Goal: Task Accomplishment & Management: Manage account settings

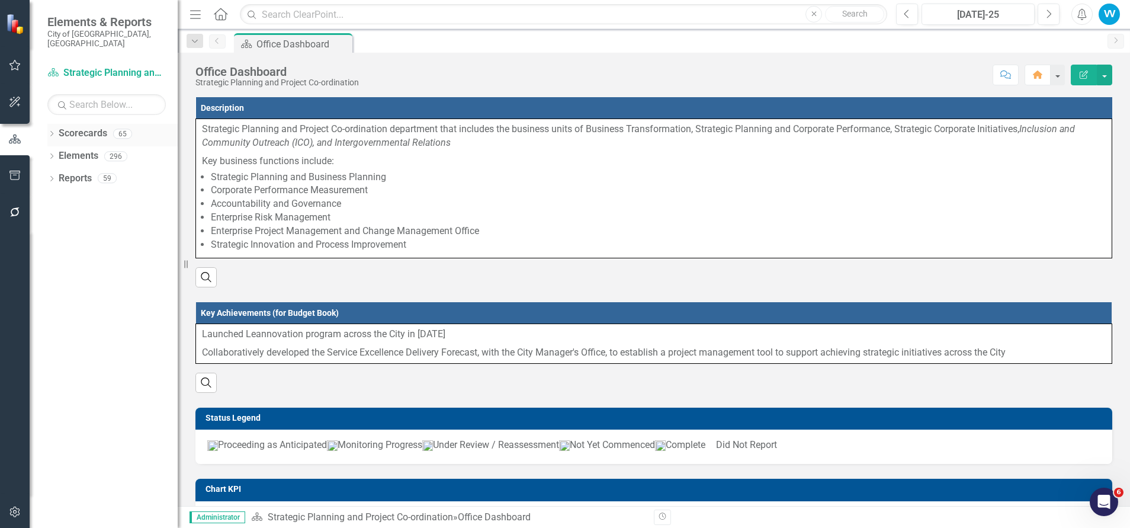
click at [49, 132] on icon "Dropdown" at bounding box center [51, 135] width 8 height 7
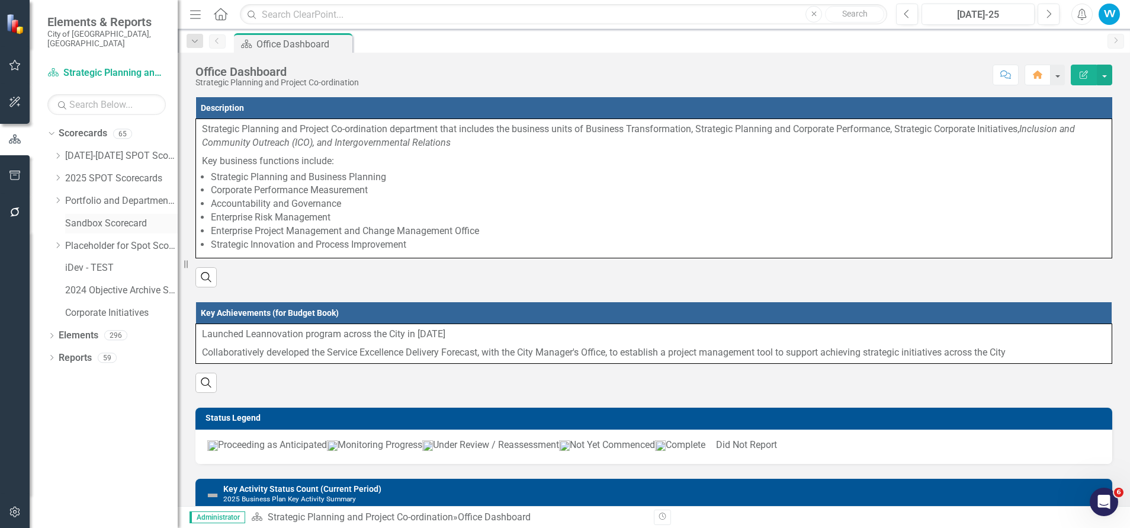
click at [89, 217] on link "Sandbox Scorecard" at bounding box center [121, 224] width 113 height 14
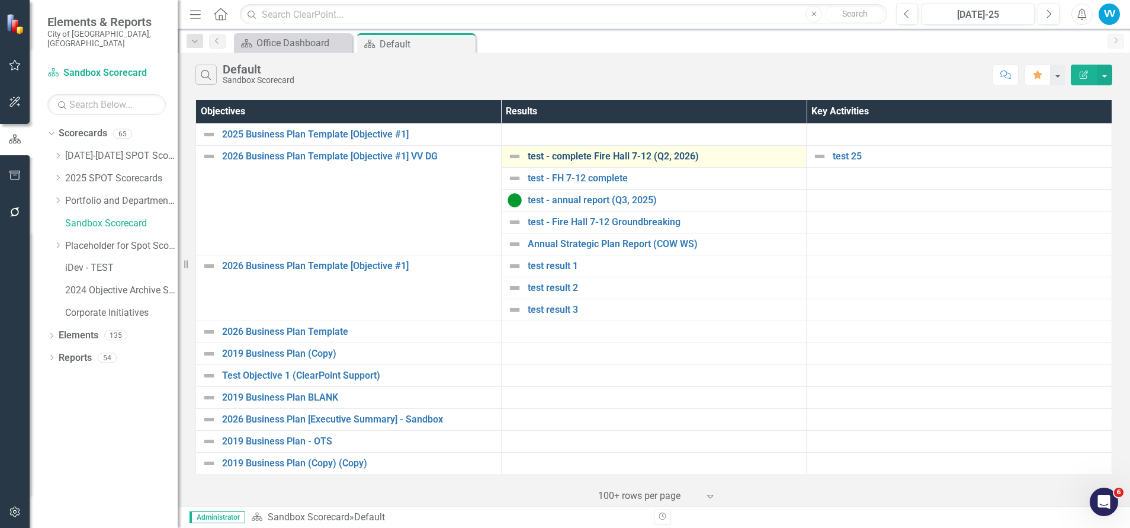
click at [559, 157] on link "test - complete Fire Hall 7-12 (Q2, 2026)" at bounding box center [664, 156] width 273 height 11
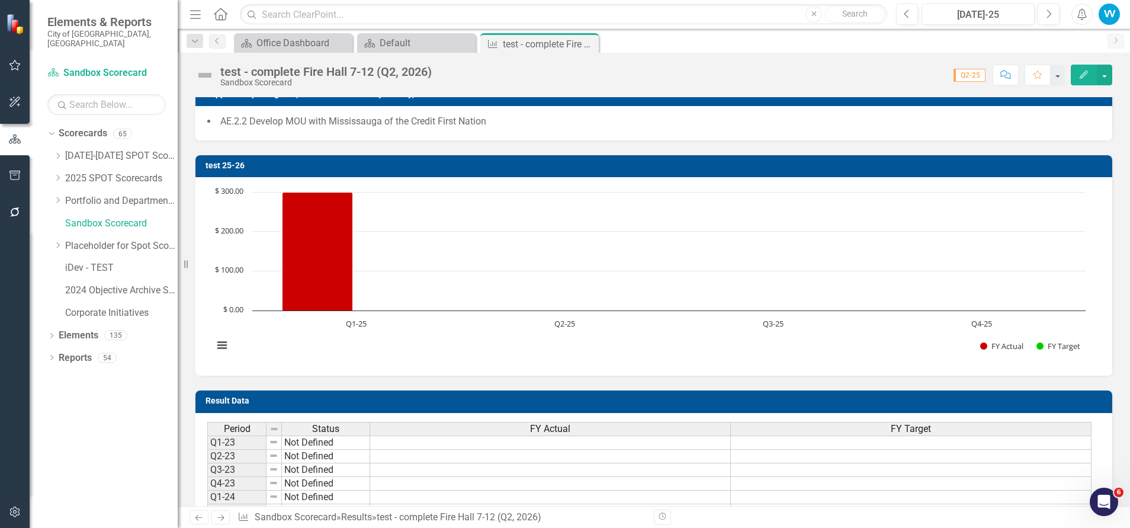
scroll to position [262, 0]
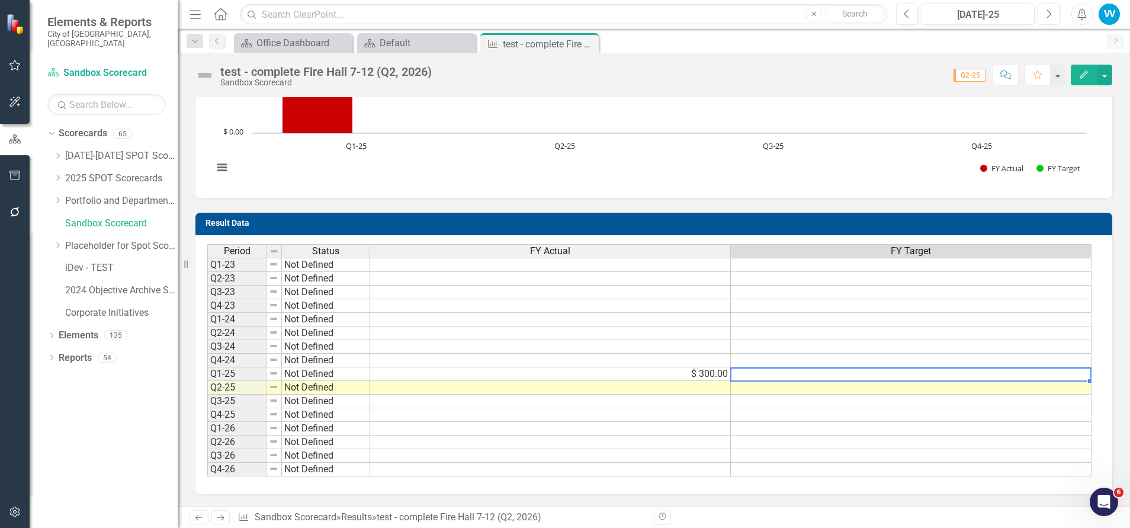
click at [207, 367] on div "Period Status FY Actual FY Target Q1-23 Not Defined Q2-23 Not Defined Q3-23 Not…" at bounding box center [207, 360] width 0 height 232
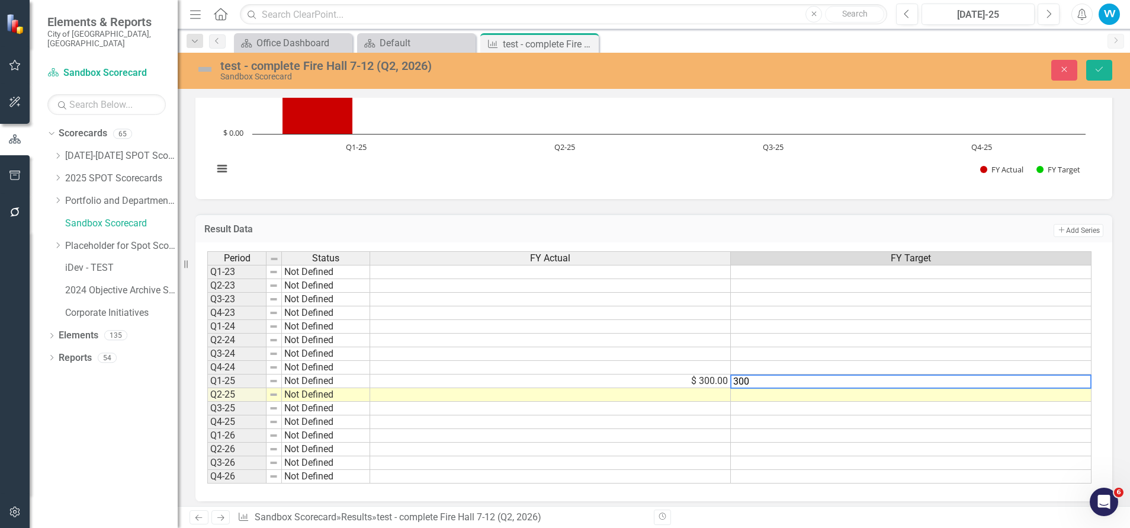
type textarea "300"
click at [678, 395] on td at bounding box center [550, 395] width 361 height 14
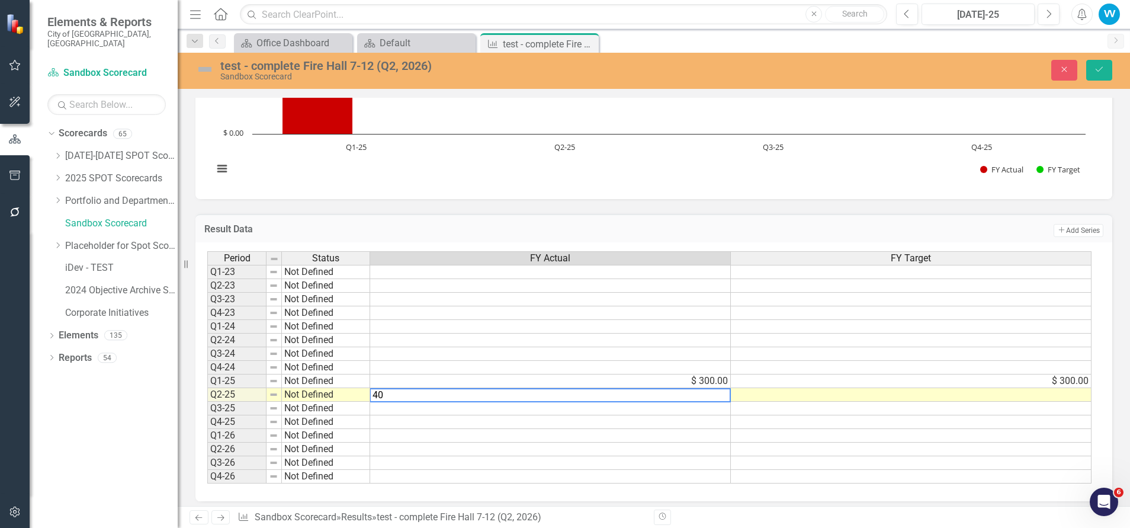
type textarea "400"
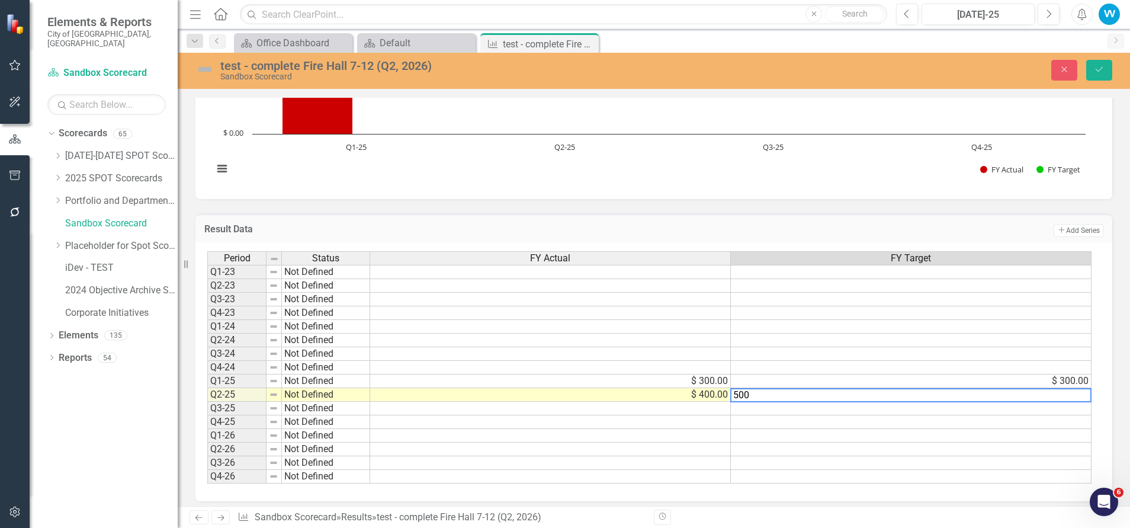
type textarea "500"
click at [718, 406] on td at bounding box center [550, 409] width 361 height 14
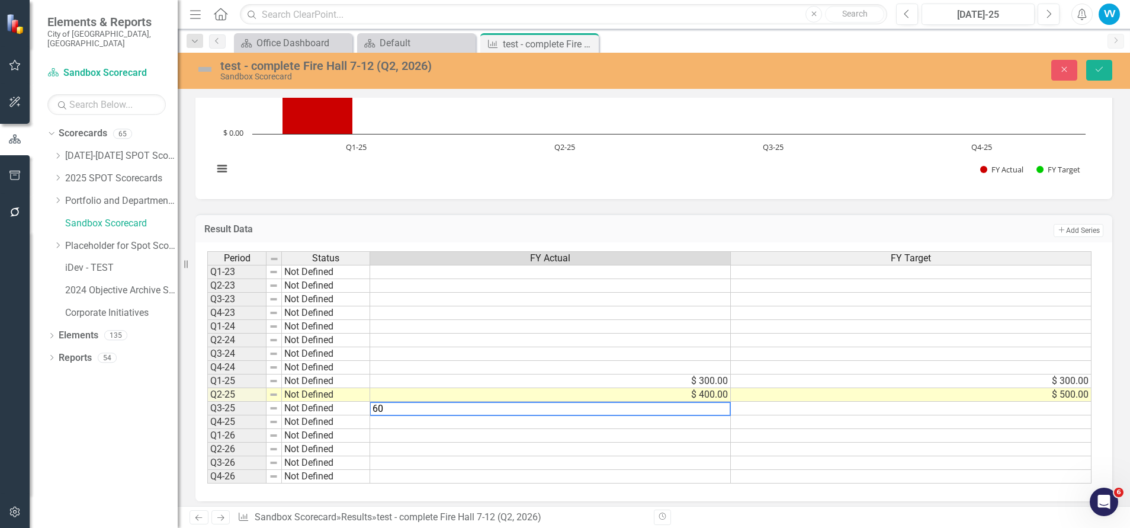
type textarea "600"
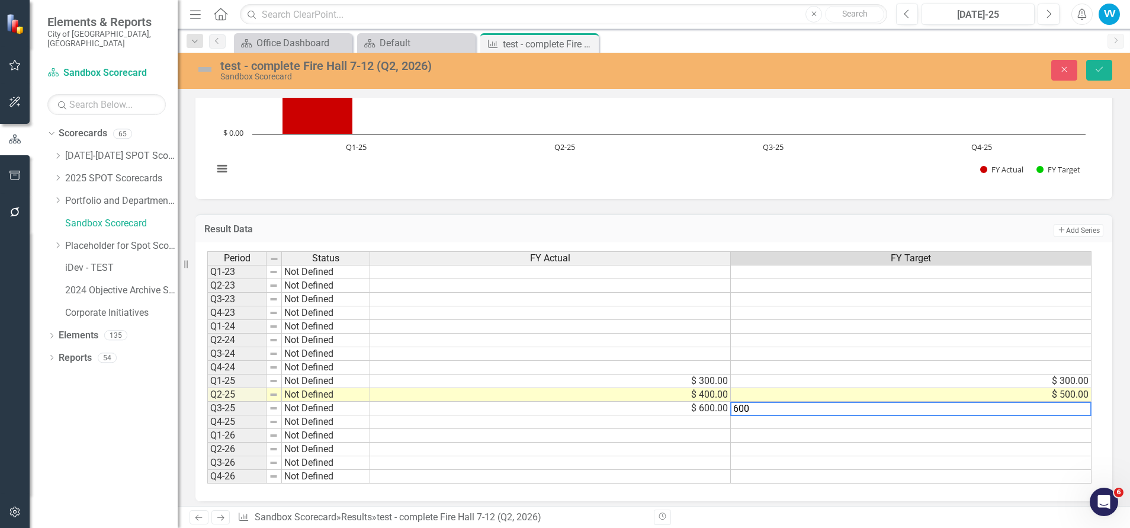
type textarea "600"
click at [701, 421] on td at bounding box center [550, 422] width 361 height 14
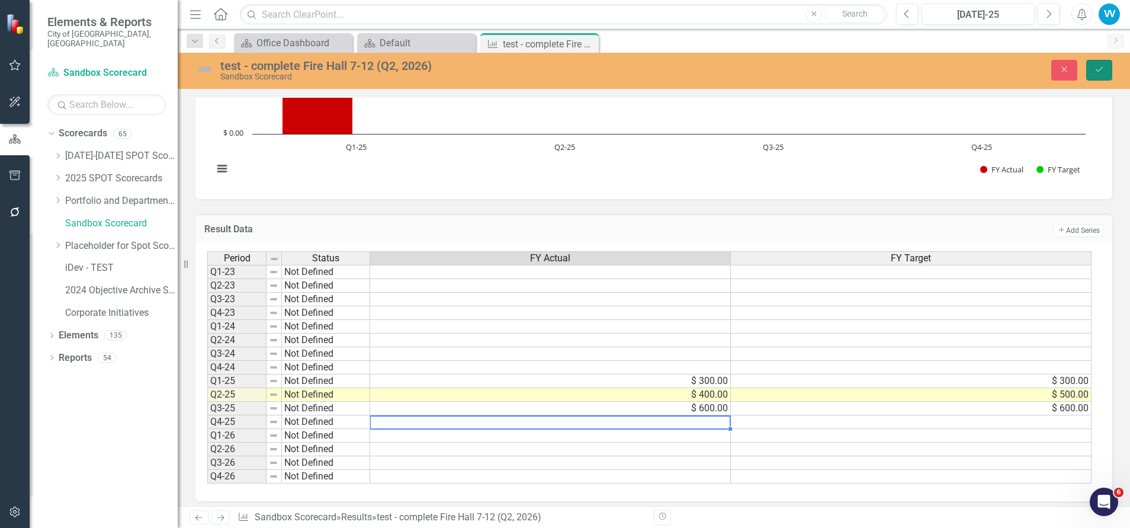
click at [1098, 68] on icon "Save" at bounding box center [1099, 69] width 11 height 8
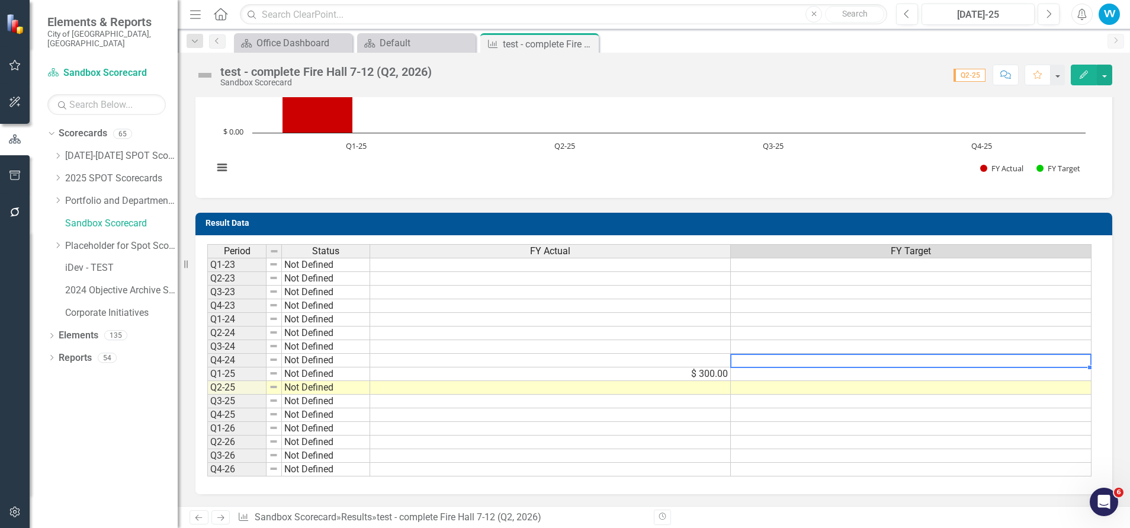
click at [207, 367] on div "Period Status FY Actual FY Target Q1-23 Not Defined Q2-23 Not Defined Q3-23 Not…" at bounding box center [207, 360] width 0 height 232
click at [753, 374] on td at bounding box center [911, 374] width 361 height 14
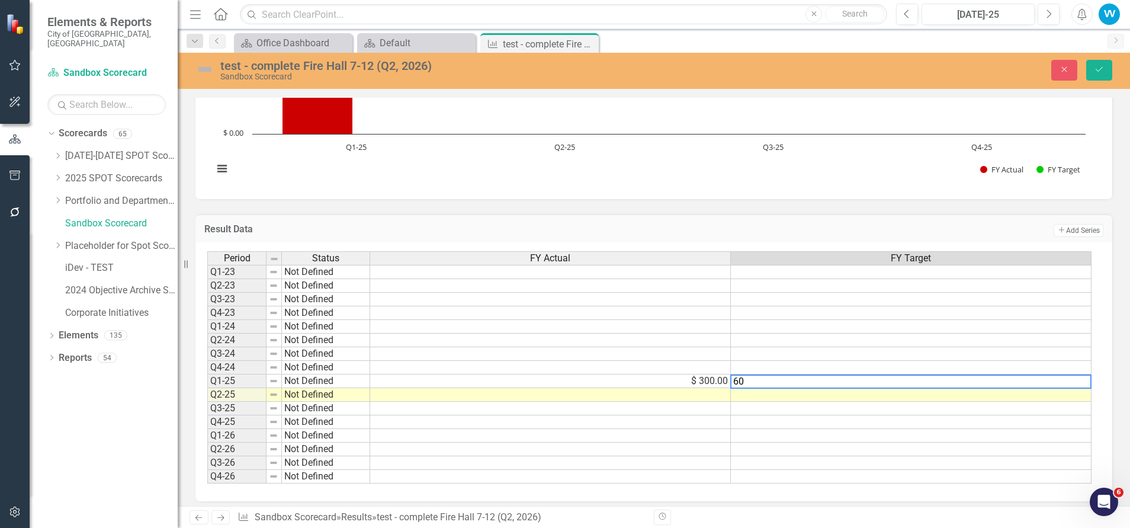
type textarea "6"
type textarea "300"
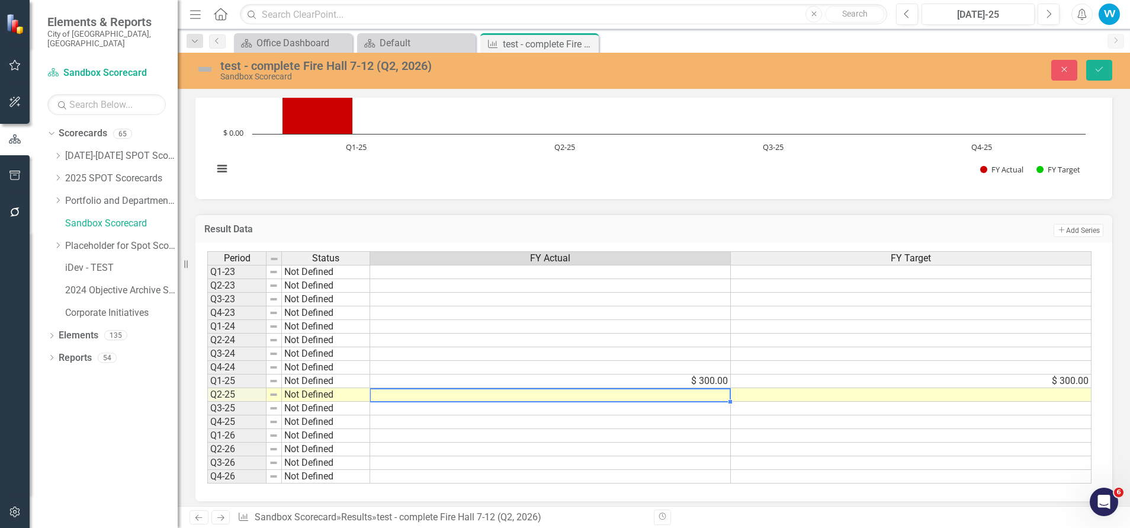
click at [684, 394] on td at bounding box center [550, 395] width 361 height 14
type textarea "400"
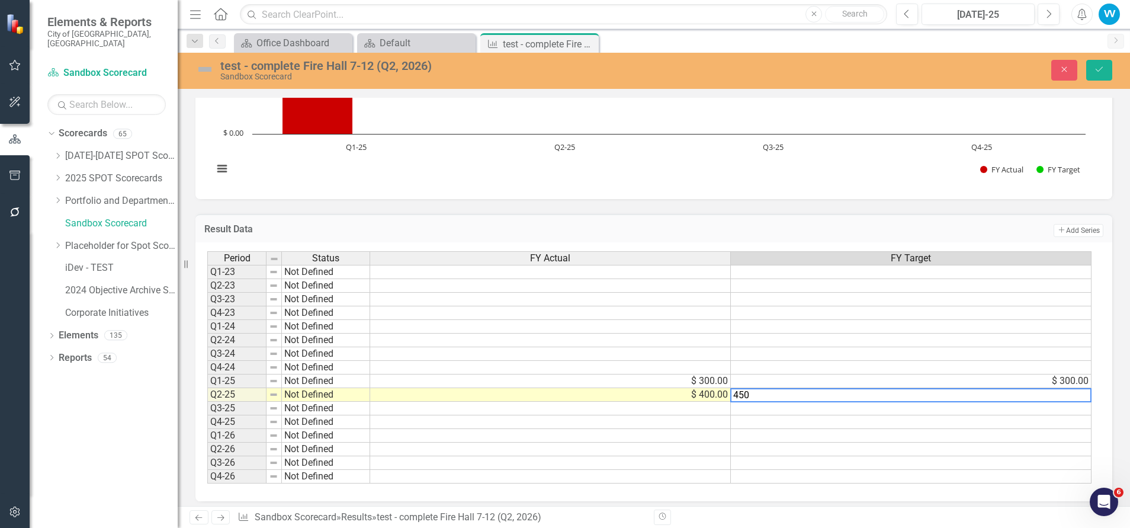
type textarea "450"
click at [701, 408] on td at bounding box center [550, 409] width 361 height 14
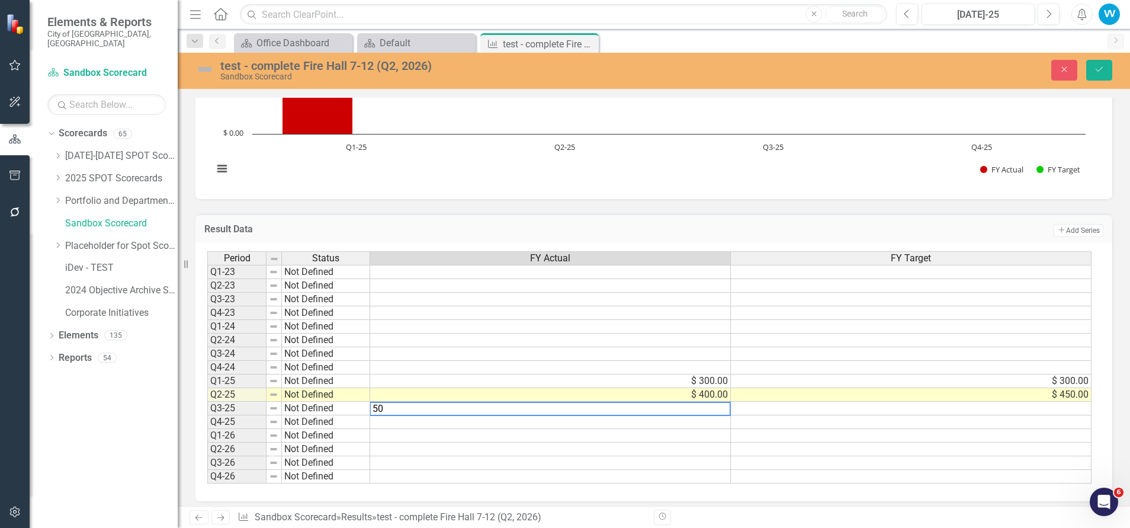
type textarea "500"
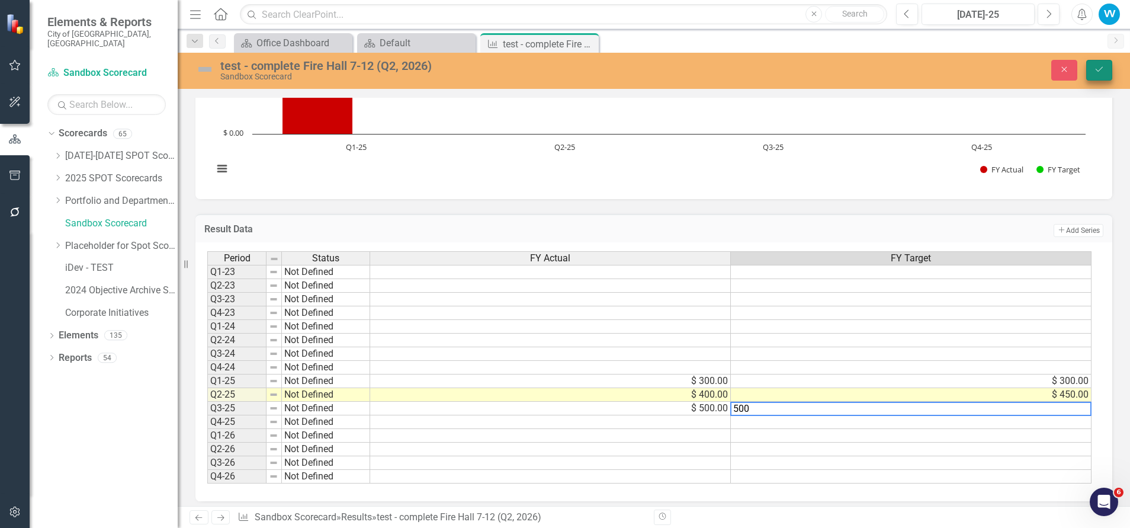
type textarea "500"
click at [1098, 72] on icon "Save" at bounding box center [1099, 69] width 11 height 8
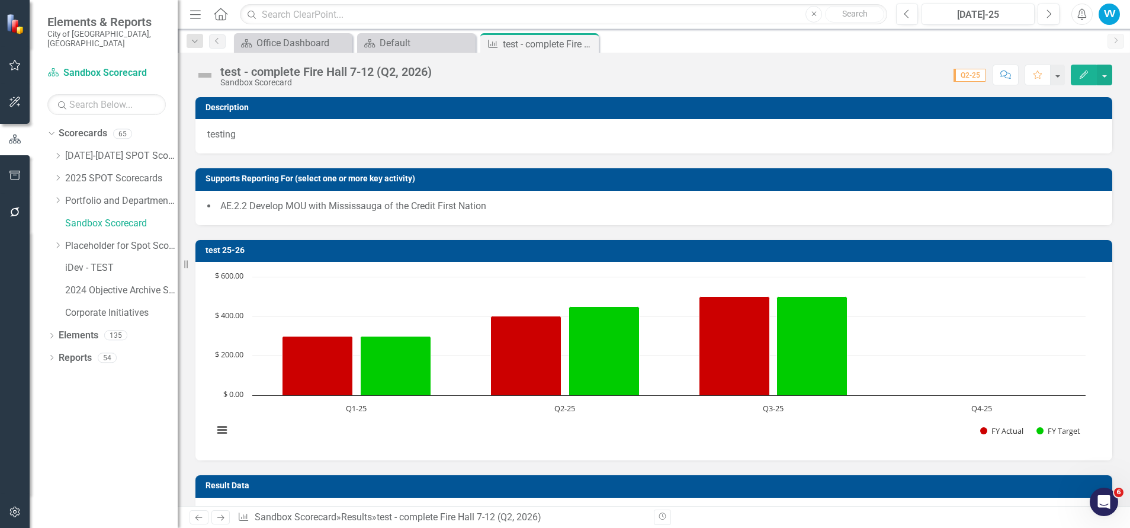
click at [921, 290] on rect "Interactive chart" at bounding box center [649, 360] width 884 height 178
click at [1103, 72] on button "button" at bounding box center [1104, 75] width 15 height 21
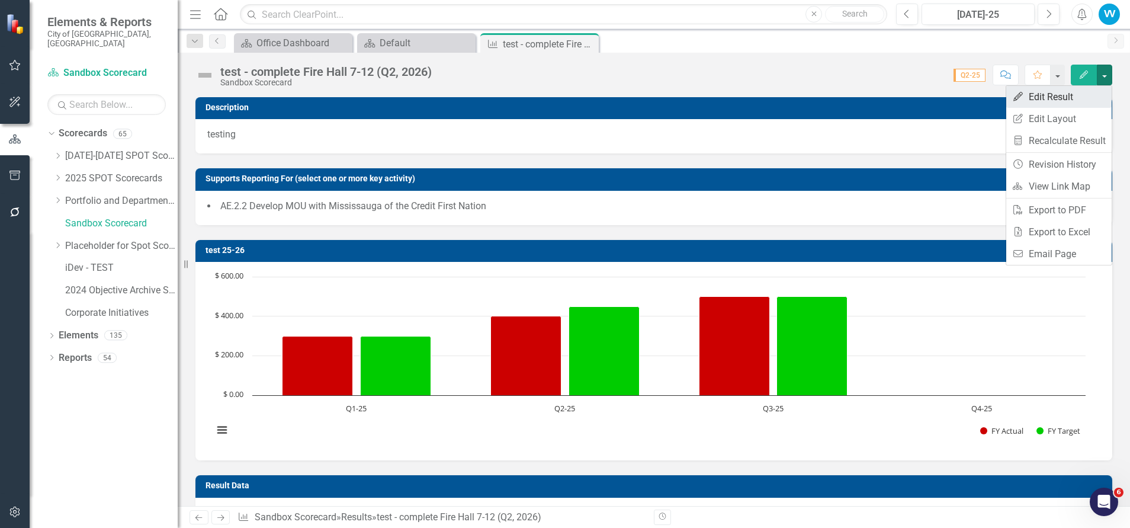
click at [1056, 103] on link "Edit Edit Result" at bounding box center [1058, 97] width 105 height 22
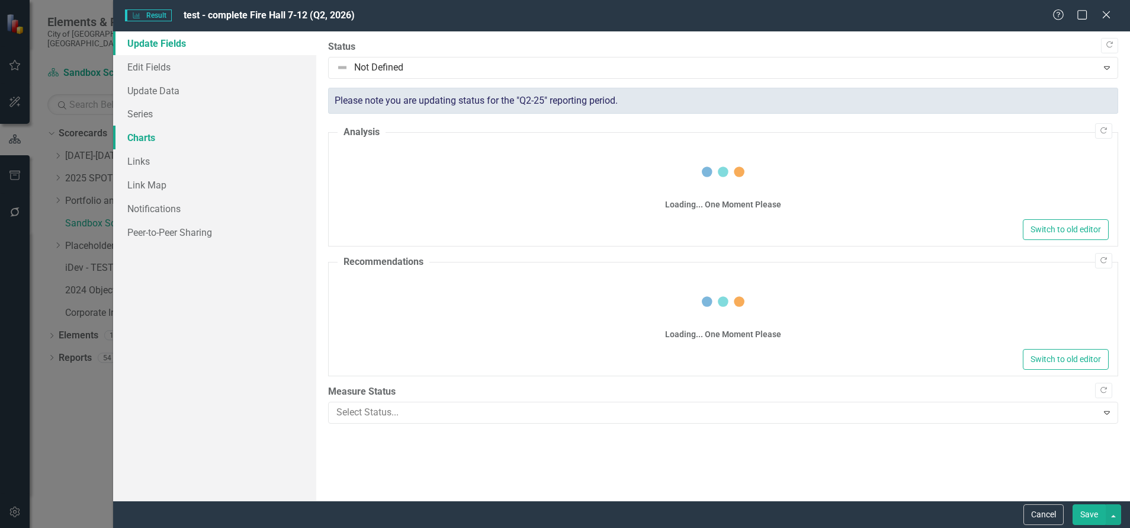
click at [149, 133] on link "Charts" at bounding box center [214, 138] width 203 height 24
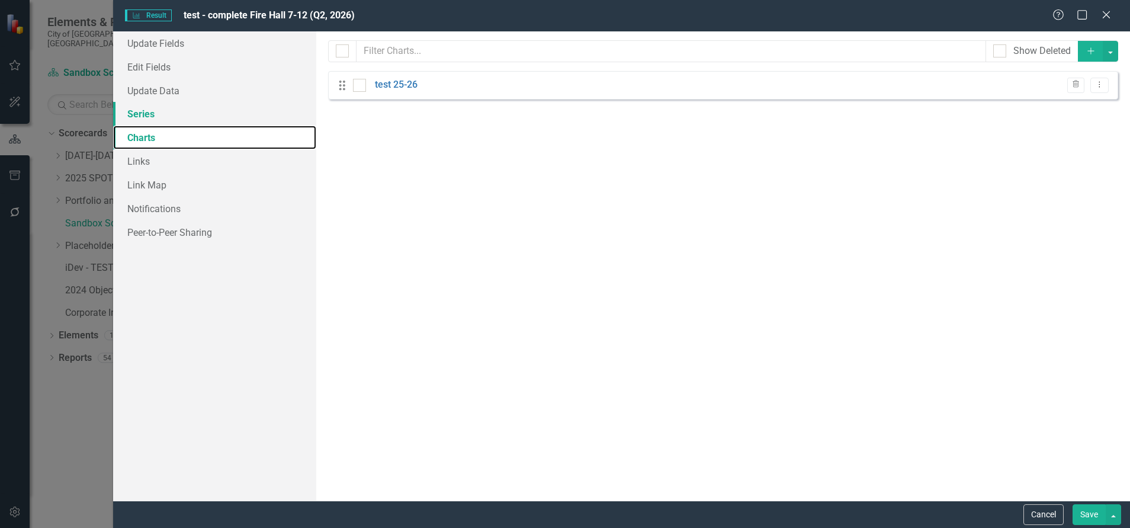
scroll to position [0, 0]
click at [393, 84] on link "test 25-26" at bounding box center [396, 85] width 43 height 14
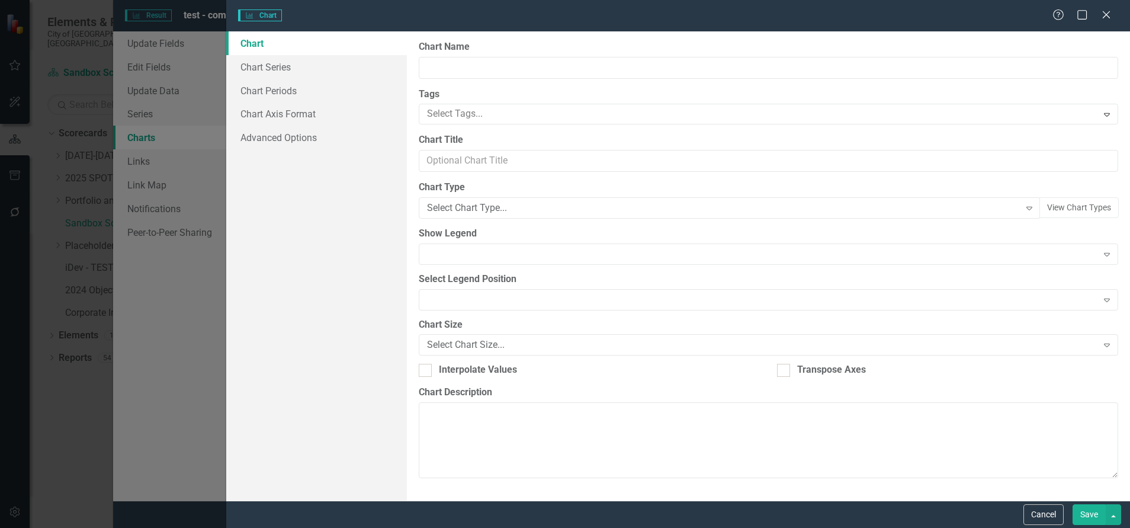
type input "test 25-26"
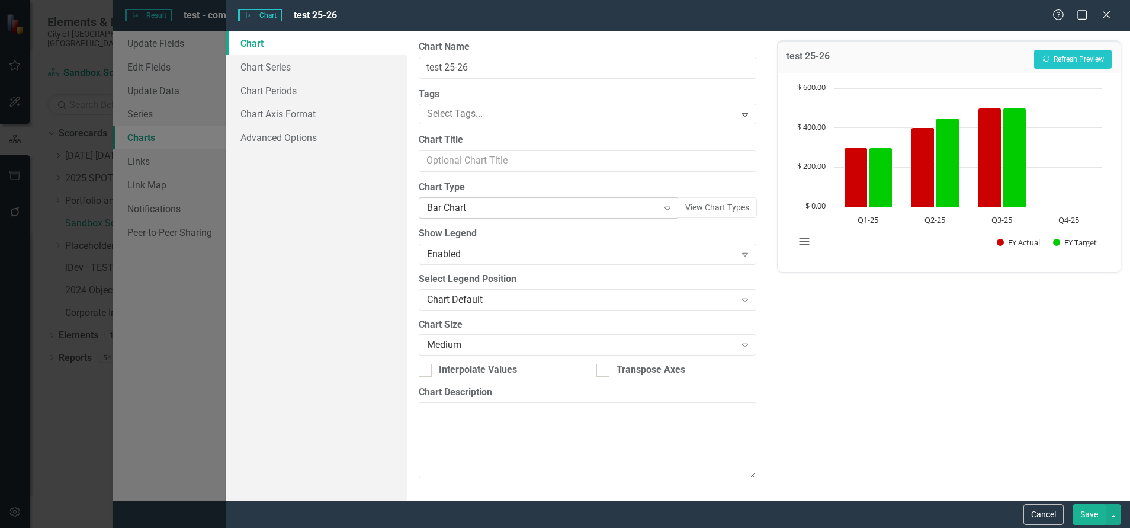
click at [665, 204] on icon "Expand" at bounding box center [668, 207] width 12 height 9
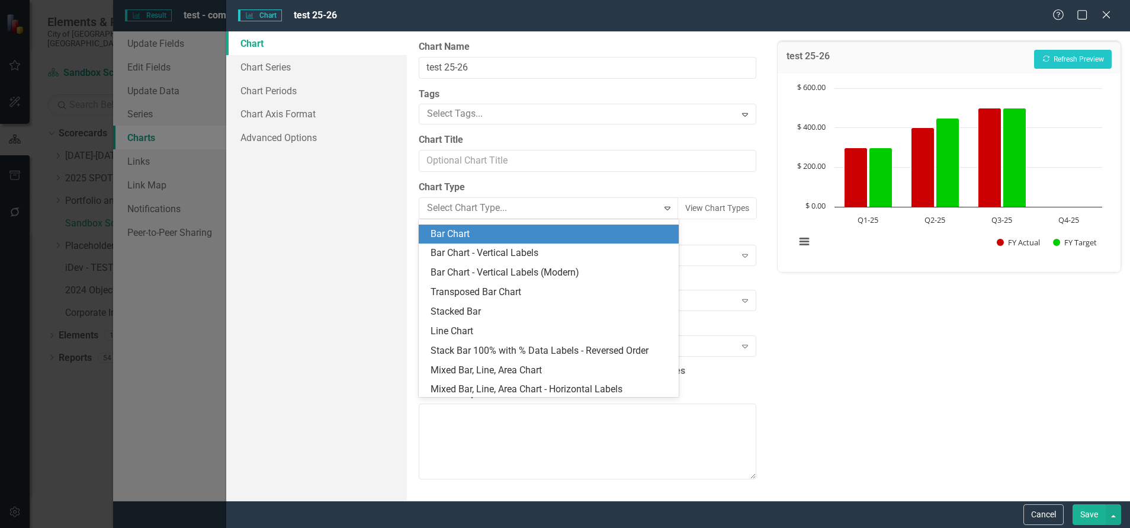
scroll to position [1160, 0]
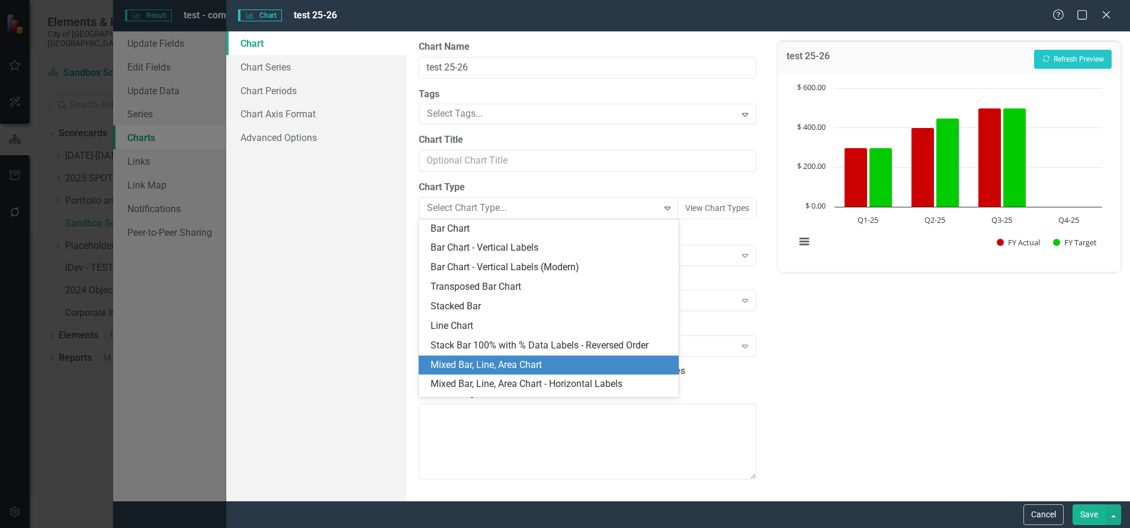
click at [508, 365] on div "Mixed Bar, Line, Area Chart" at bounding box center [552, 365] width 242 height 14
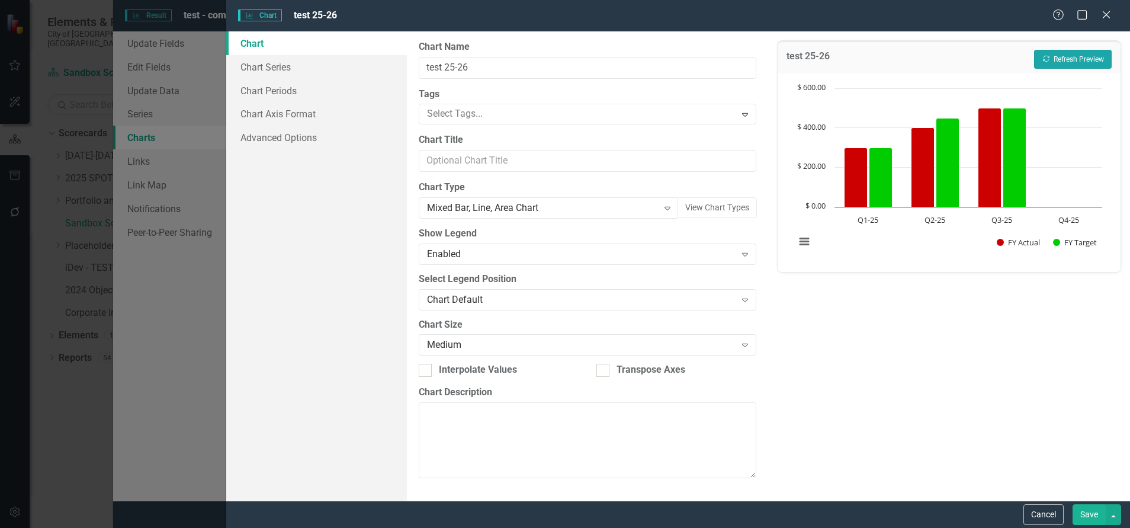
click at [1057, 58] on button "Recalculate Refresh Preview" at bounding box center [1073, 59] width 78 height 19
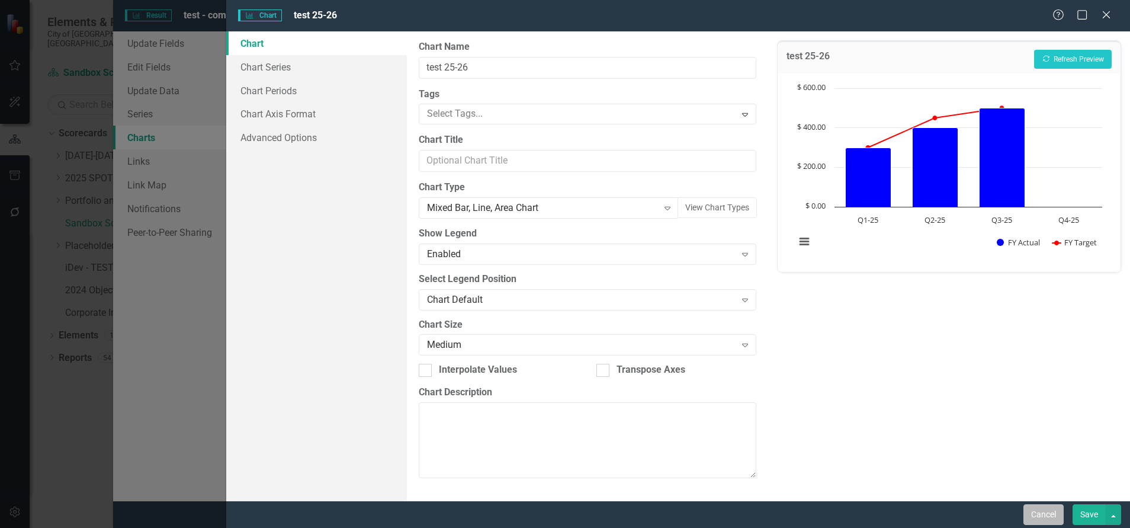
click at [1055, 510] on button "Cancel" at bounding box center [1044, 514] width 40 height 21
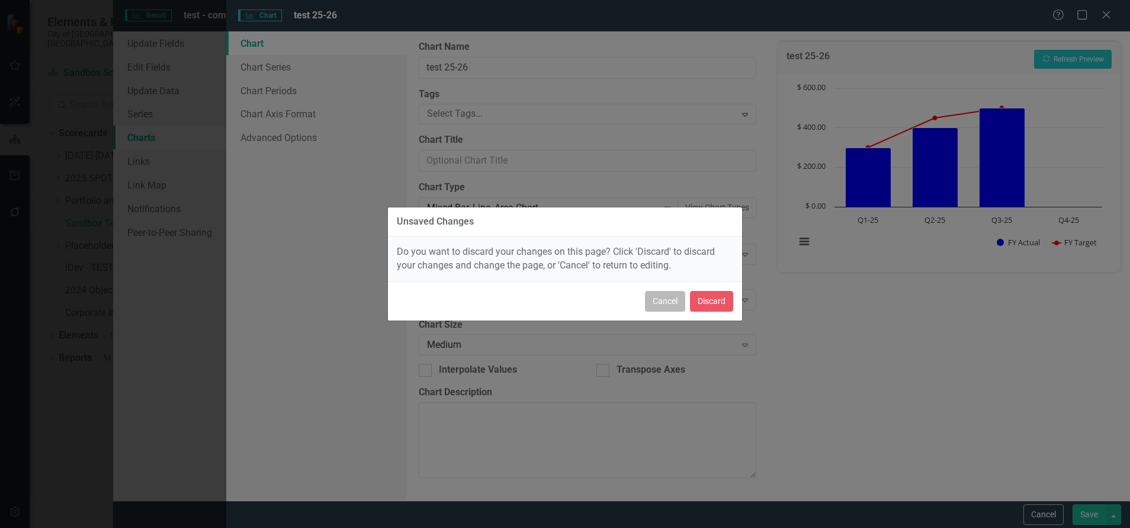
click at [660, 295] on button "Cancel" at bounding box center [665, 301] width 40 height 21
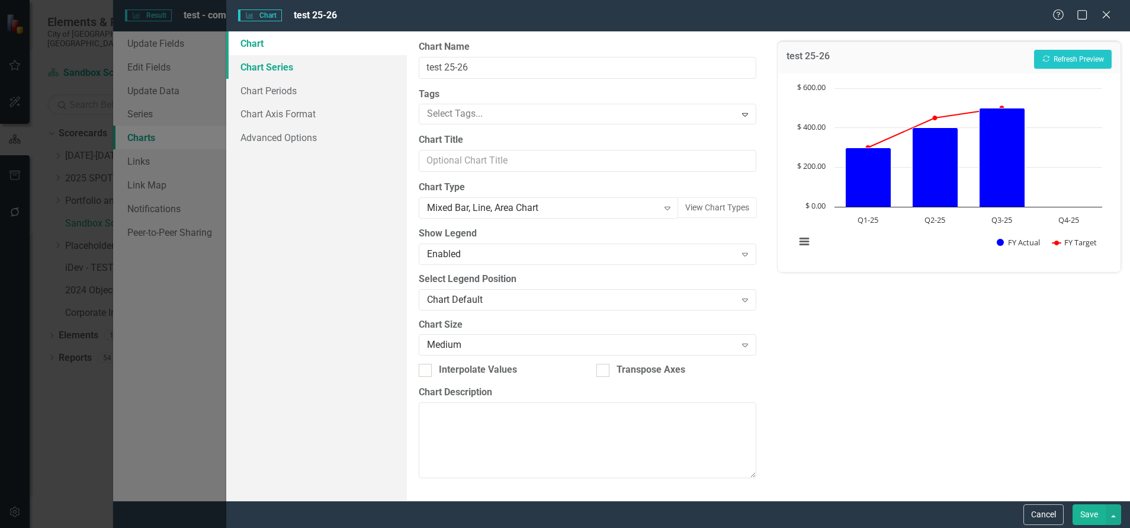
click at [244, 65] on link "Chart Series" at bounding box center [316, 67] width 181 height 24
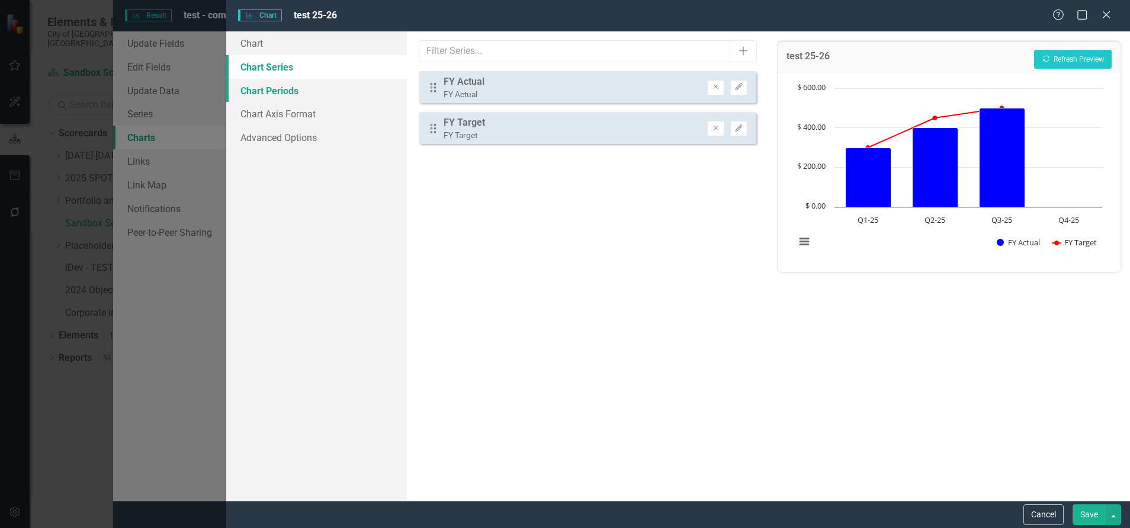
click at [271, 94] on link "Chart Periods" at bounding box center [316, 91] width 181 height 24
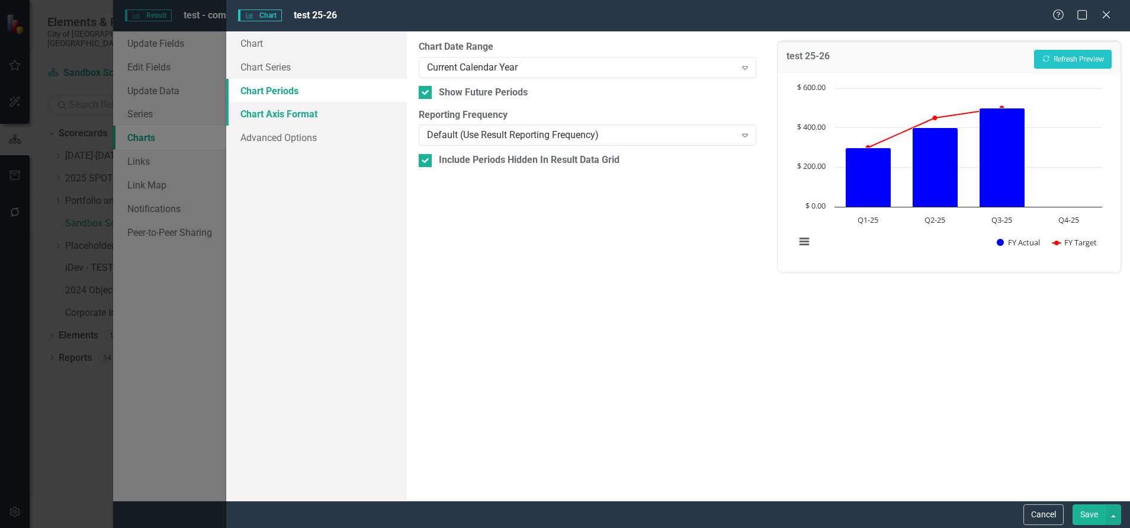
click at [272, 113] on link "Chart Axis Format" at bounding box center [316, 114] width 181 height 24
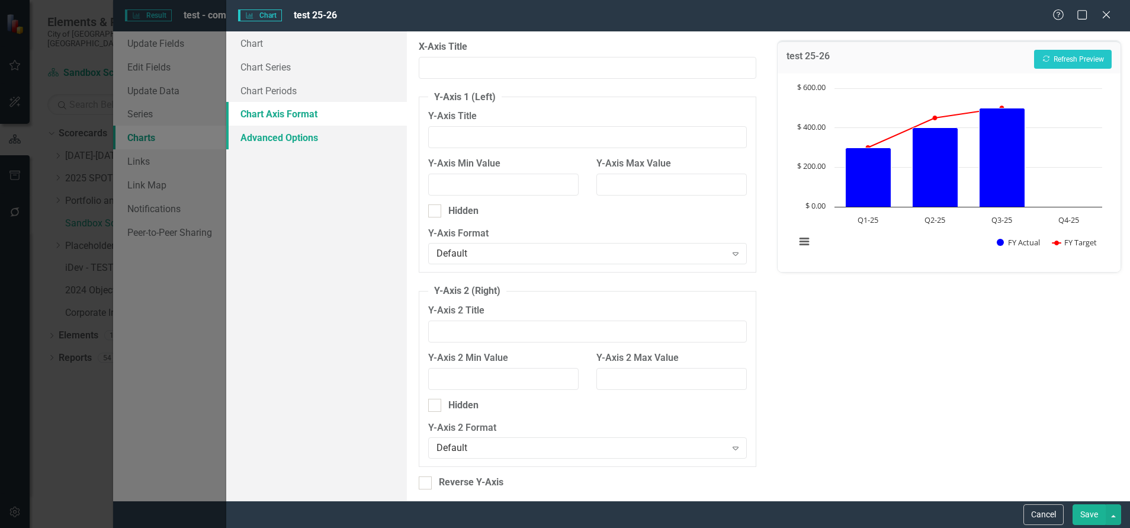
click at [280, 140] on link "Advanced Options" at bounding box center [316, 138] width 181 height 24
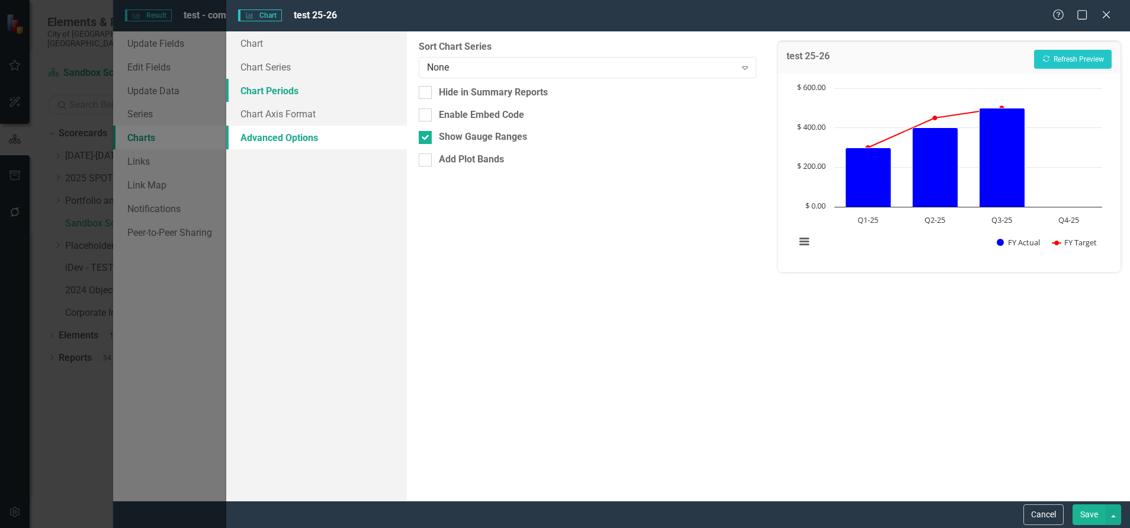
drag, startPoint x: 259, startPoint y: 88, endPoint x: 267, endPoint y: 65, distance: 24.2
click at [259, 87] on link "Chart Periods" at bounding box center [316, 91] width 181 height 24
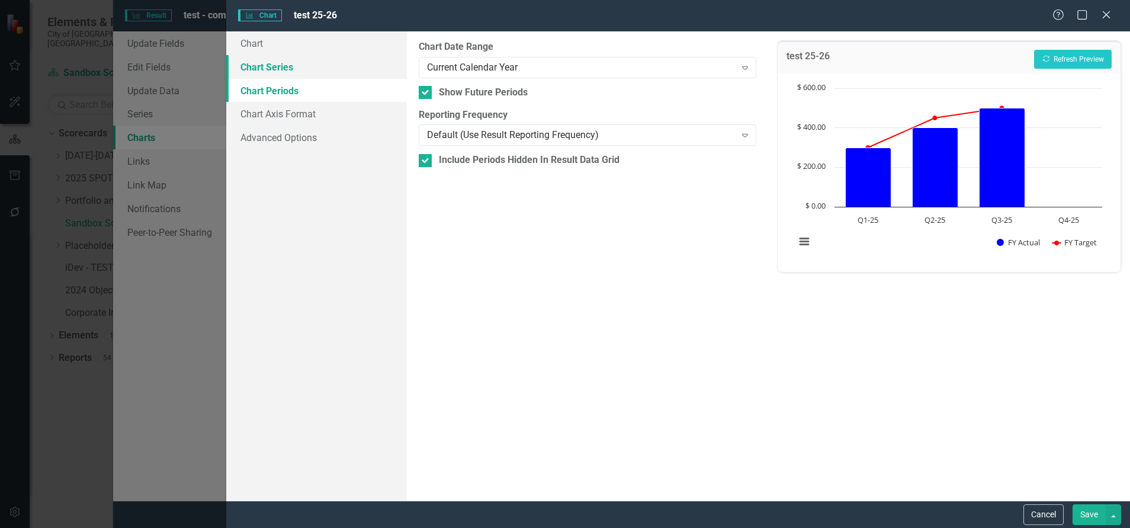
click at [269, 60] on link "Chart Series" at bounding box center [316, 67] width 181 height 24
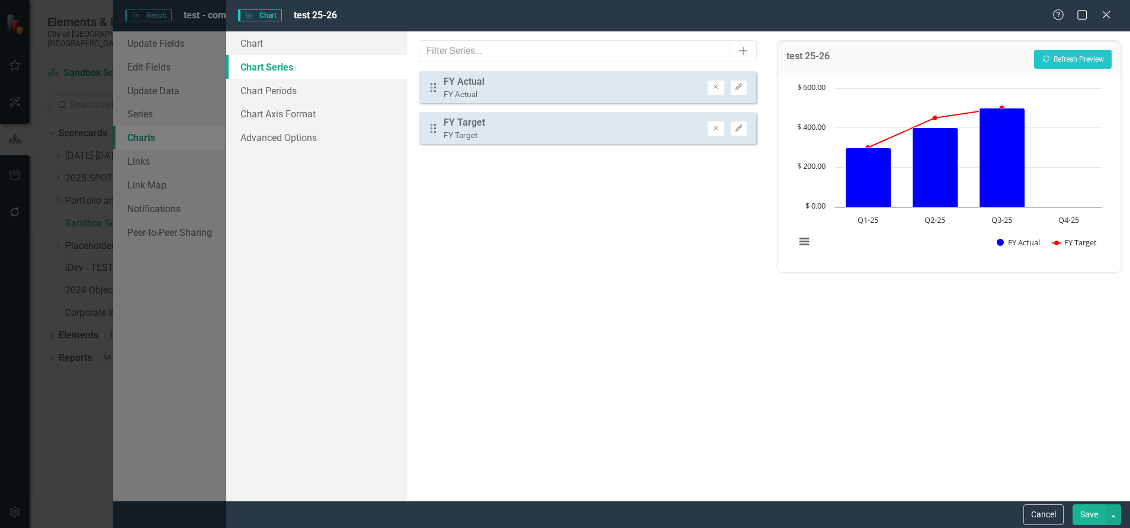
click at [1089, 513] on button "Save" at bounding box center [1089, 514] width 33 height 21
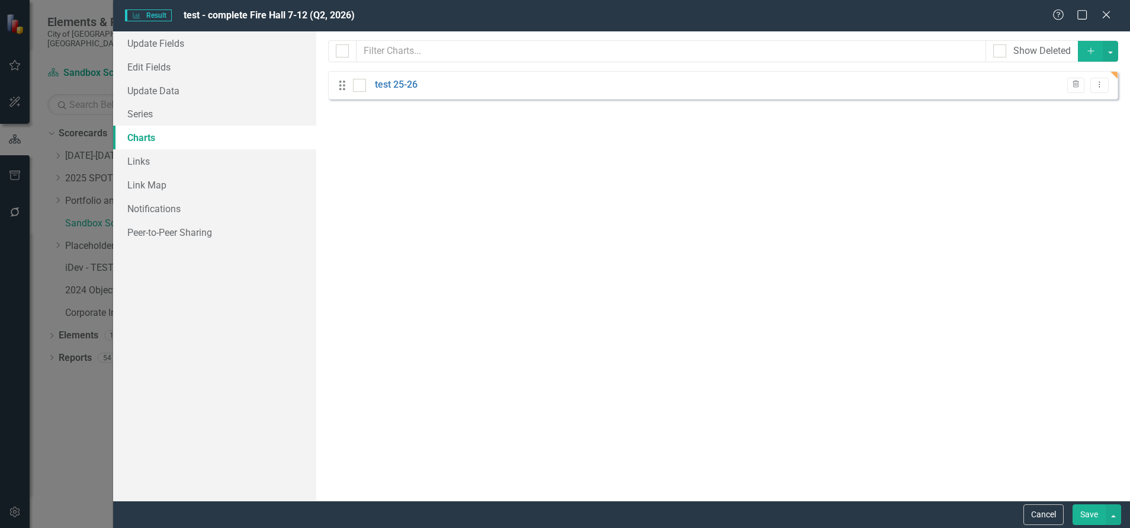
drag, startPoint x: 1084, startPoint y: 517, endPoint x: 1087, endPoint y: 460, distance: 56.9
click at [1086, 517] on button "Save" at bounding box center [1089, 514] width 33 height 21
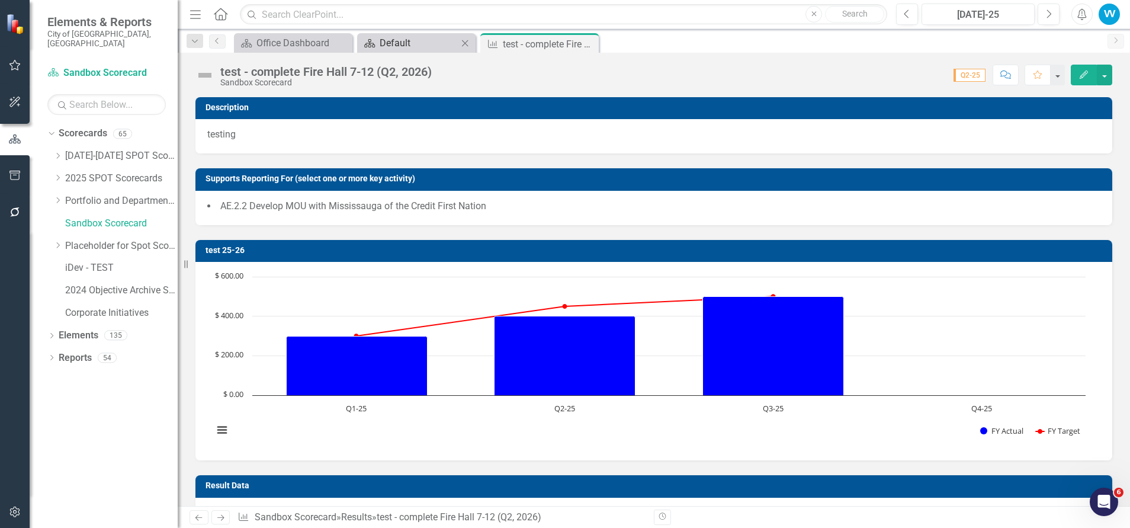
click at [419, 41] on div "Default" at bounding box center [419, 43] width 78 height 15
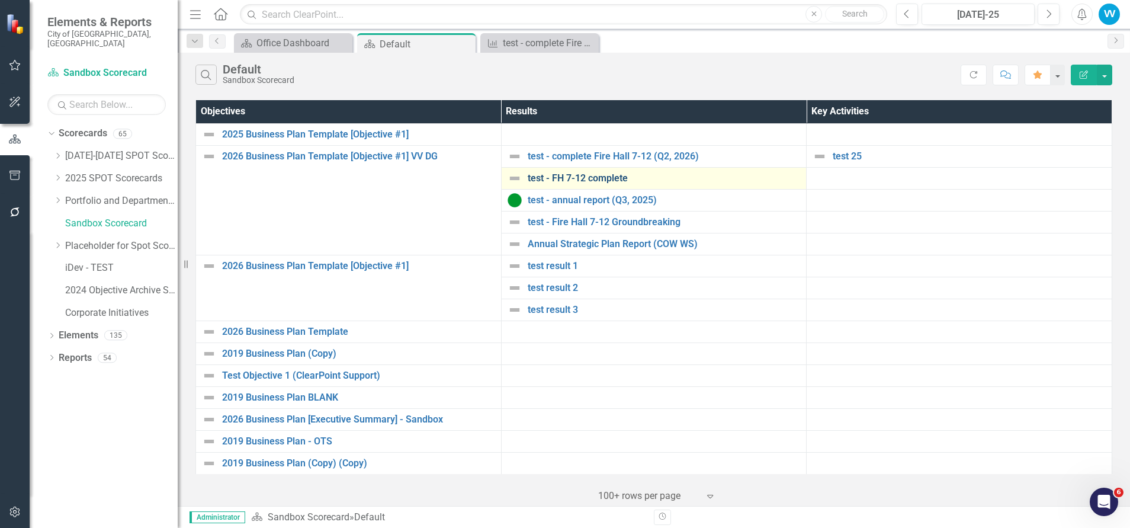
click at [563, 178] on link "test - FH 7-12 complete" at bounding box center [664, 178] width 273 height 11
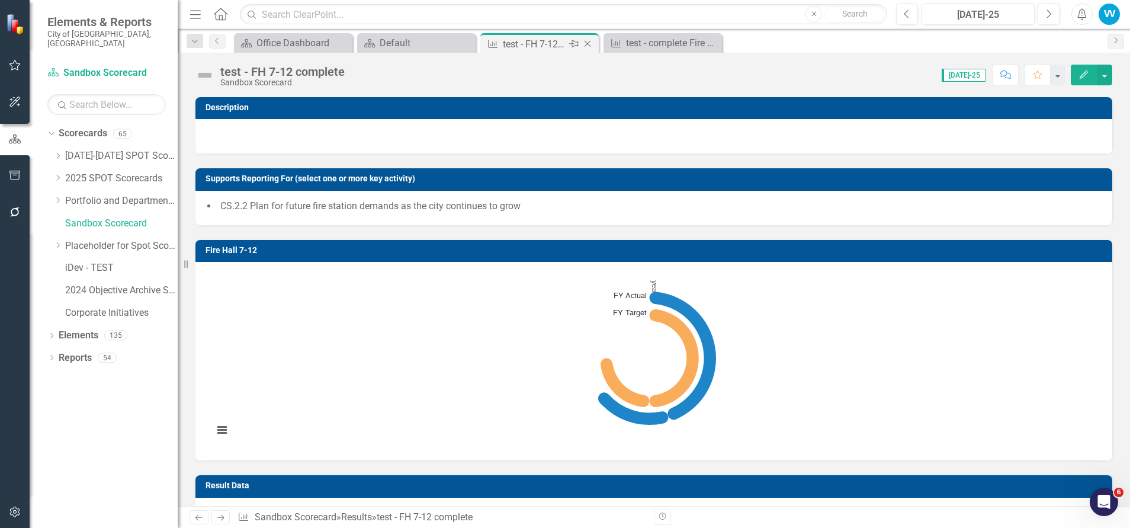
click at [589, 46] on icon "Close" at bounding box center [588, 43] width 12 height 9
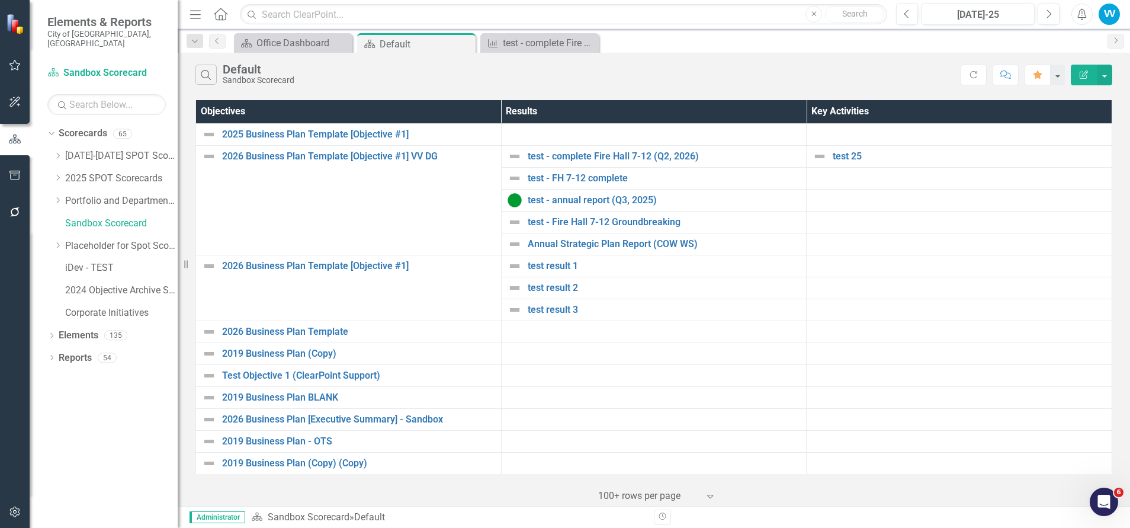
click at [401, 43] on div "Default" at bounding box center [426, 44] width 93 height 15
click at [567, 197] on link "test - annual report (Q3, 2025)" at bounding box center [664, 200] width 273 height 11
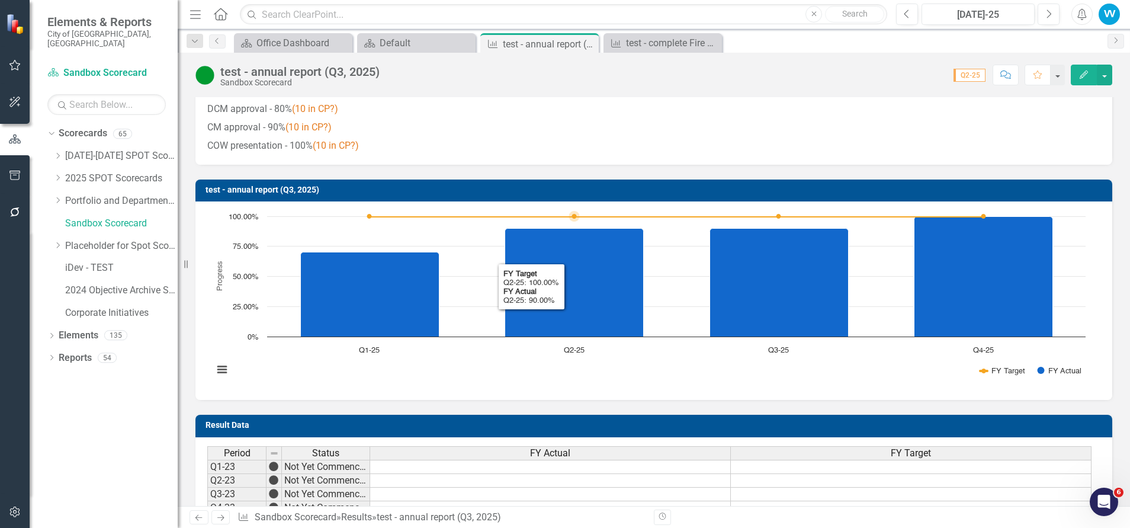
scroll to position [89, 0]
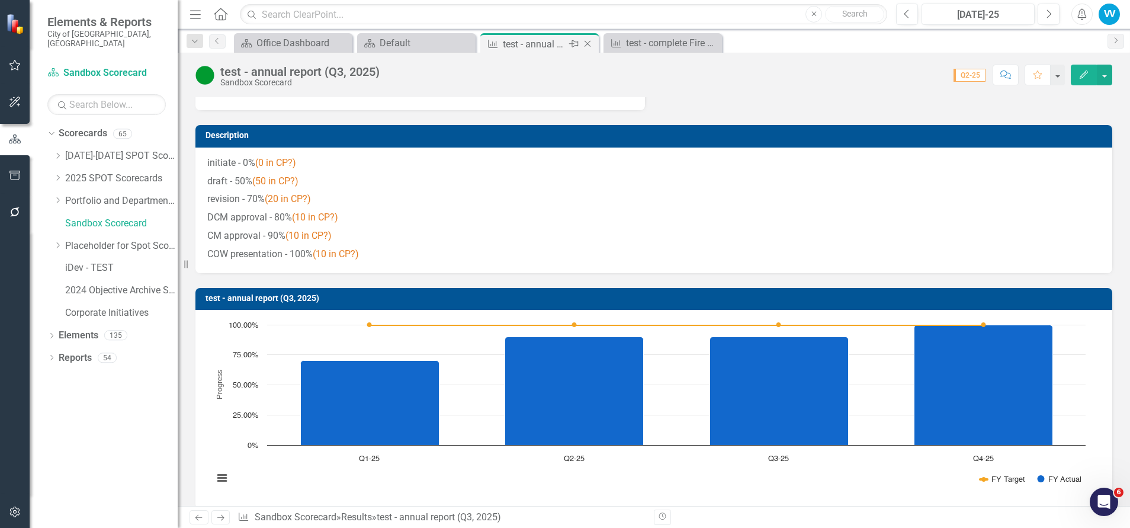
click at [589, 44] on icon "Close" at bounding box center [588, 43] width 12 height 9
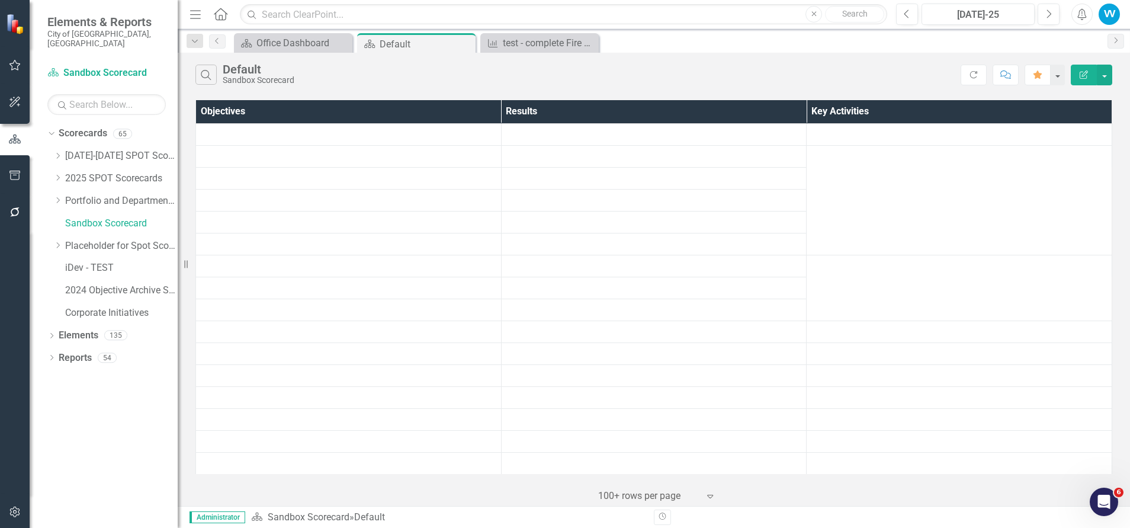
click at [409, 45] on div "Default" at bounding box center [426, 44] width 93 height 15
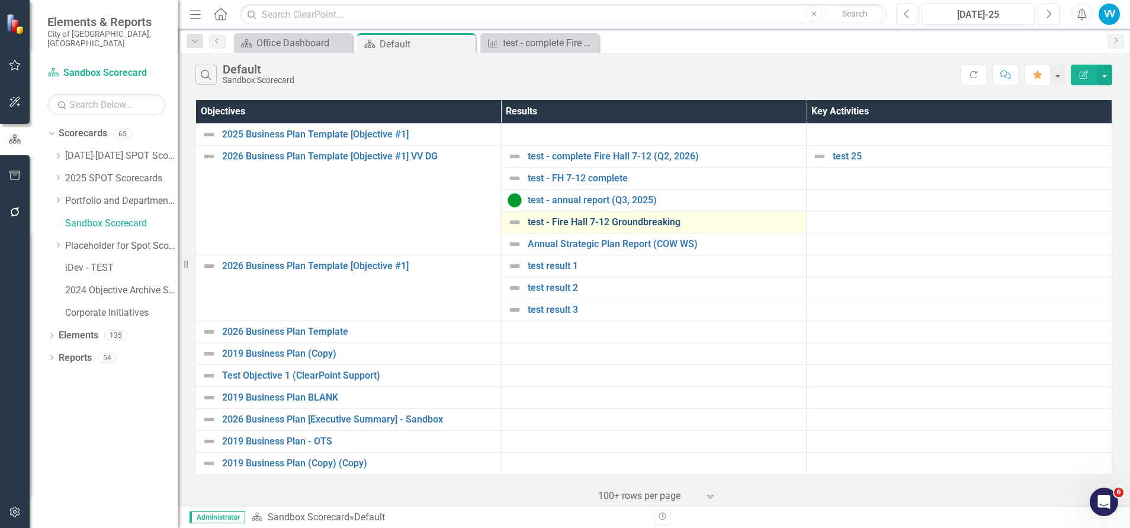
click at [547, 223] on link "test - Fire Hall 7-12 Groundbreaking" at bounding box center [664, 222] width 273 height 11
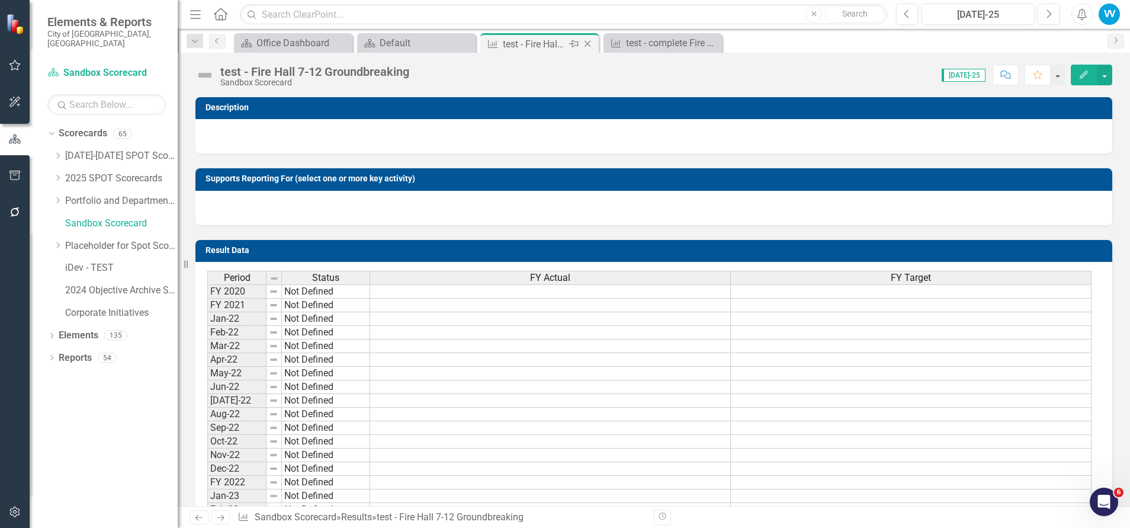
click at [585, 43] on icon "Close" at bounding box center [588, 43] width 12 height 9
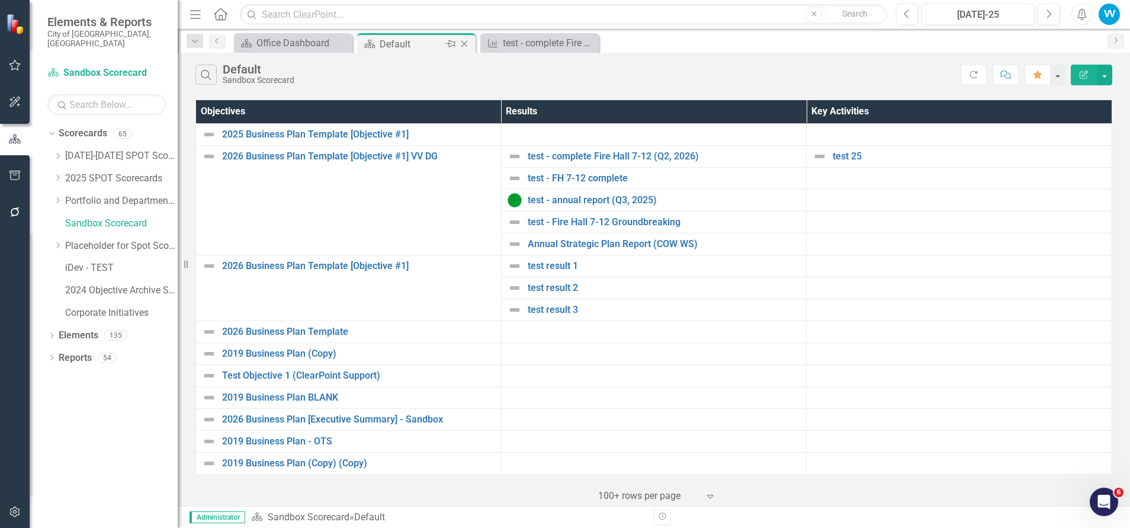
click at [435, 40] on div "Default" at bounding box center [411, 44] width 63 height 15
click at [554, 242] on link "Annual Strategic Plan Report (COW WS)" at bounding box center [664, 244] width 273 height 11
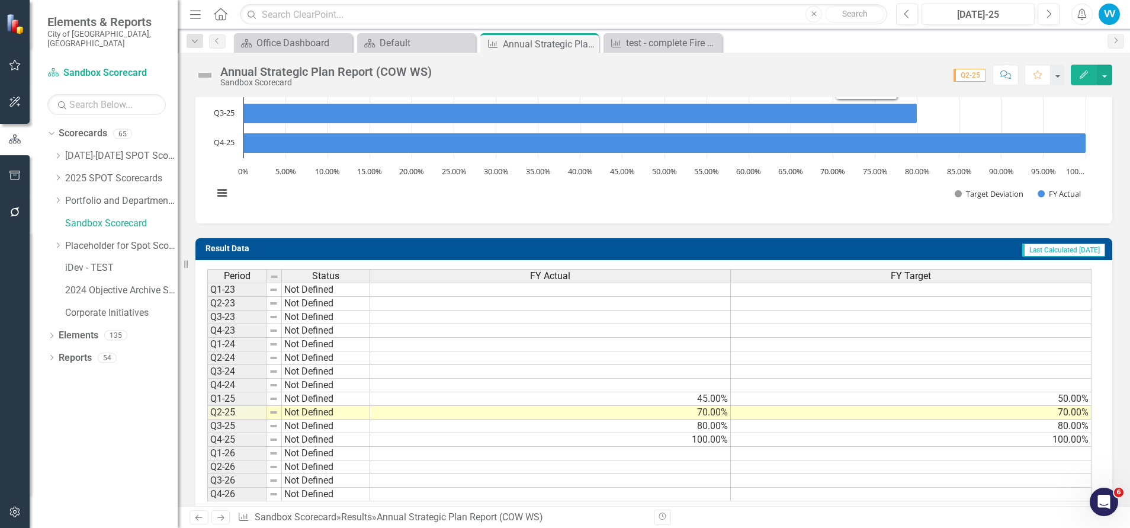
scroll to position [178, 0]
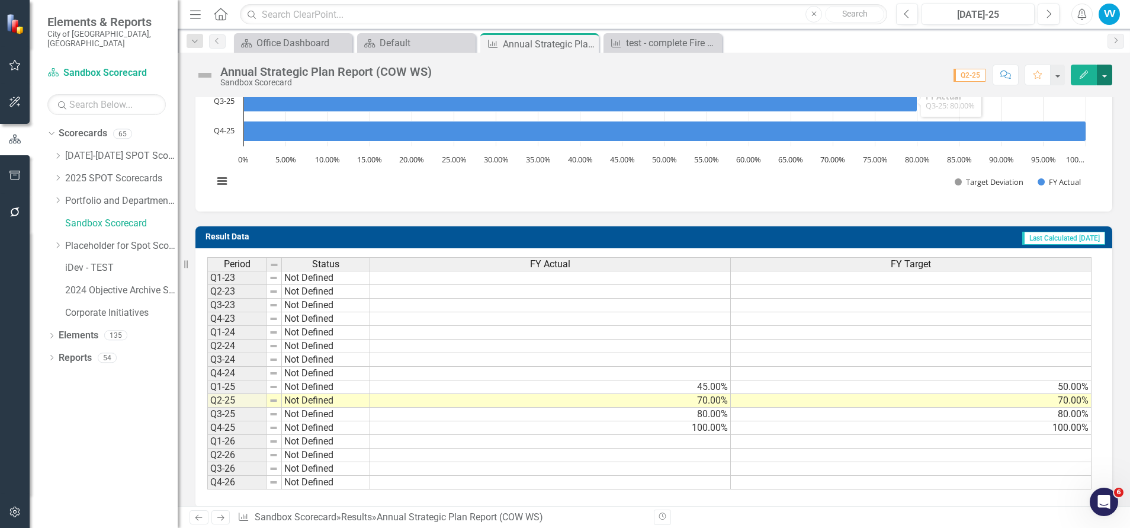
click at [1107, 72] on button "button" at bounding box center [1104, 75] width 15 height 21
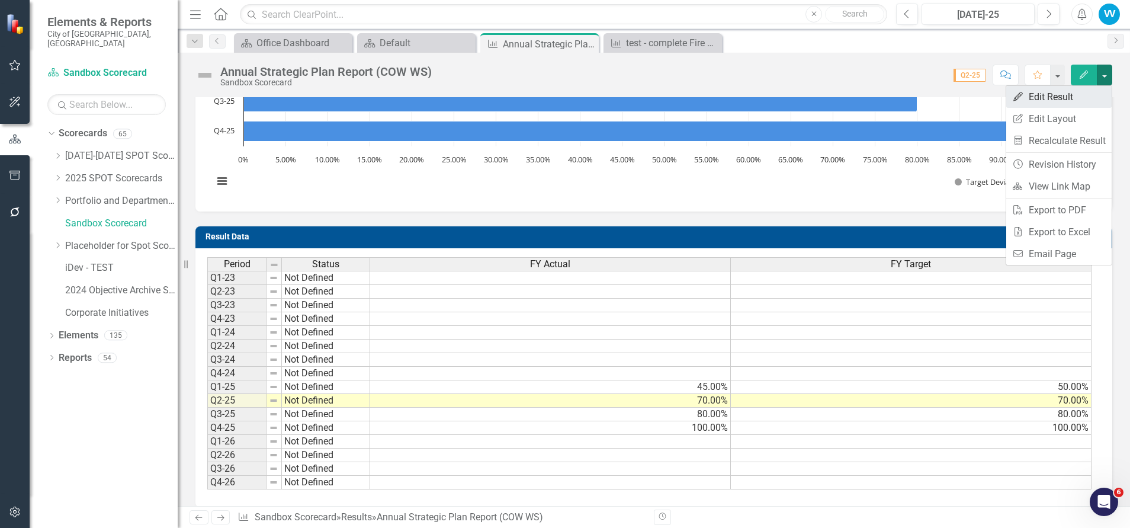
click at [1056, 99] on link "Edit Edit Result" at bounding box center [1058, 97] width 105 height 22
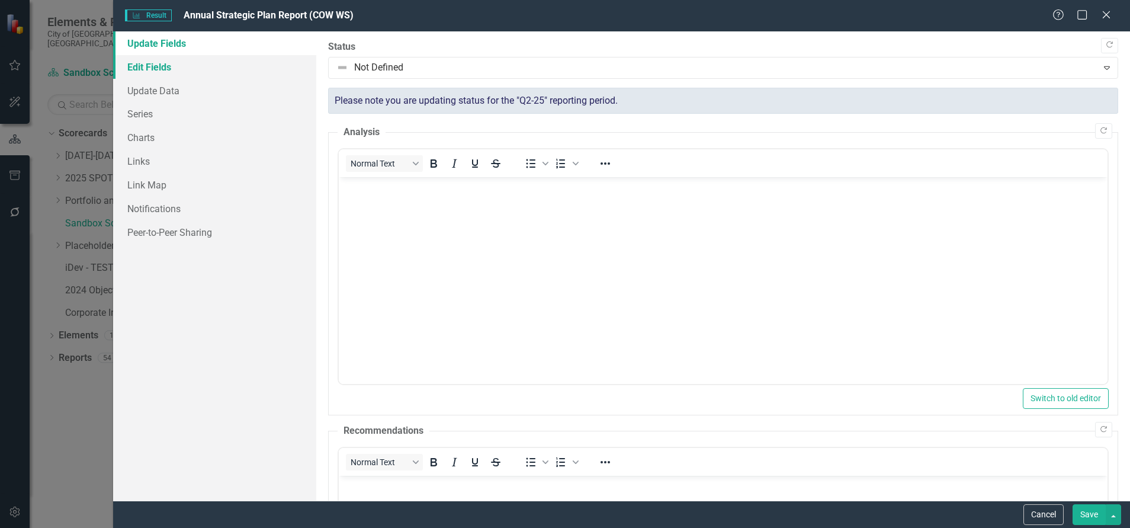
scroll to position [0, 0]
click at [152, 64] on link "Edit Fields" at bounding box center [214, 67] width 203 height 24
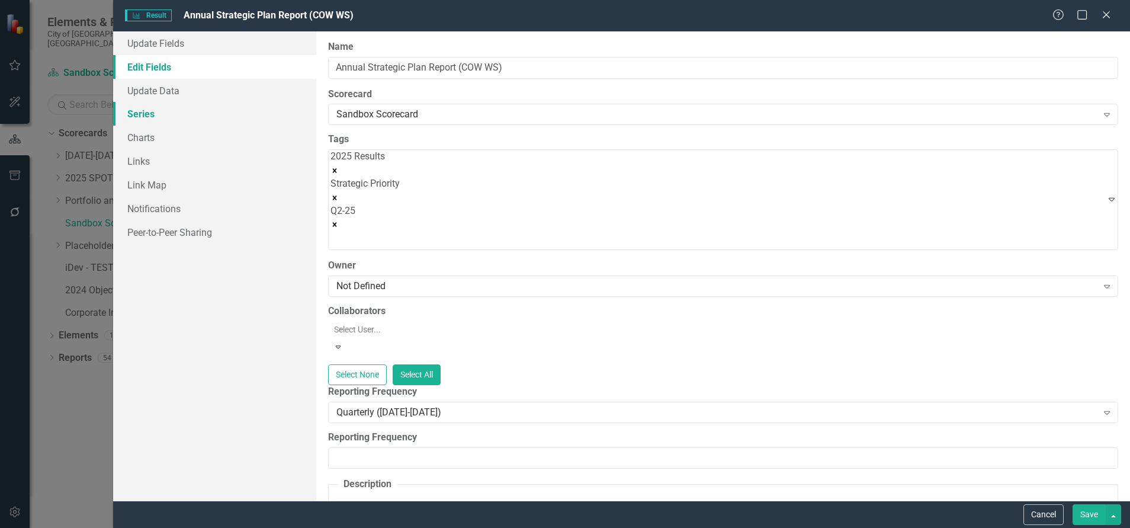
click at [146, 108] on link "Series" at bounding box center [214, 114] width 203 height 24
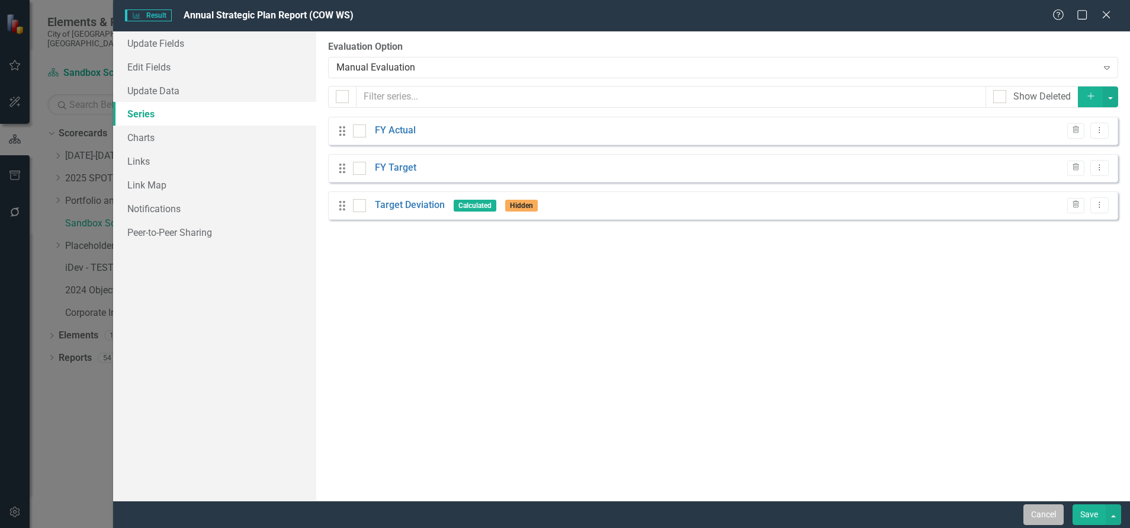
click at [1053, 511] on button "Cancel" at bounding box center [1044, 514] width 40 height 21
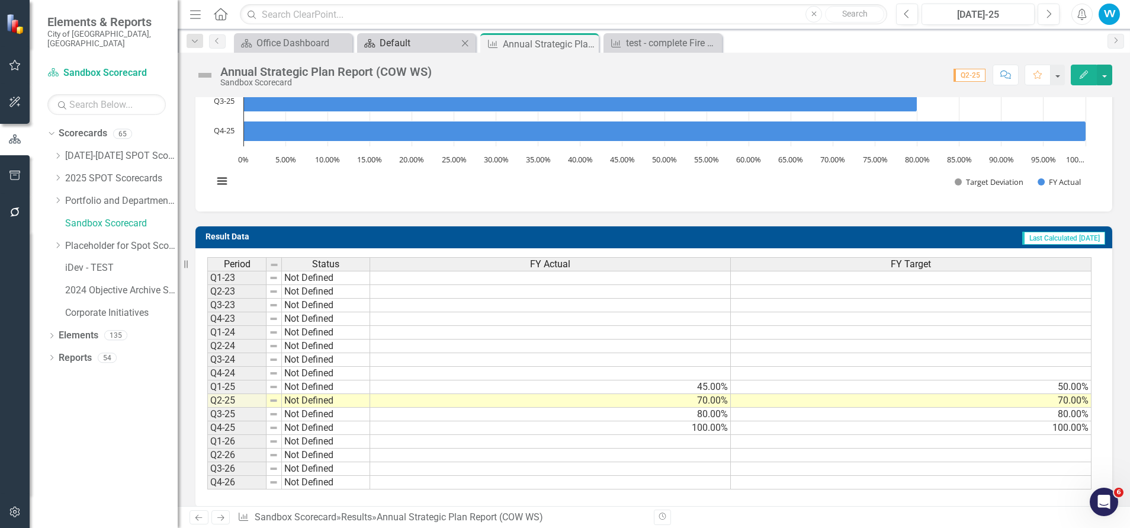
click at [411, 45] on div "Default" at bounding box center [419, 43] width 78 height 15
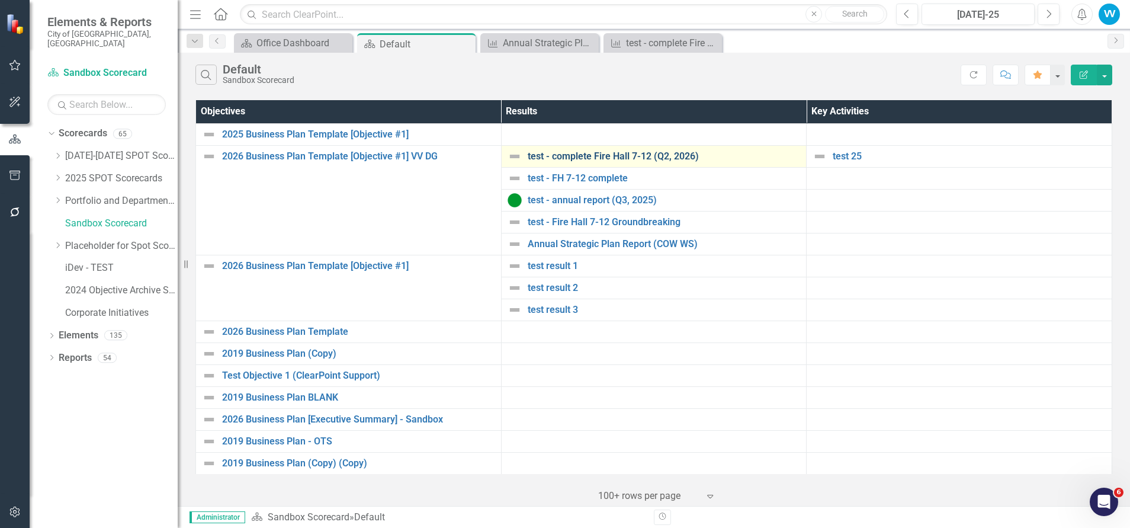
click at [563, 151] on link "test - complete Fire Hall 7-12 (Q2, 2026)" at bounding box center [664, 156] width 273 height 11
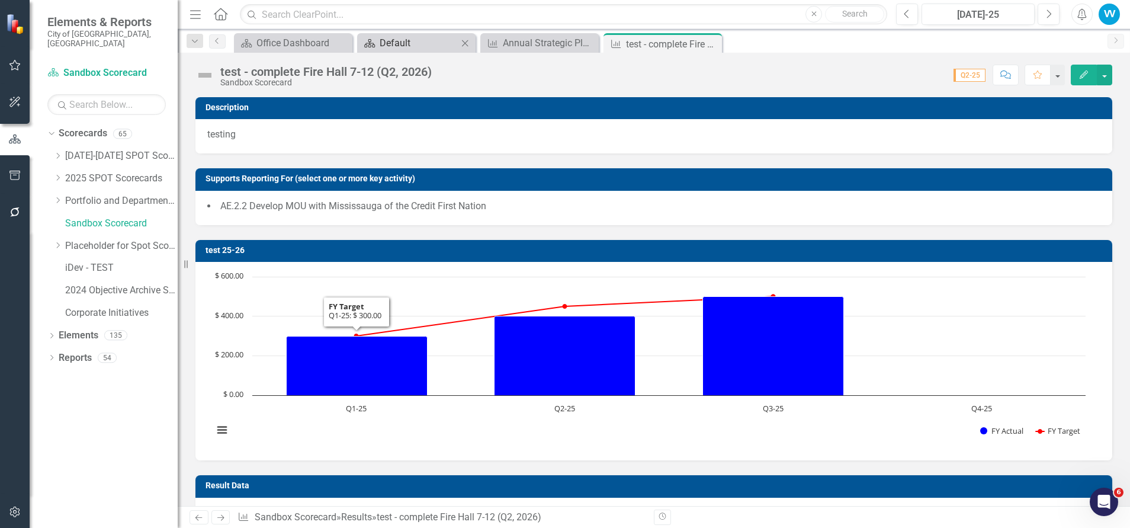
click at [415, 44] on div "Default" at bounding box center [419, 43] width 78 height 15
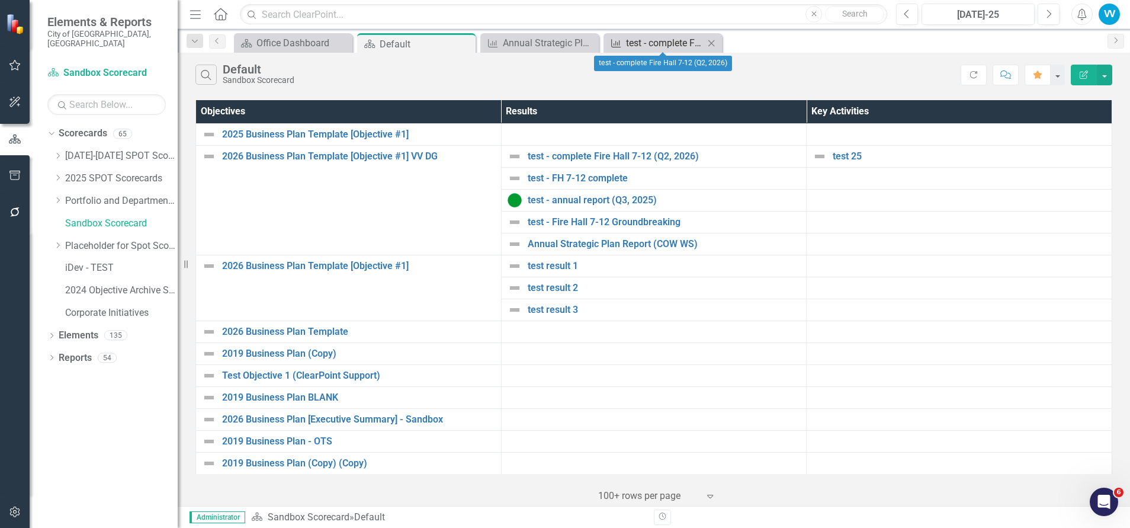
click at [658, 44] on div "test - complete Fire Hall 7-12 (Q2, 2026)" at bounding box center [665, 43] width 78 height 15
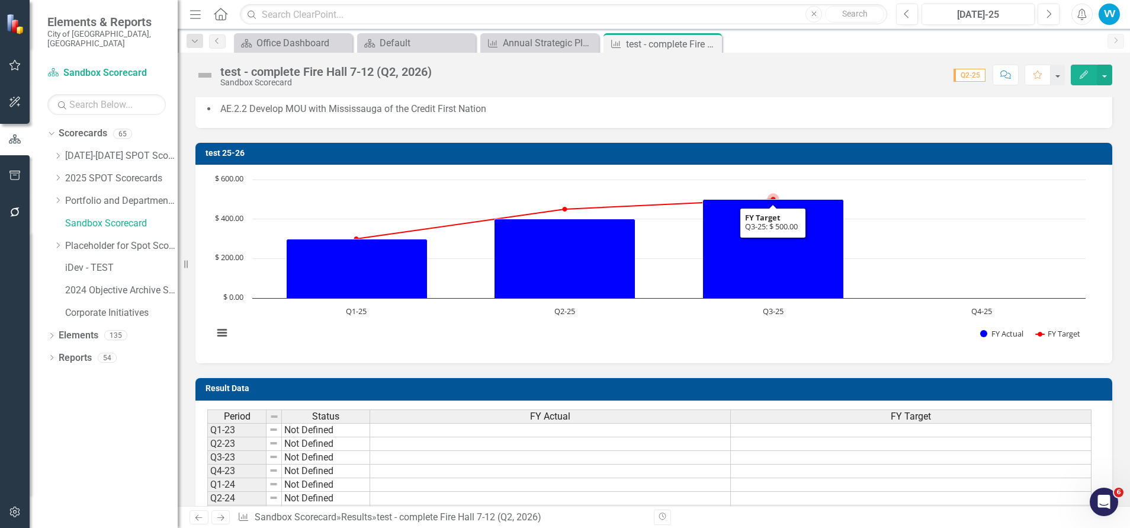
scroll to position [85, 0]
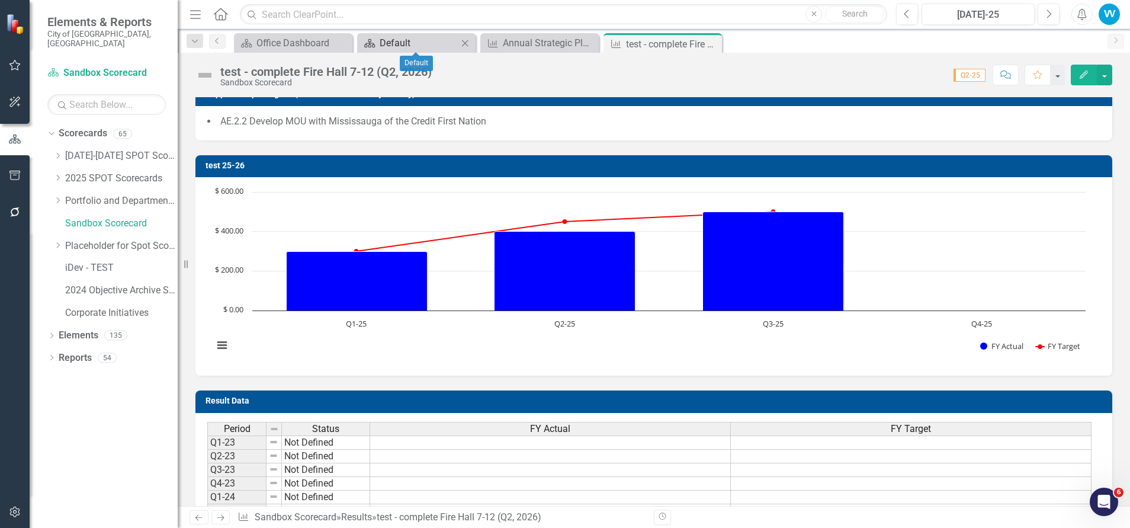
click at [408, 41] on div "Default" at bounding box center [419, 43] width 78 height 15
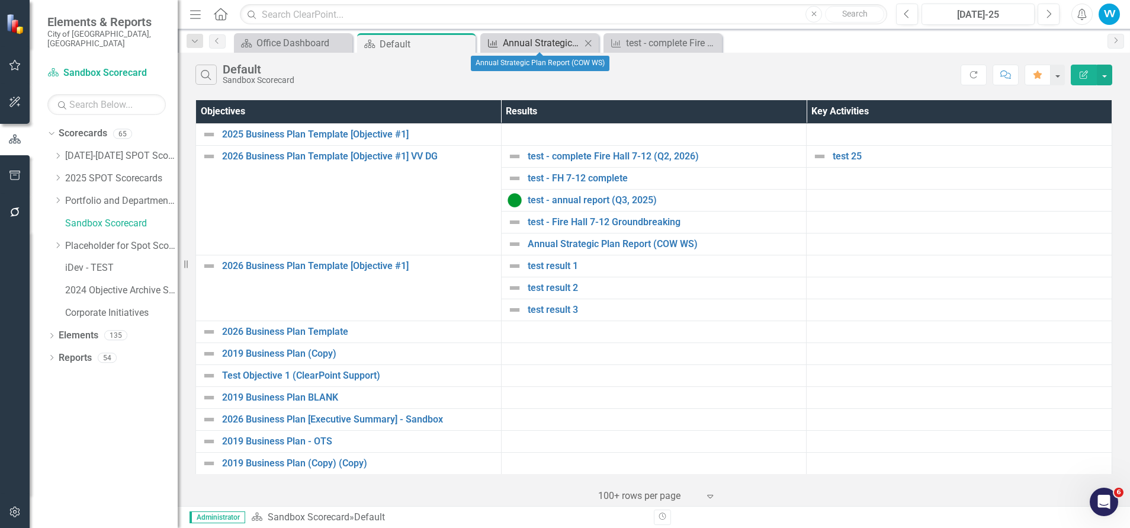
click at [538, 41] on div "Annual Strategic Plan Report (COW WS)" at bounding box center [542, 43] width 78 height 15
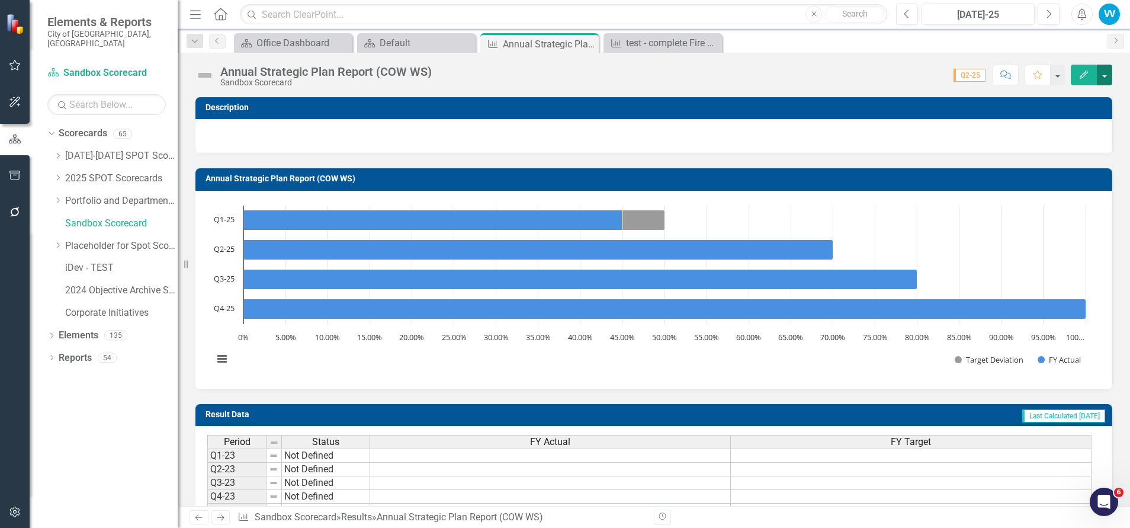
click at [1099, 76] on button "button" at bounding box center [1104, 75] width 15 height 21
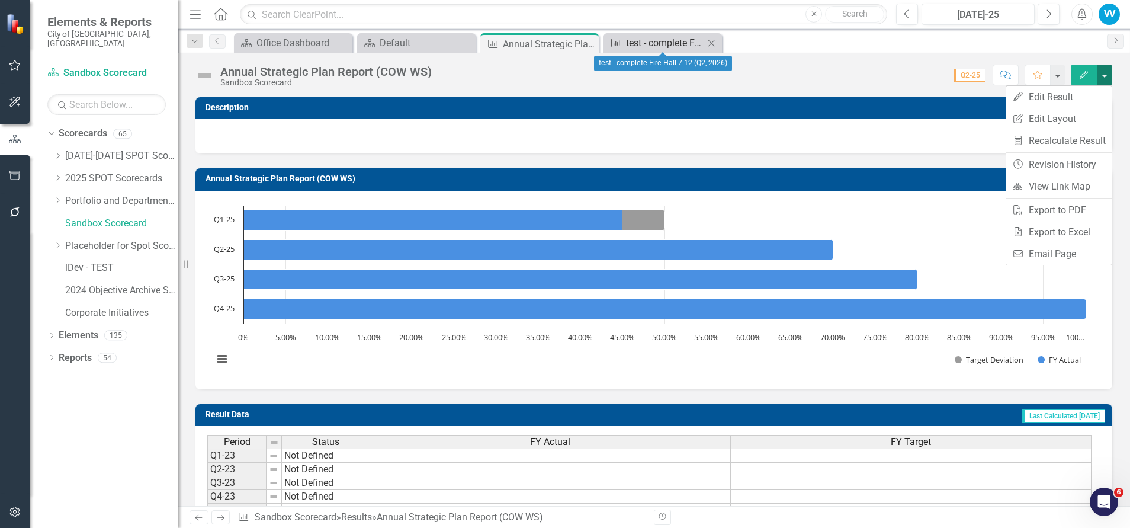
click at [637, 42] on div "test - complete Fire Hall 7-12 (Q2, 2026)" at bounding box center [665, 43] width 78 height 15
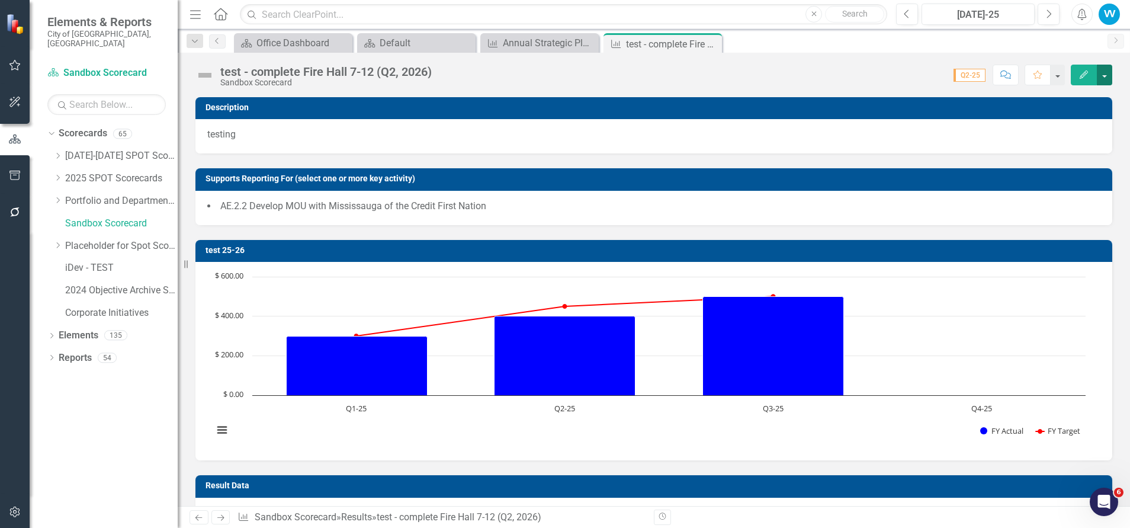
click at [1104, 75] on button "button" at bounding box center [1104, 75] width 15 height 21
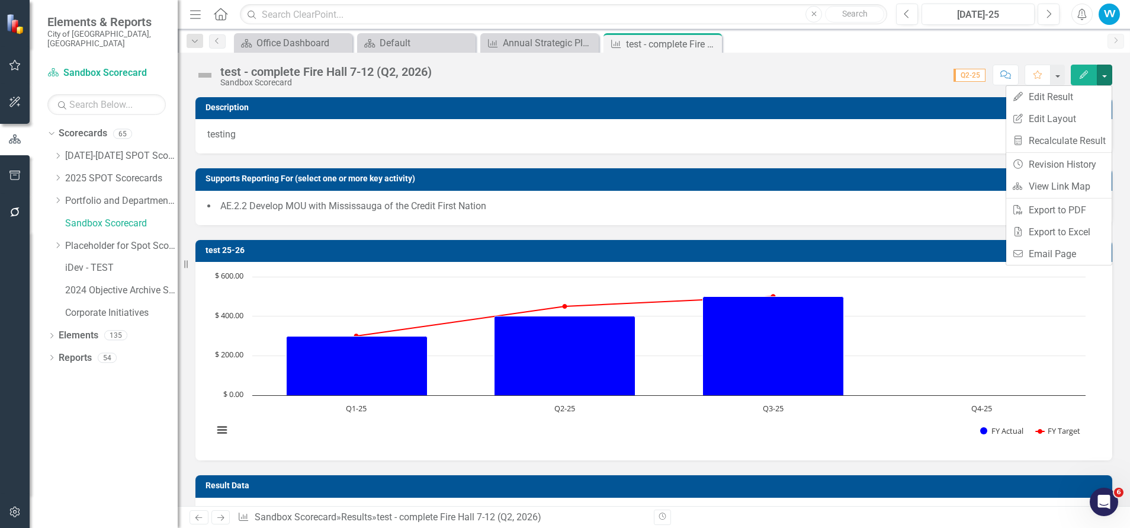
click at [774, 72] on div "Score: 0.00 Q2-25 Completed Comment Favorite Edit" at bounding box center [775, 75] width 675 height 20
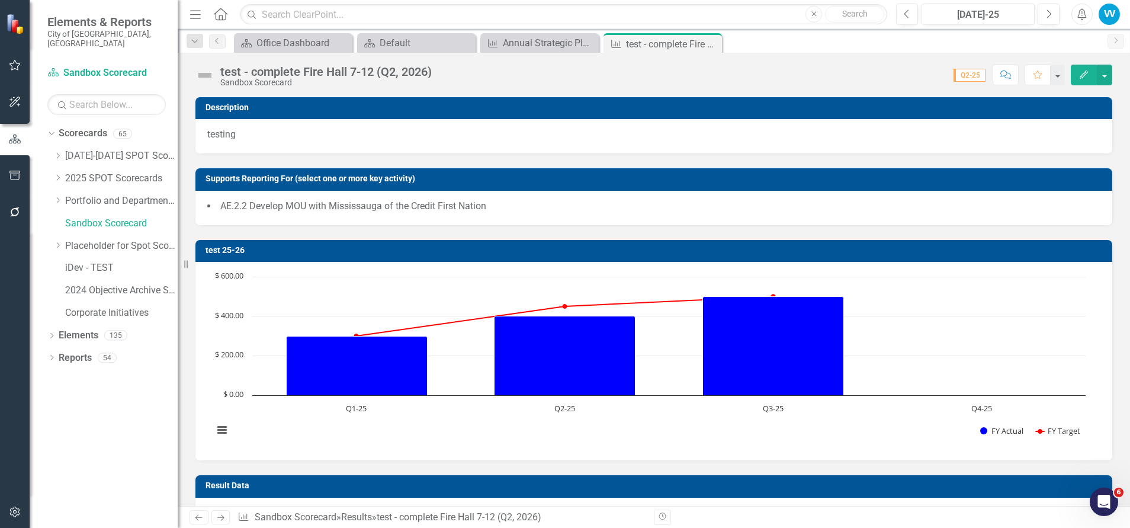
scroll to position [89, 0]
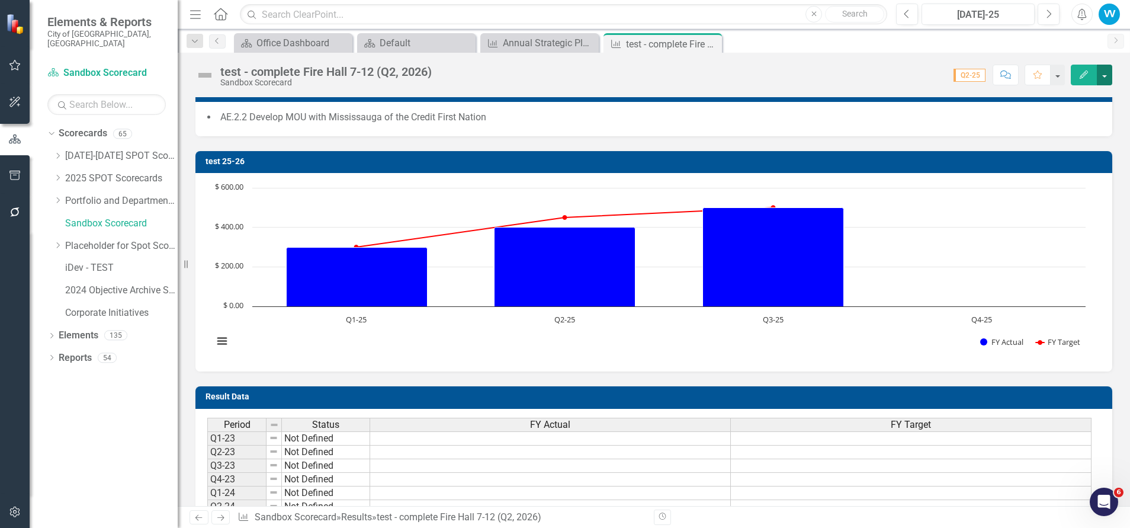
click at [1105, 73] on button "button" at bounding box center [1104, 75] width 15 height 21
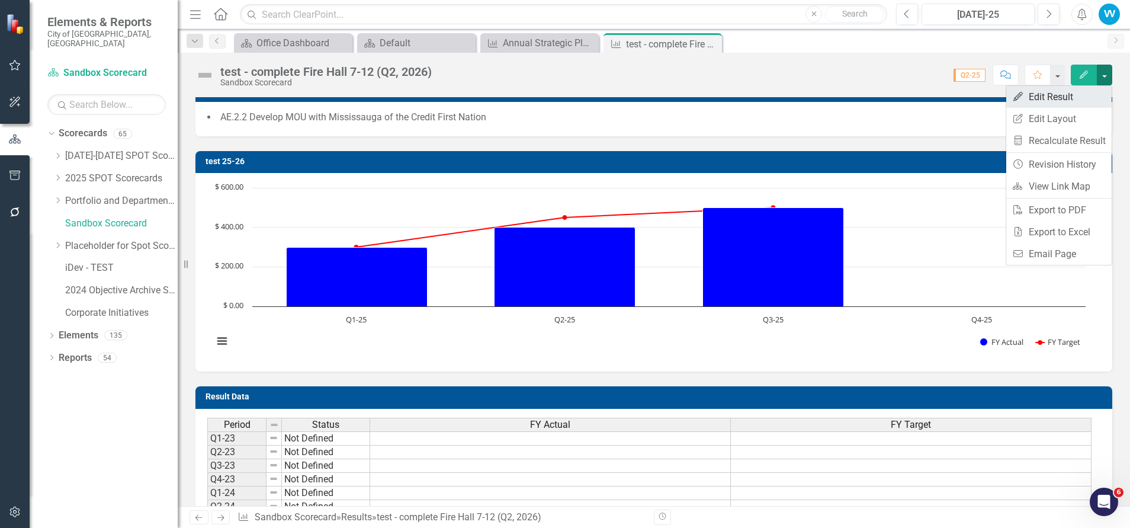
click at [1038, 97] on link "Edit Edit Result" at bounding box center [1058, 97] width 105 height 22
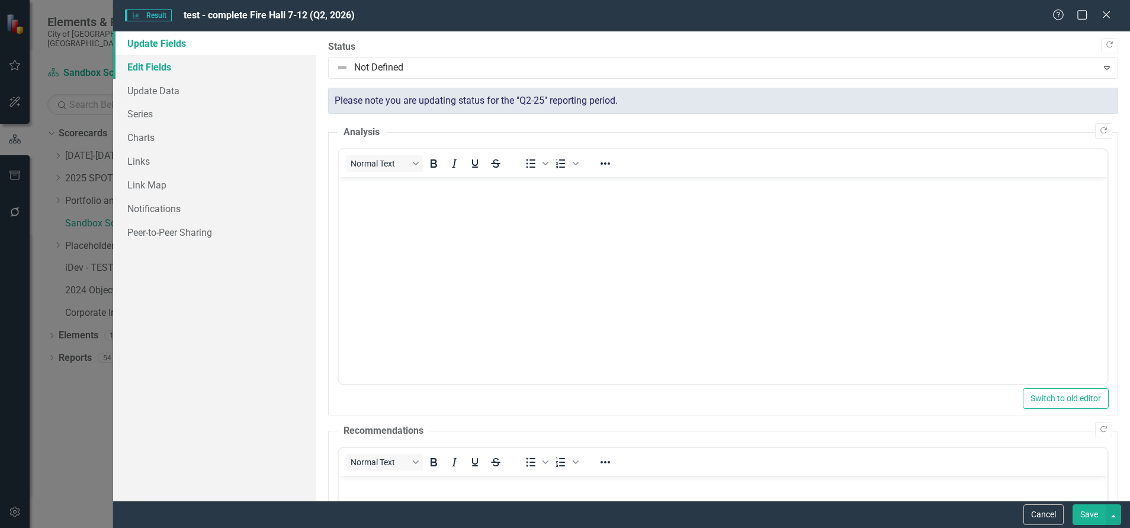
scroll to position [0, 0]
click at [134, 140] on link "Charts" at bounding box center [214, 138] width 203 height 24
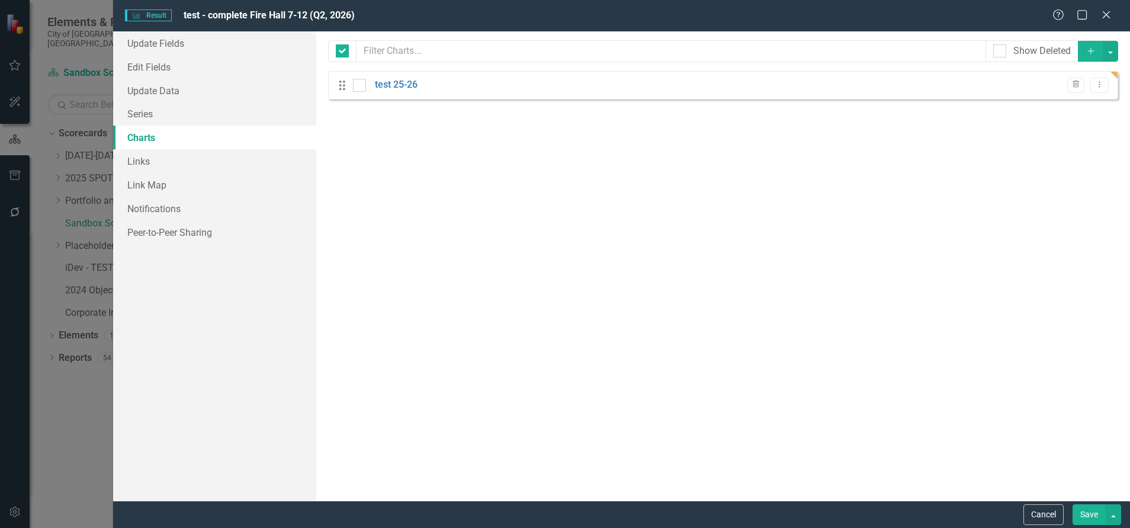
checkbox input "false"
click at [382, 83] on link "test 25-26" at bounding box center [396, 85] width 43 height 14
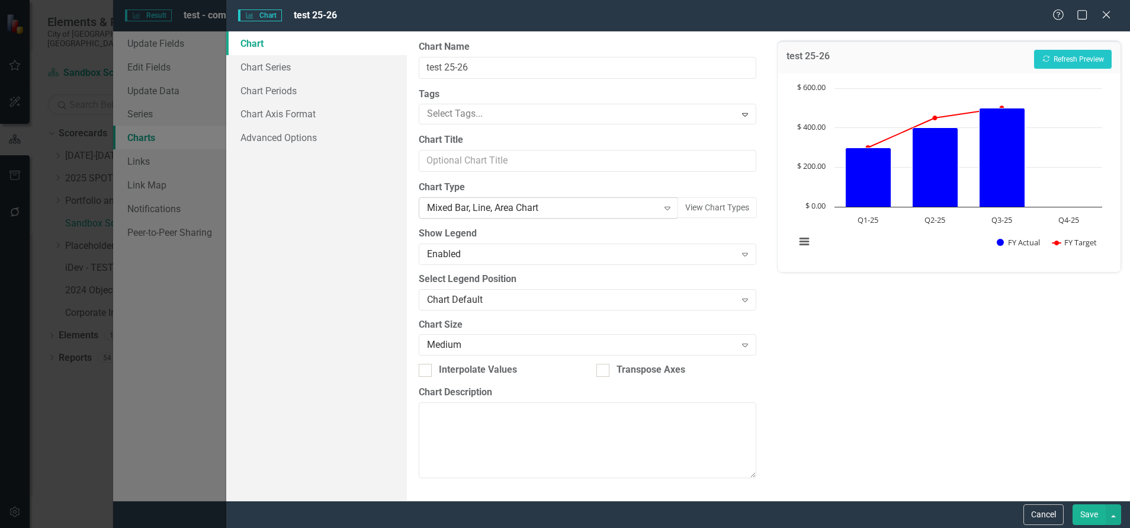
click at [666, 206] on icon "Expand" at bounding box center [668, 207] width 12 height 9
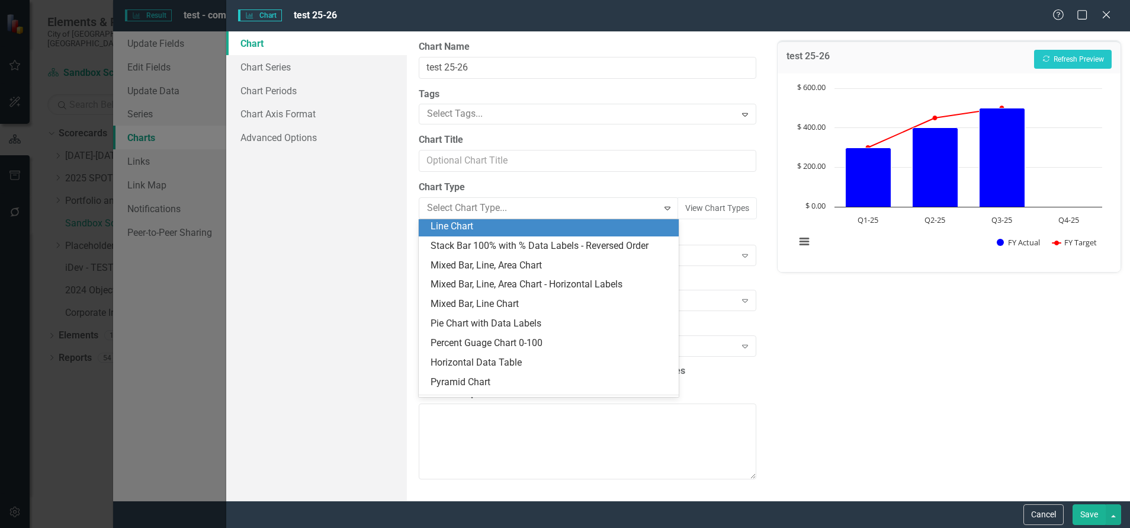
scroll to position [1297, 0]
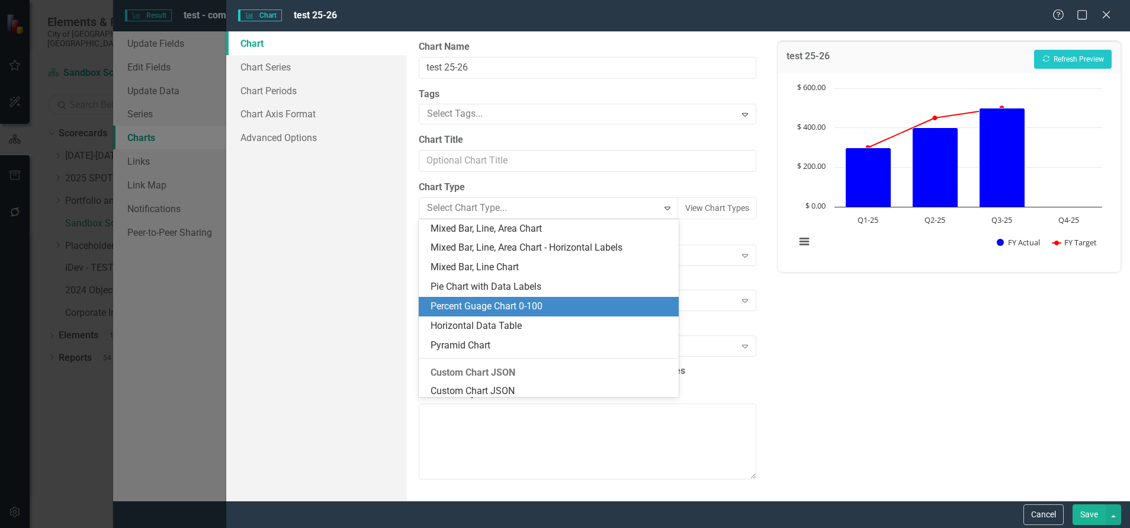
click at [498, 302] on div "Percent Guage Chart 0-100" at bounding box center [552, 307] width 242 height 14
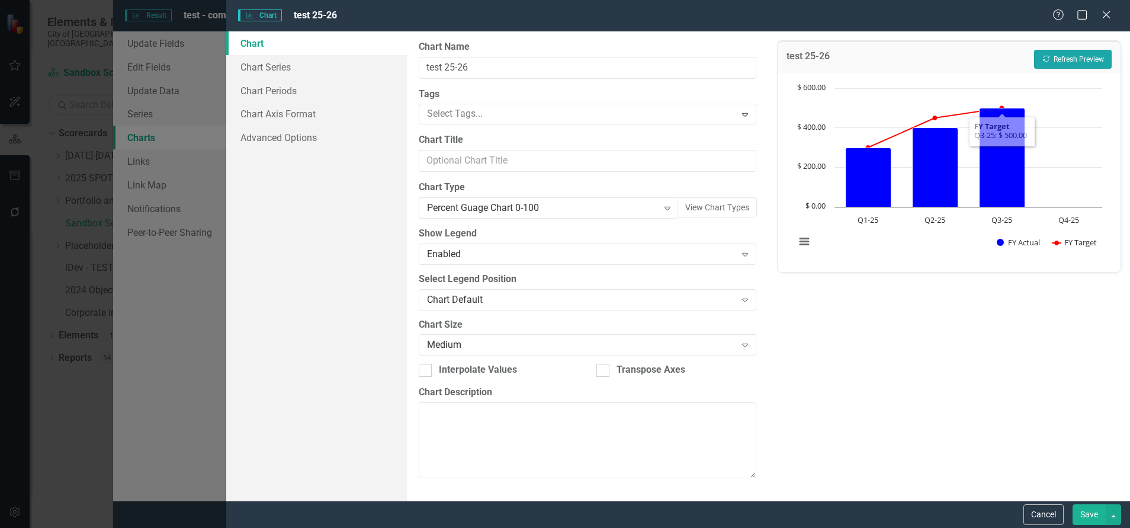
click at [1060, 61] on button "Recalculate Refresh Preview" at bounding box center [1073, 59] width 78 height 19
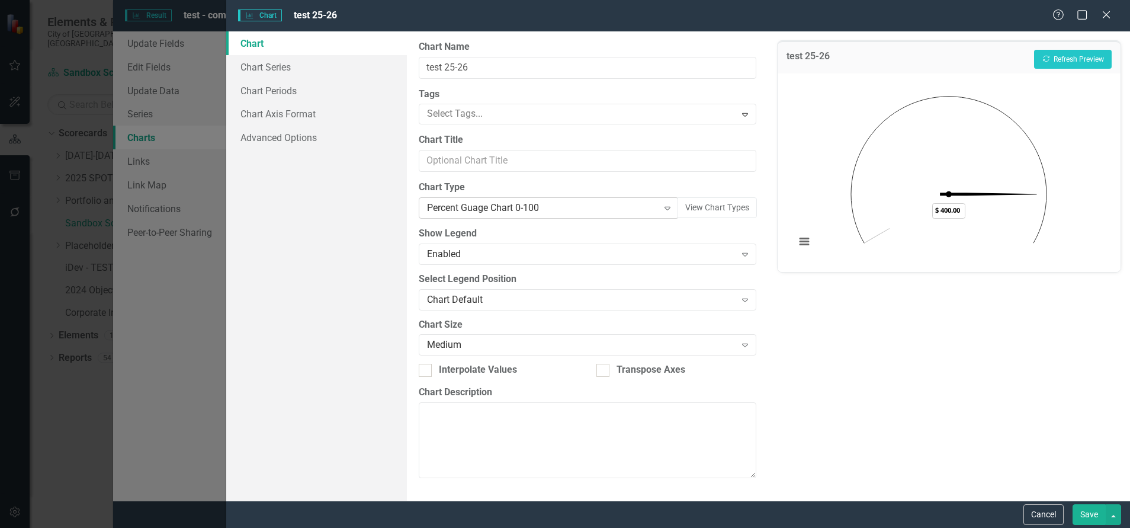
click at [660, 208] on div "Expand" at bounding box center [667, 207] width 21 height 19
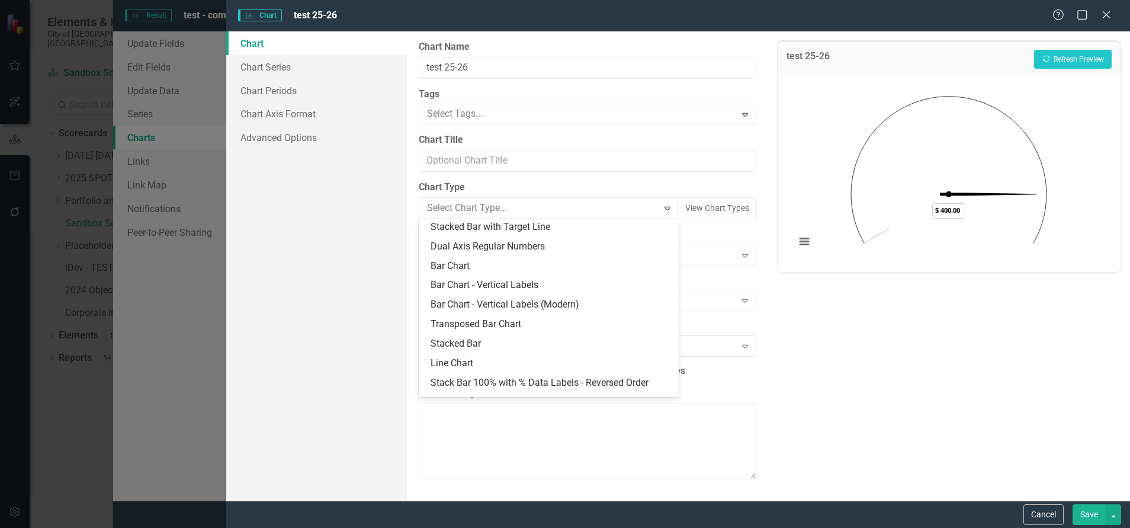
scroll to position [1212, 0]
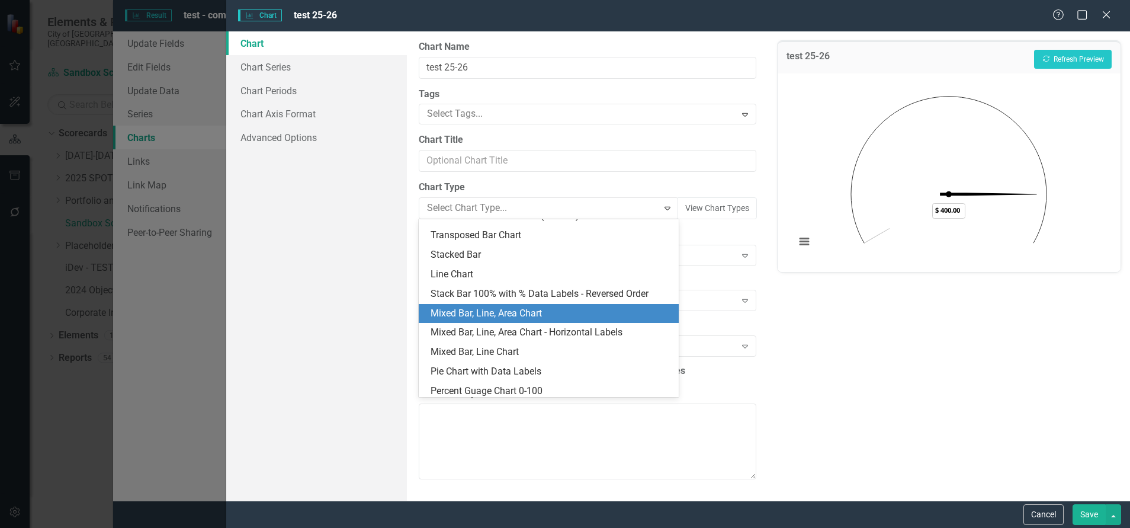
click at [485, 318] on div "Mixed Bar, Line, Area Chart" at bounding box center [552, 314] width 242 height 14
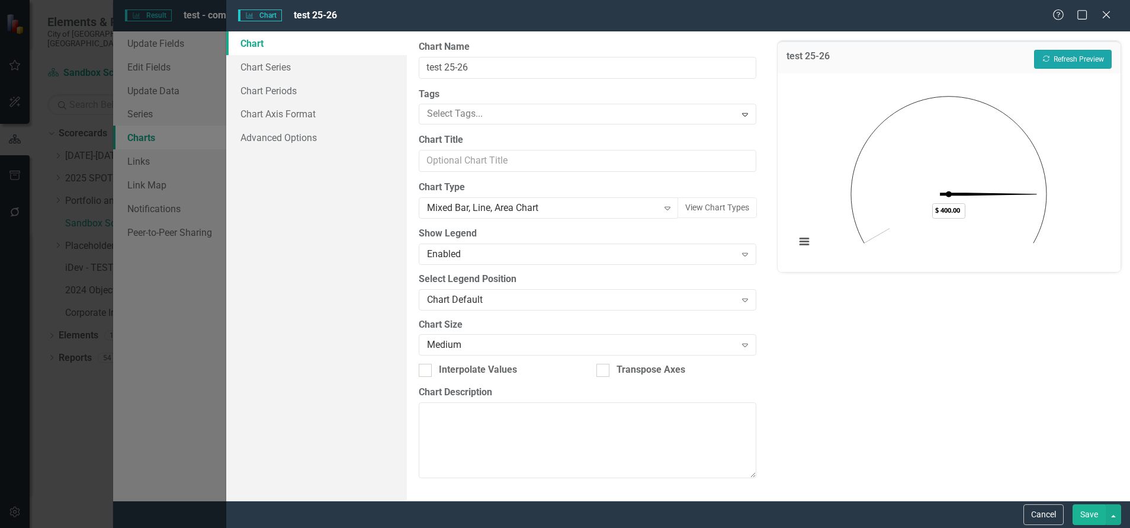
click at [1057, 59] on button "Recalculate Refresh Preview" at bounding box center [1073, 59] width 78 height 19
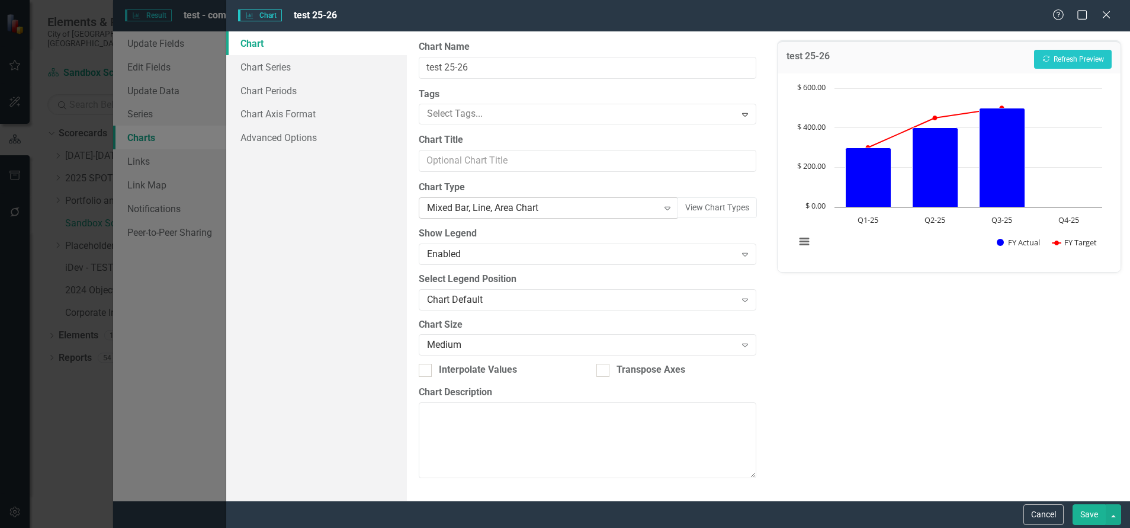
click at [583, 206] on div "Mixed Bar, Line, Area Chart" at bounding box center [542, 208] width 231 height 14
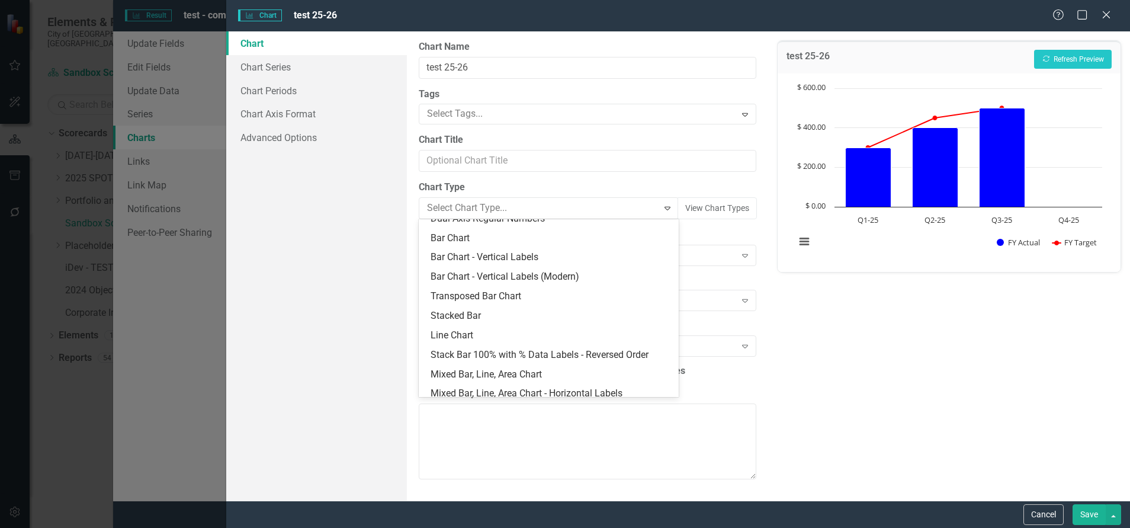
scroll to position [1123, 0]
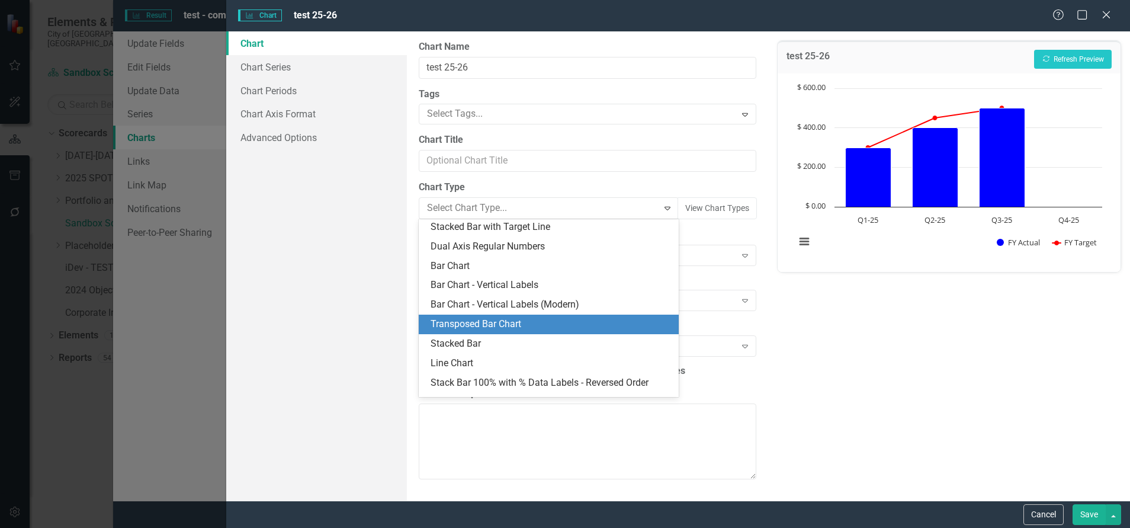
click at [479, 323] on div "Transposed Bar Chart" at bounding box center [552, 325] width 242 height 14
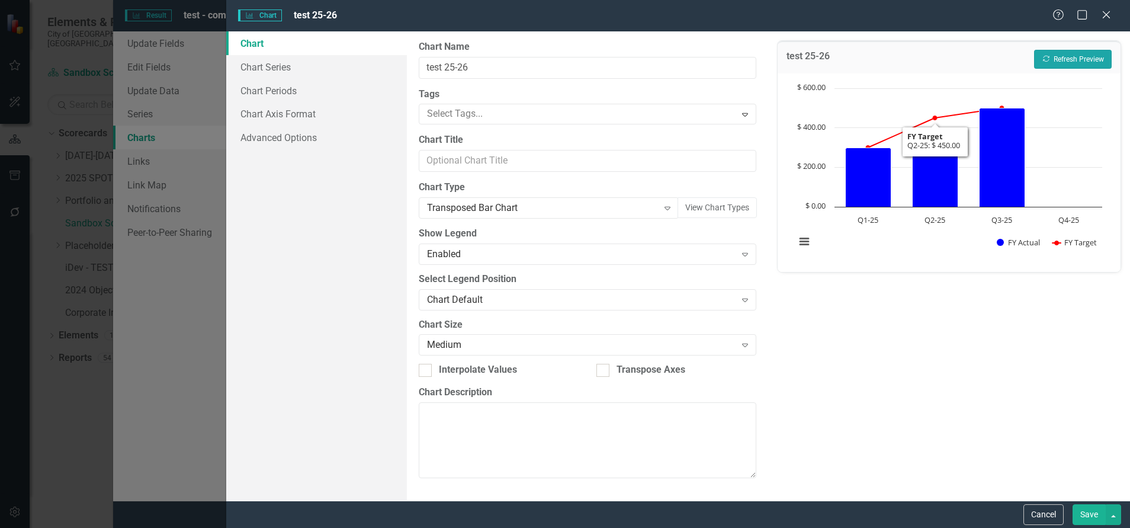
click at [1073, 62] on button "Recalculate Refresh Preview" at bounding box center [1073, 59] width 78 height 19
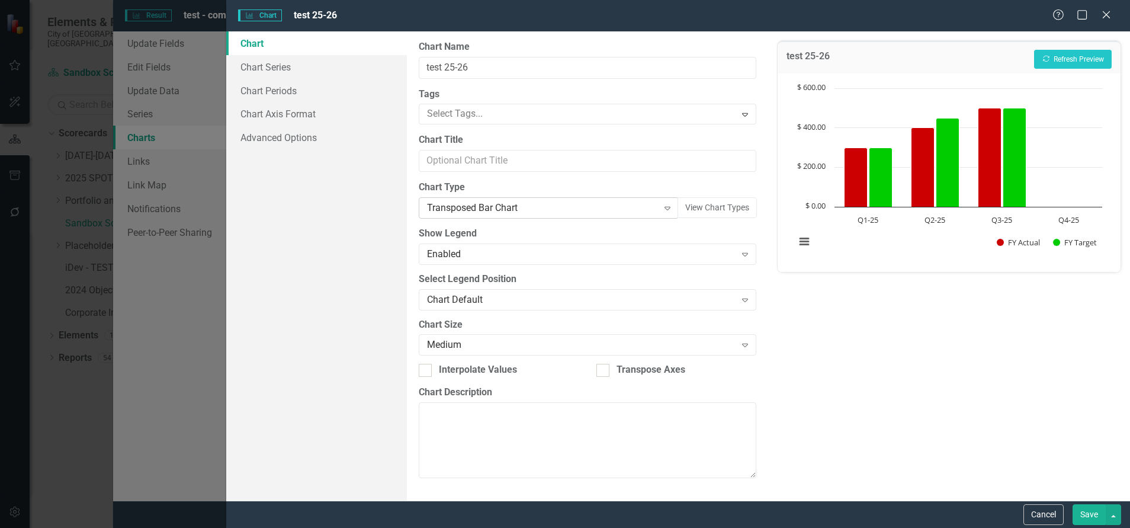
click at [578, 208] on div "Transposed Bar Chart" at bounding box center [542, 208] width 231 height 14
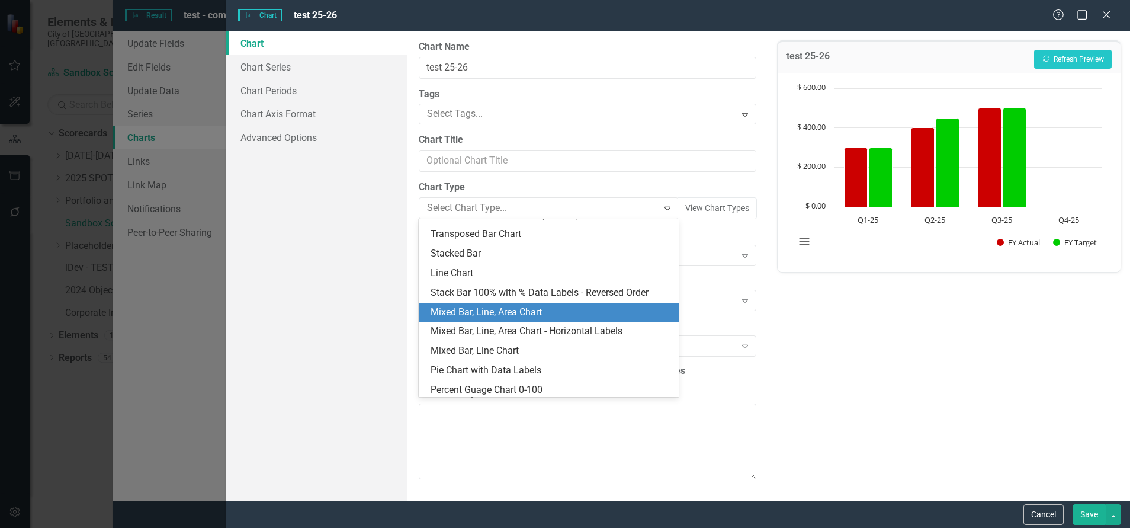
scroll to position [1218, 0]
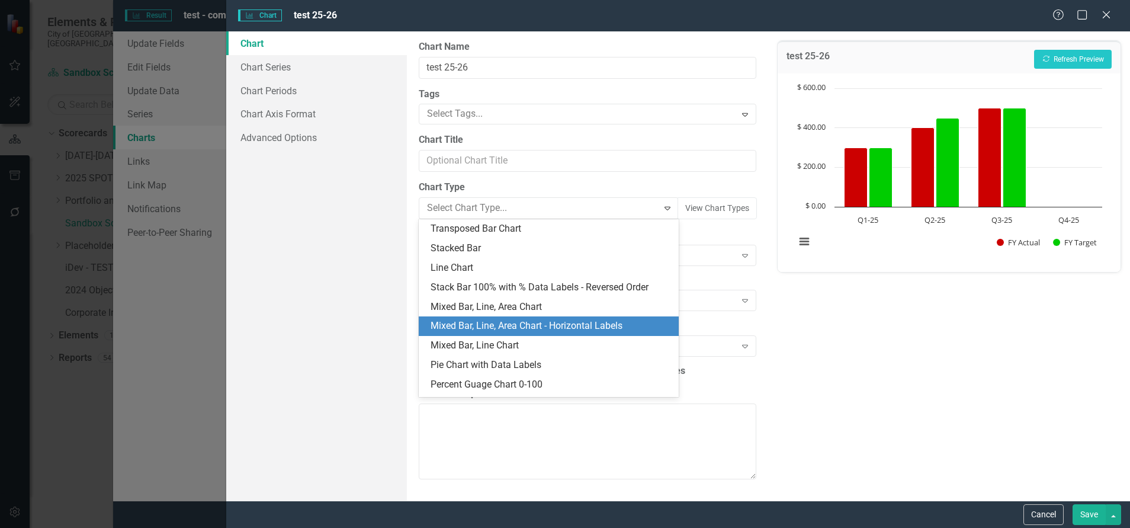
click at [464, 326] on div "Mixed Bar, Line, Area Chart - Horizontal Labels" at bounding box center [552, 326] width 242 height 14
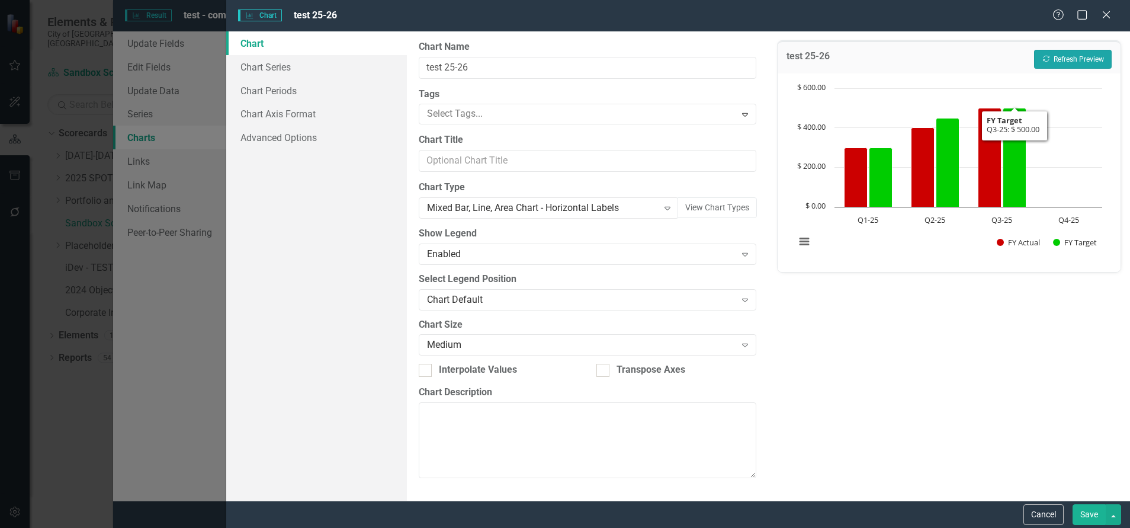
drag, startPoint x: 1083, startPoint y: 60, endPoint x: 1066, endPoint y: 60, distance: 17.2
click at [1083, 60] on button "Recalculate Refresh Preview" at bounding box center [1073, 59] width 78 height 19
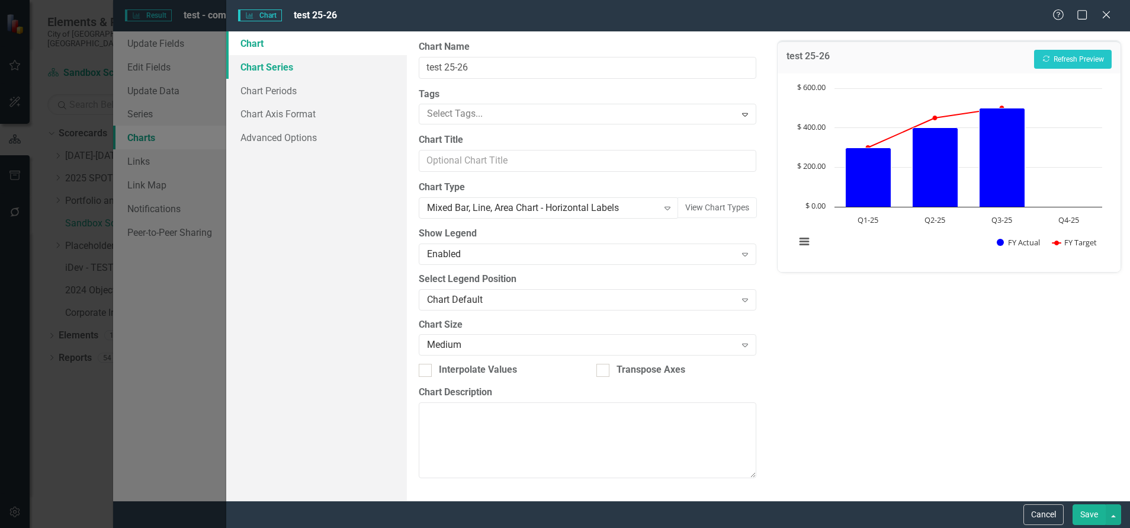
click at [262, 67] on link "Chart Series" at bounding box center [316, 67] width 181 height 24
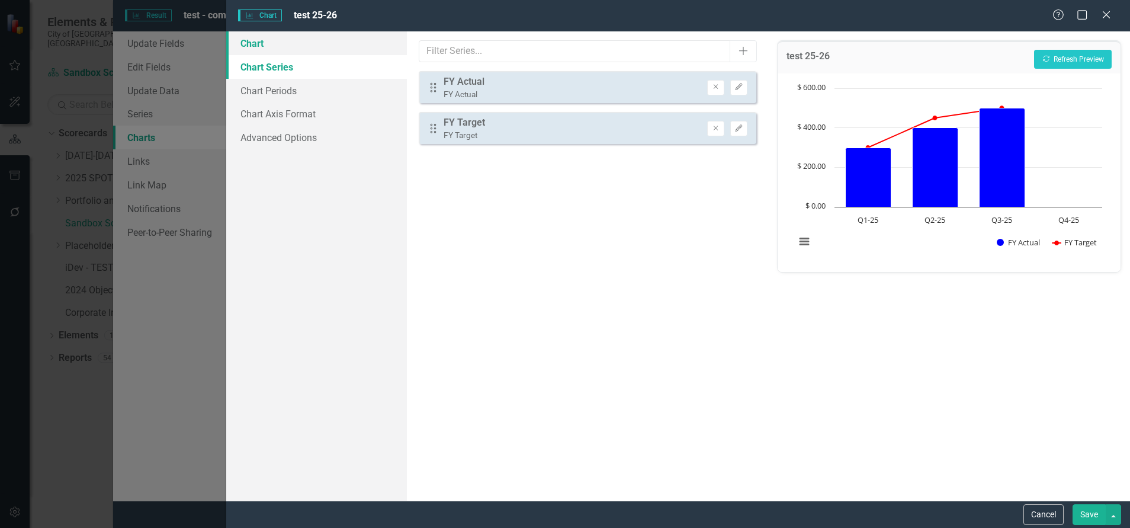
click at [255, 43] on link "Chart" at bounding box center [316, 43] width 181 height 24
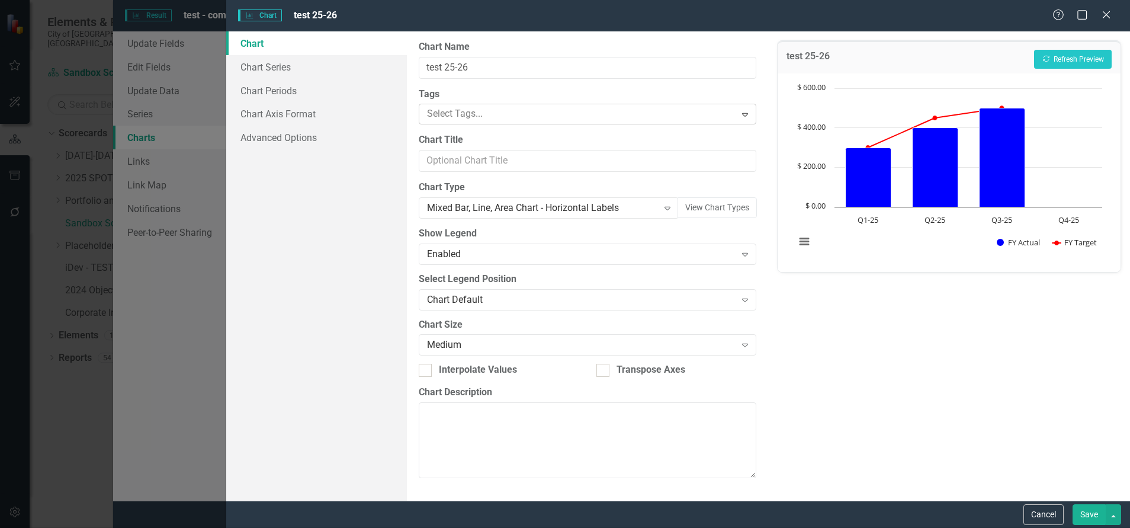
click at [744, 111] on icon "Expand" at bounding box center [745, 114] width 12 height 9
click at [463, 93] on label "Tags" at bounding box center [588, 95] width 338 height 14
click at [1087, 511] on button "Save" at bounding box center [1089, 514] width 33 height 21
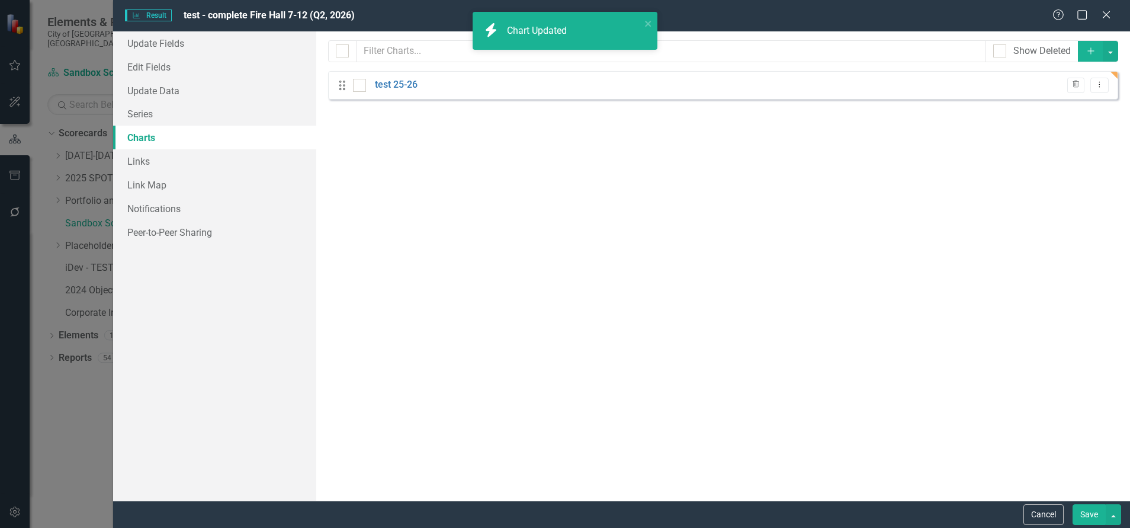
click at [1095, 516] on button "Save" at bounding box center [1089, 514] width 33 height 21
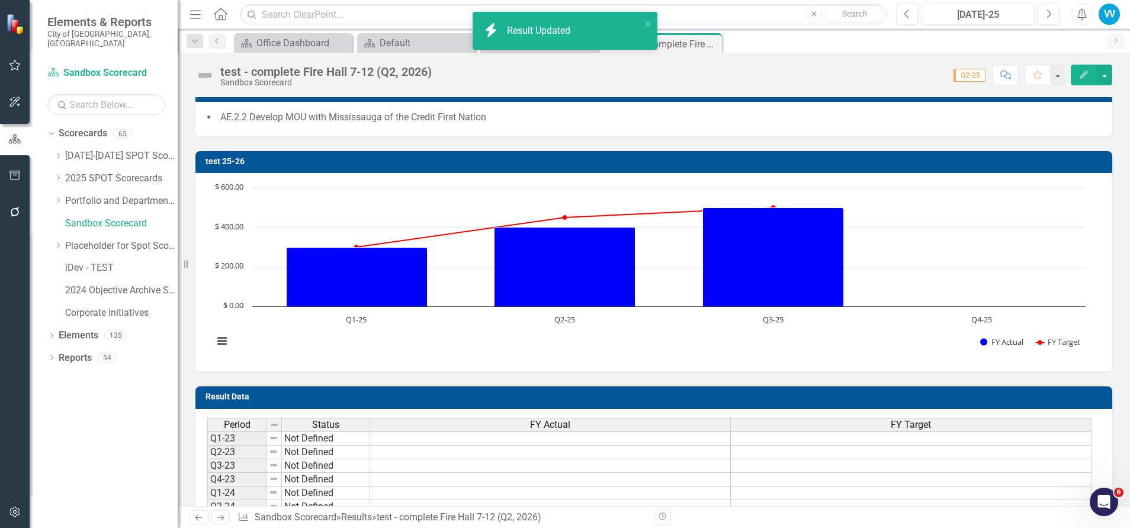
click at [655, 24] on Updated "icon.bolt Result Updated" at bounding box center [565, 31] width 185 height 38
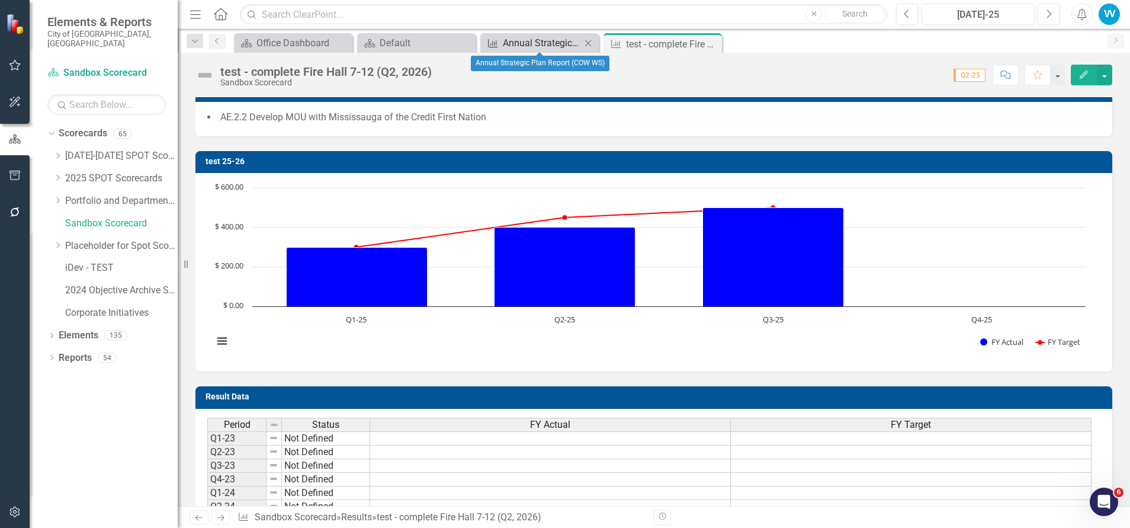
click at [540, 46] on div "Annual Strategic Plan Report (COW WS)" at bounding box center [542, 43] width 78 height 15
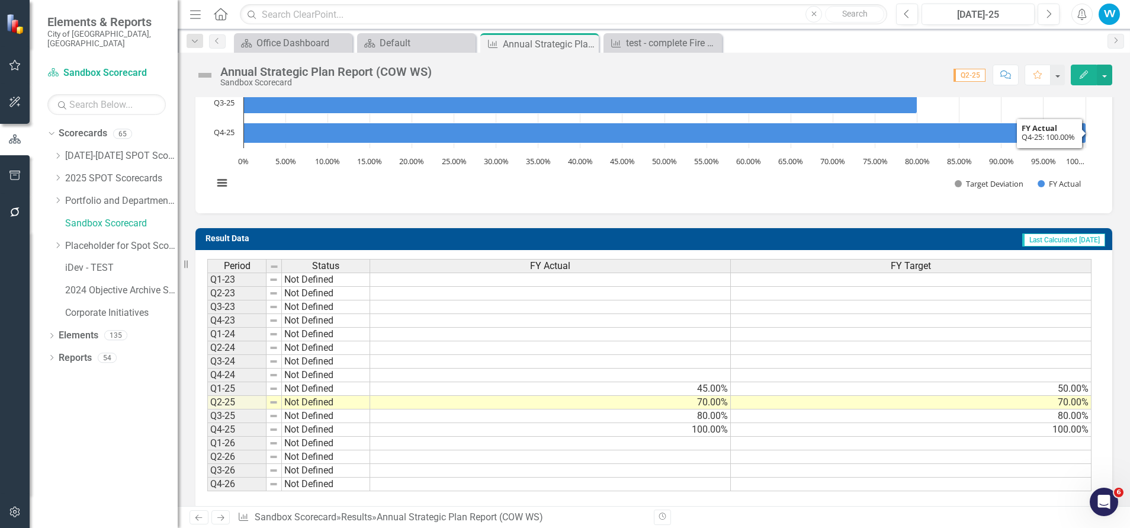
scroll to position [191, 0]
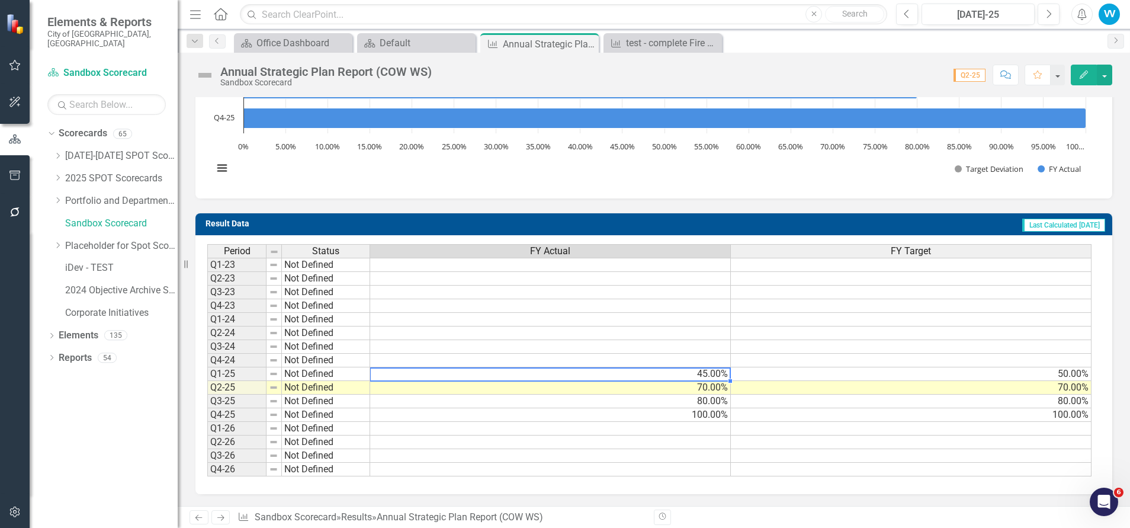
click at [614, 373] on td "45.00%" at bounding box center [550, 374] width 361 height 14
click at [819, 375] on td "50.00%" at bounding box center [911, 374] width 361 height 14
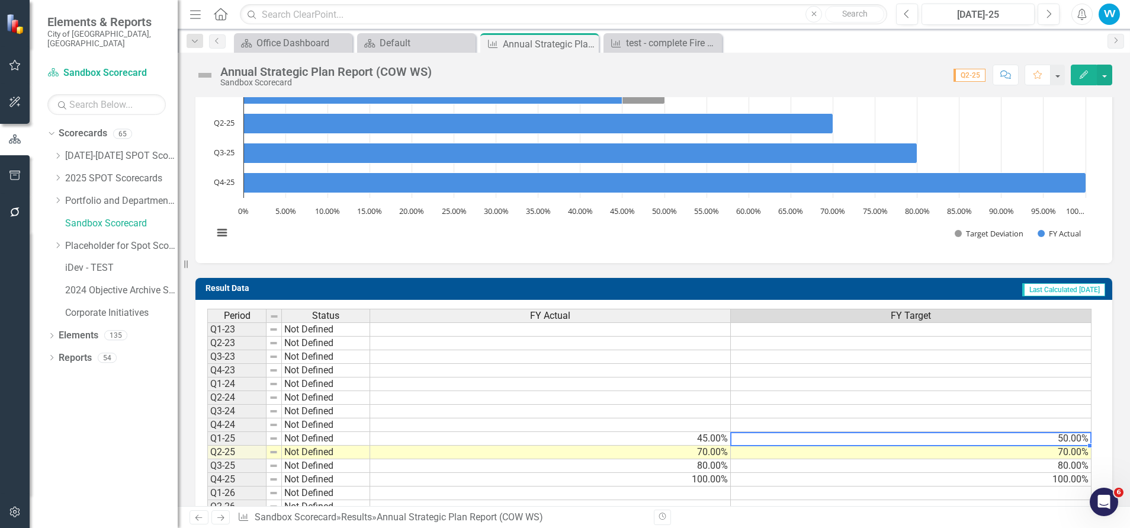
scroll to position [102, 0]
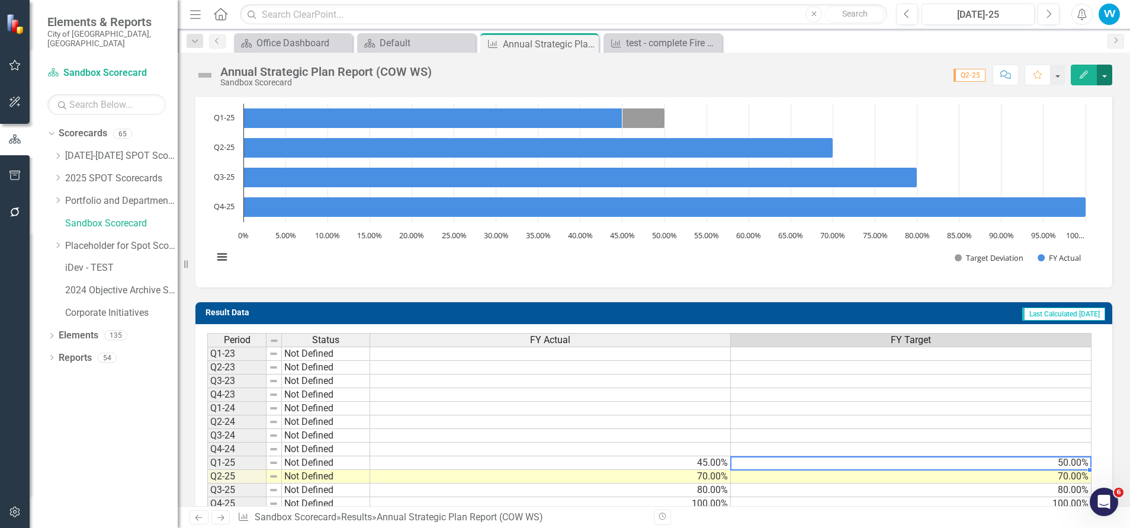
click at [1104, 68] on button "button" at bounding box center [1104, 75] width 15 height 21
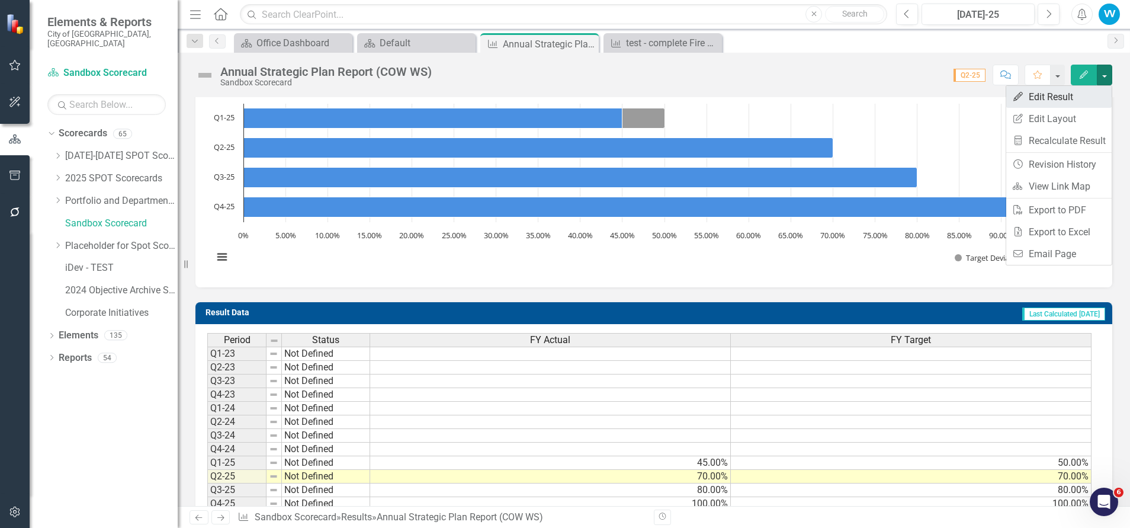
click at [1048, 95] on link "Edit Edit Result" at bounding box center [1058, 97] width 105 height 22
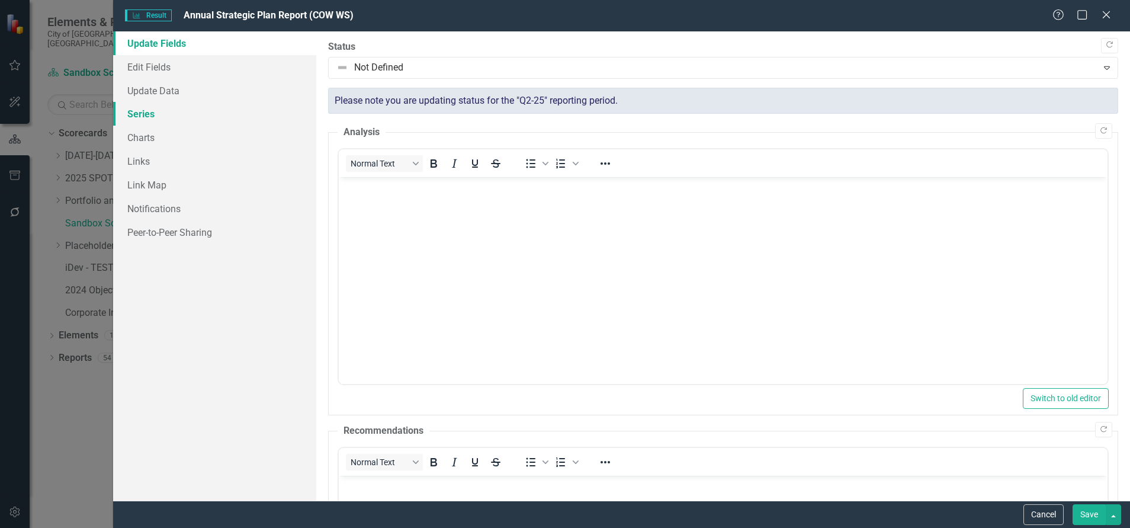
scroll to position [0, 0]
click at [161, 113] on link "Series" at bounding box center [214, 114] width 203 height 24
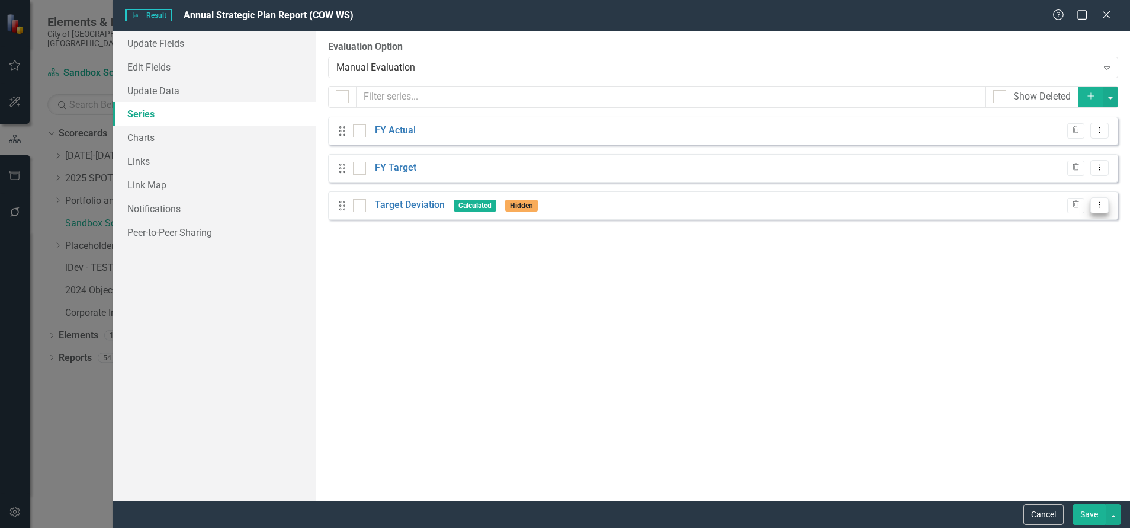
click at [1101, 201] on icon "Dropdown Menu" at bounding box center [1100, 205] width 10 height 8
click at [1051, 226] on link "Edit Edit Measure Series" at bounding box center [1041, 225] width 134 height 22
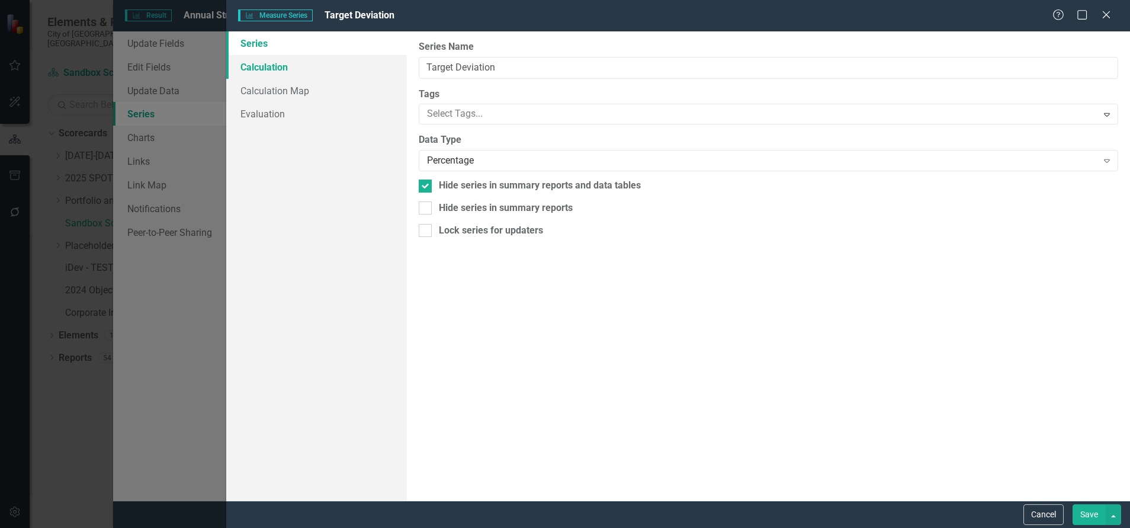
click at [256, 60] on link "Calculation" at bounding box center [316, 67] width 181 height 24
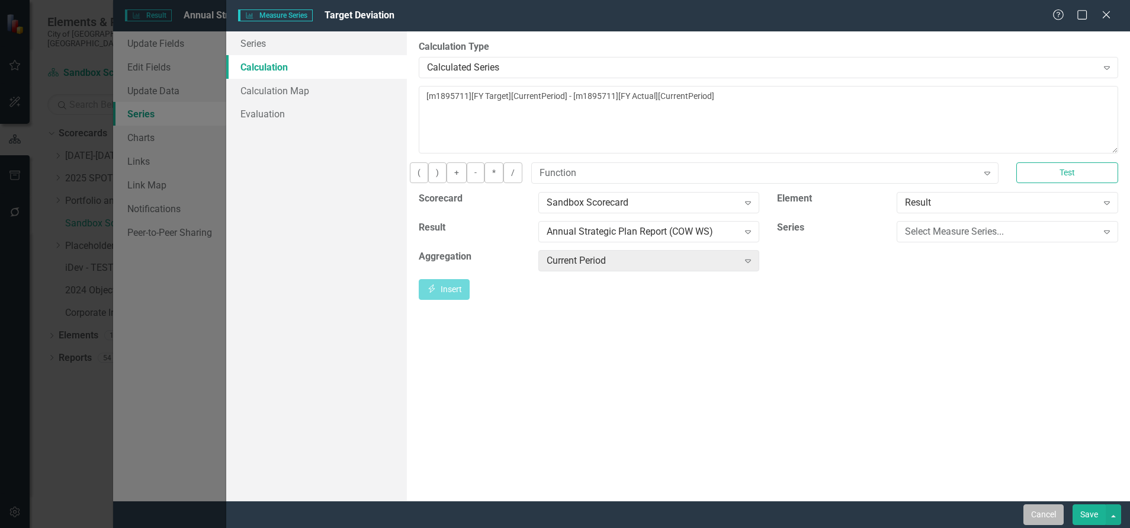
click at [1044, 516] on button "Cancel" at bounding box center [1044, 514] width 40 height 21
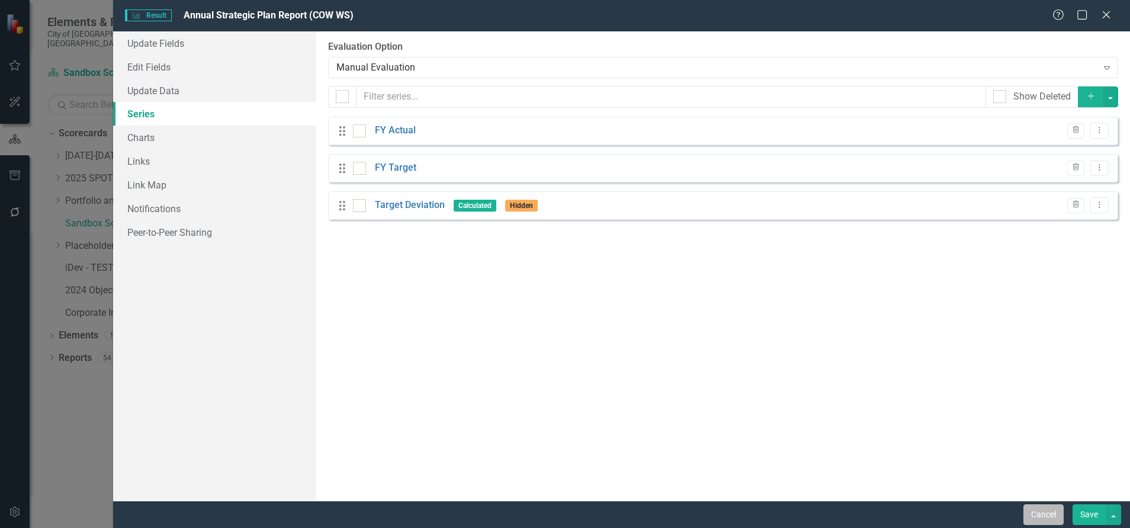
click at [1030, 512] on button "Cancel" at bounding box center [1044, 514] width 40 height 21
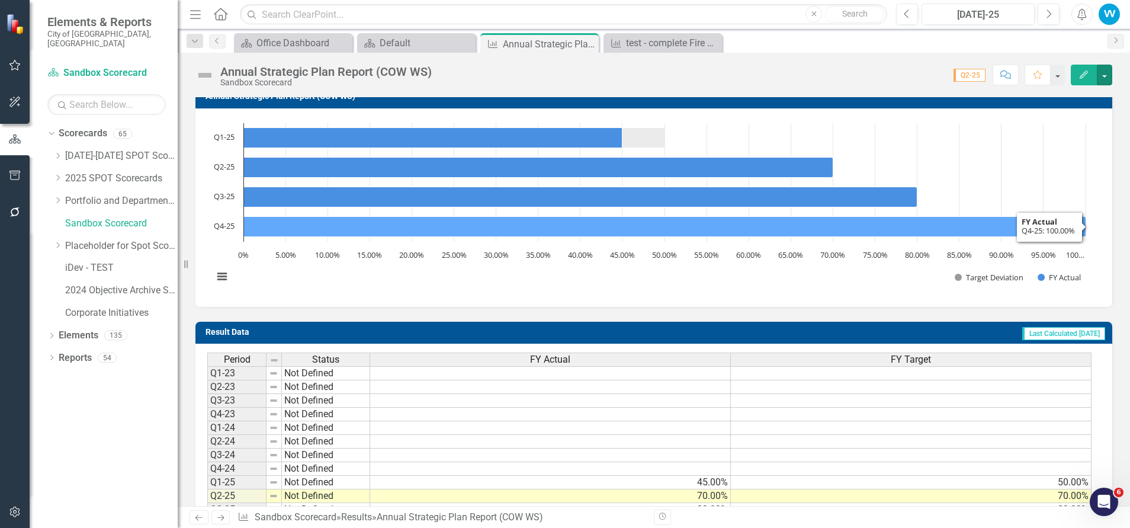
scroll to position [191, 0]
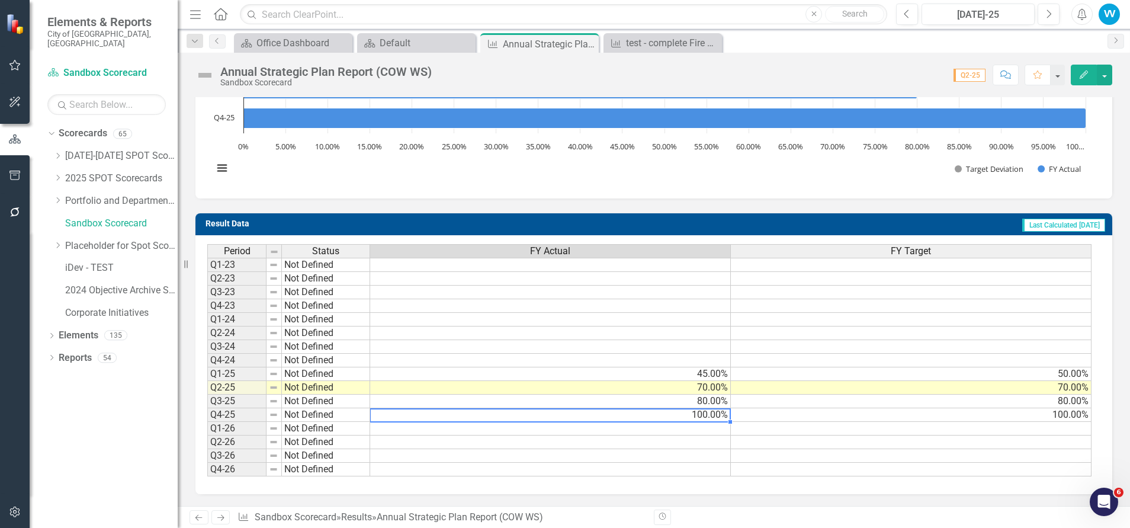
click at [711, 419] on td "100.00%" at bounding box center [550, 415] width 361 height 14
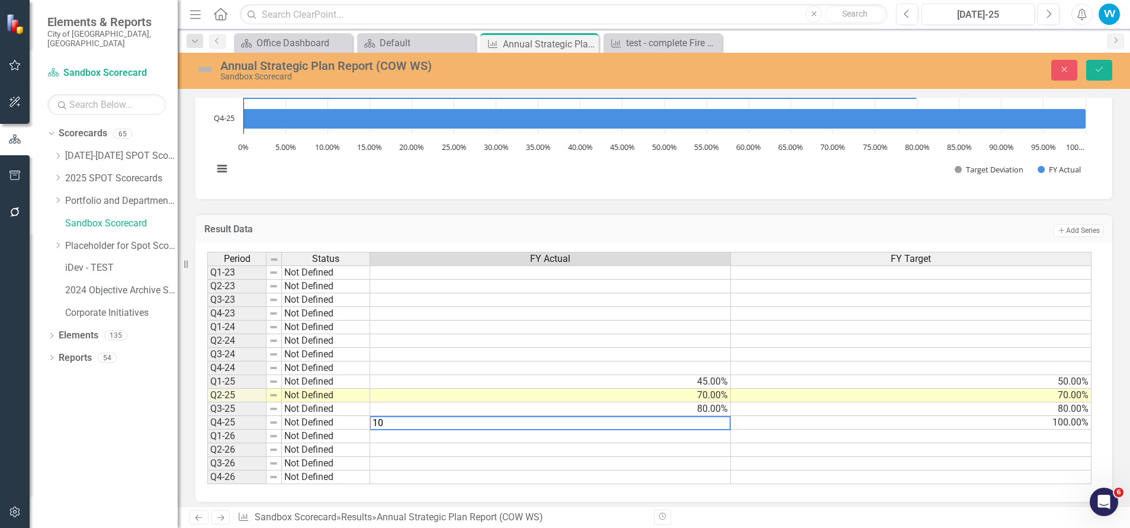
type textarea "1"
type textarea "90"
click at [207, 416] on div "Period Status FY Actual FY Target Q1-23 Not Defined Q2-23 Not Defined Q3-23 Not…" at bounding box center [207, 368] width 0 height 232
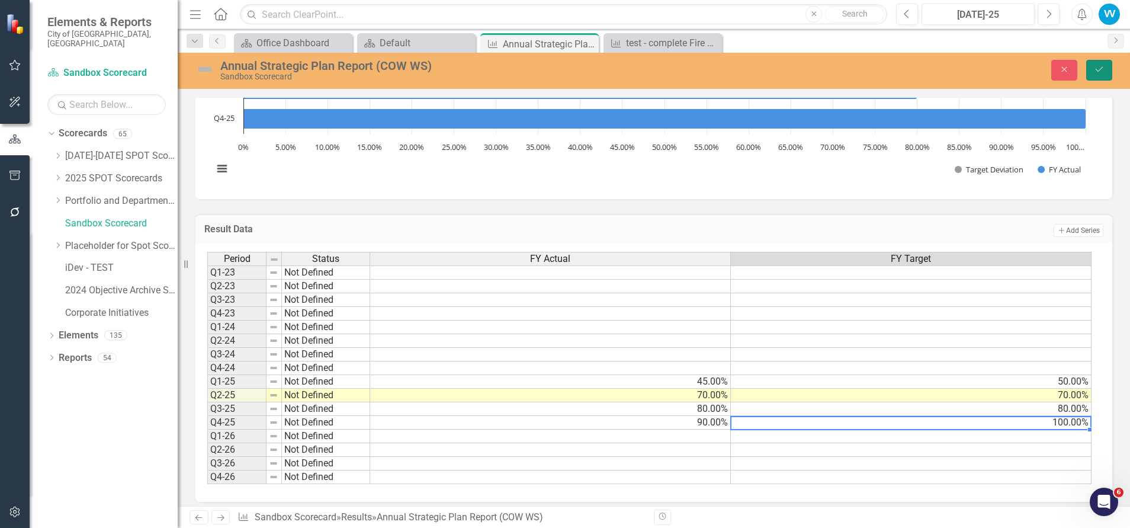
drag, startPoint x: 1100, startPoint y: 66, endPoint x: 1120, endPoint y: 241, distance: 175.8
click at [1101, 66] on icon "Save" at bounding box center [1099, 69] width 11 height 8
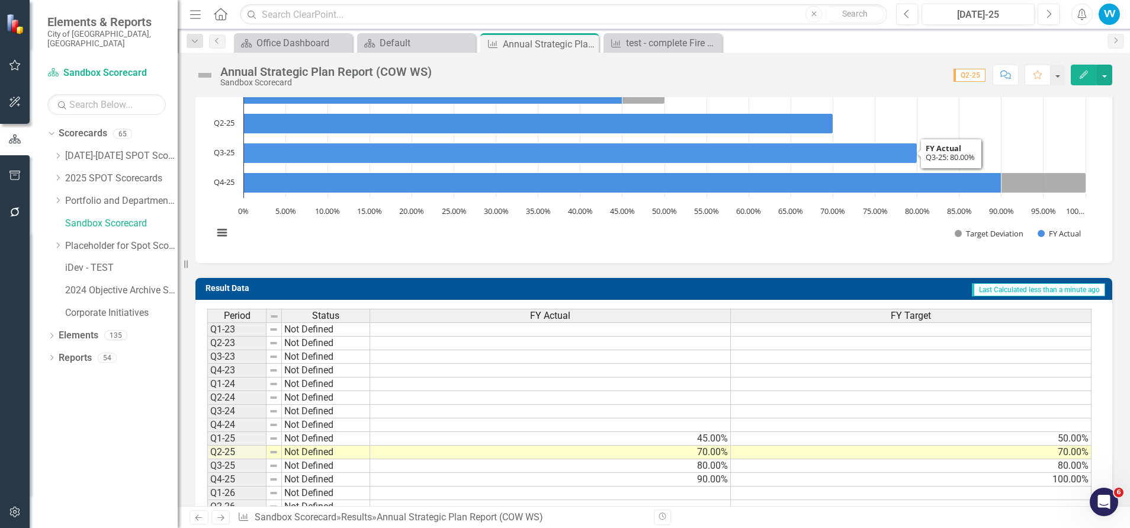
scroll to position [89, 0]
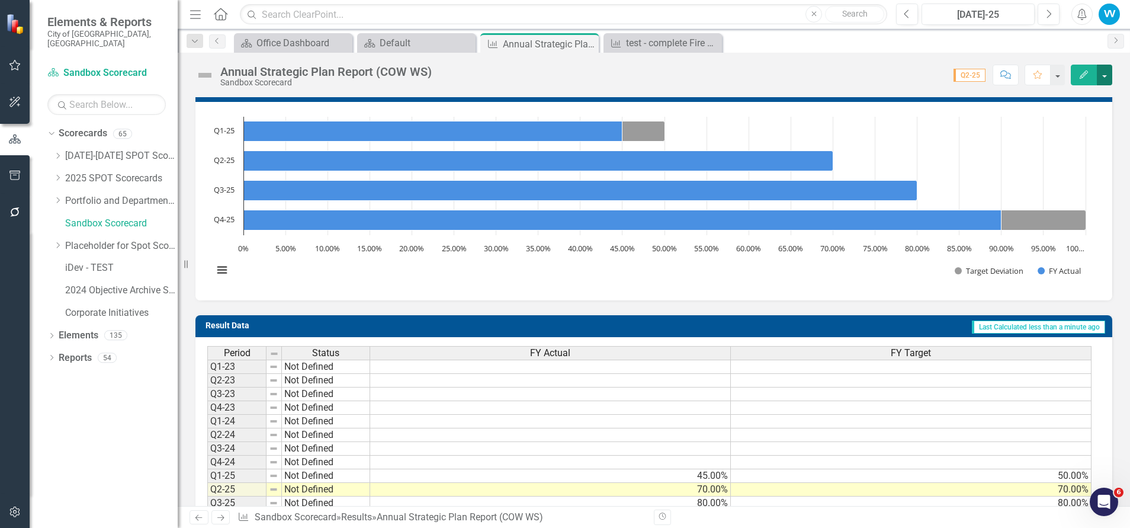
click at [1109, 71] on button "button" at bounding box center [1104, 75] width 15 height 21
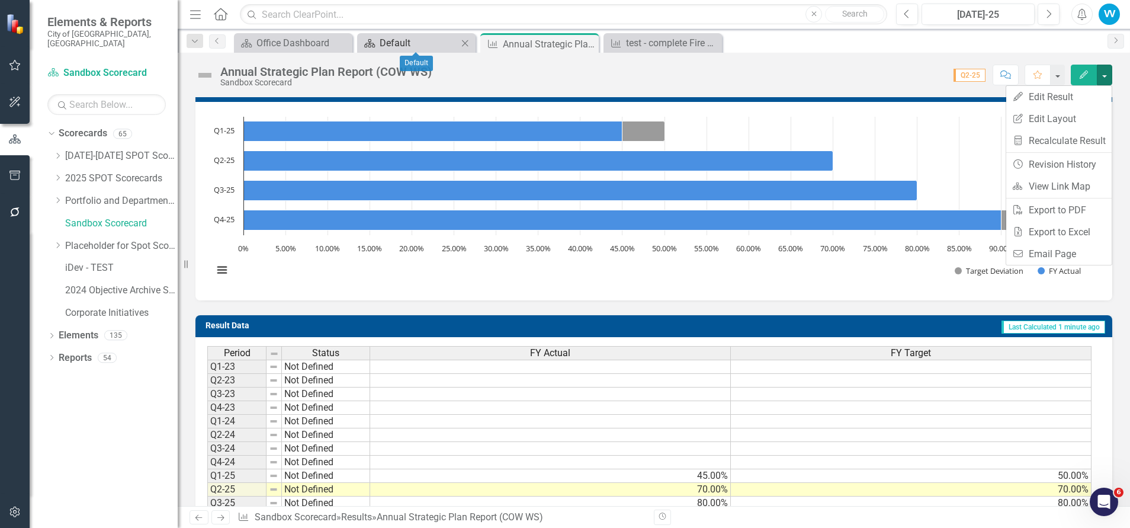
click at [378, 41] on link "Scorecard Default" at bounding box center [409, 43] width 98 height 15
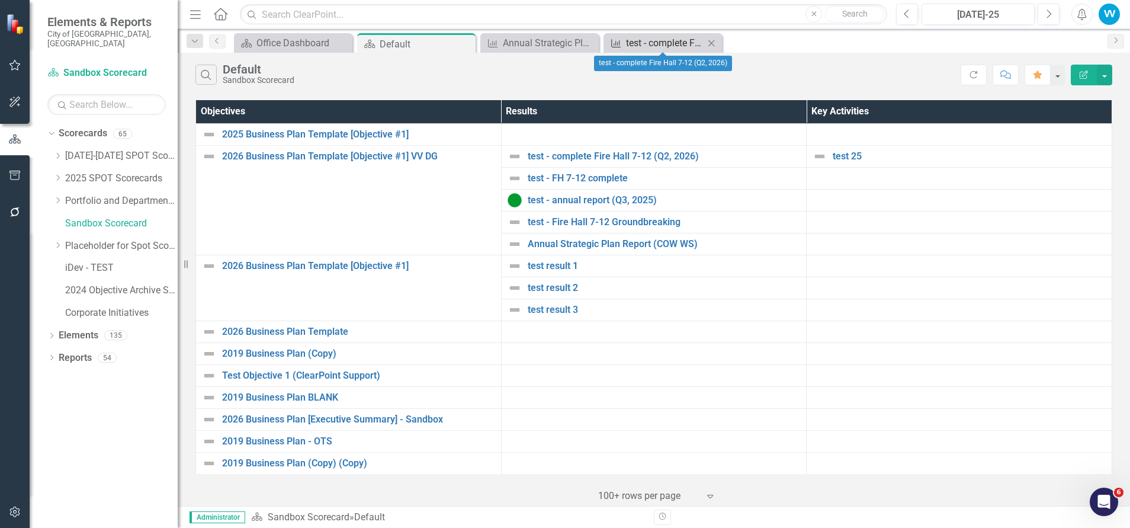
click at [667, 37] on div "test - complete Fire Hall 7-12 (Q2, 2026)" at bounding box center [665, 43] width 78 height 15
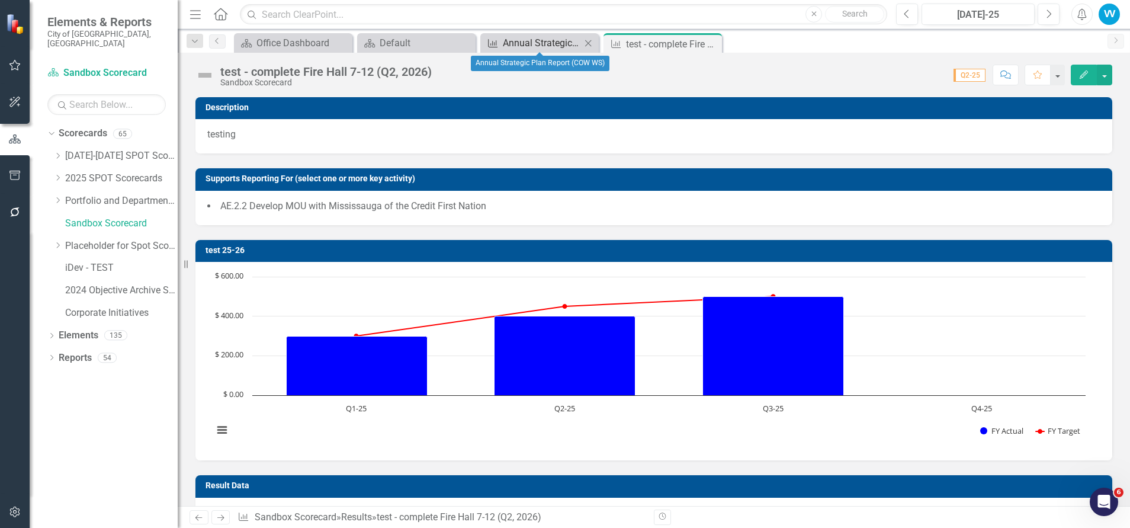
click at [524, 41] on div "Annual Strategic Plan Report (COW WS)" at bounding box center [542, 43] width 78 height 15
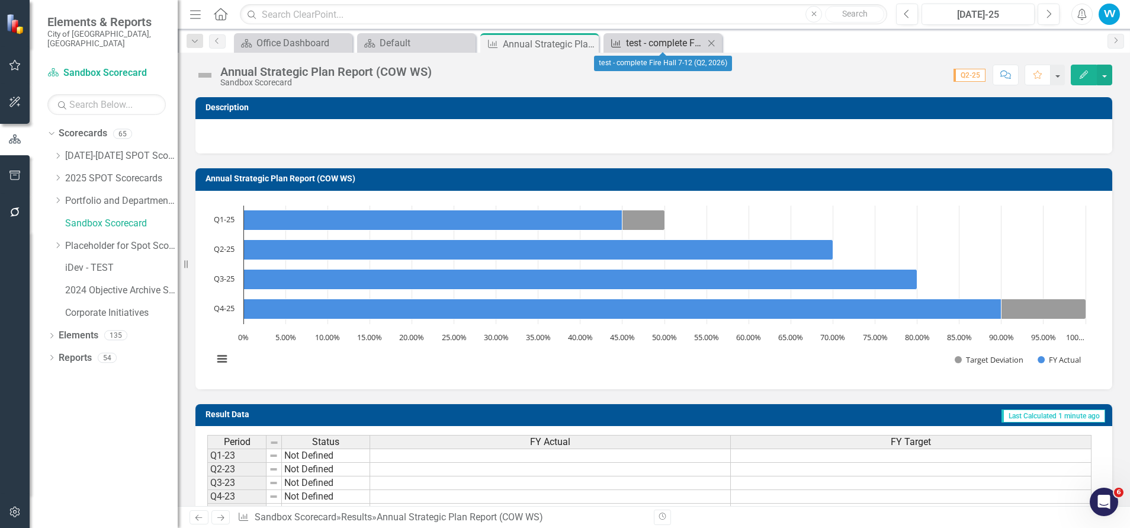
click at [662, 40] on div "test - complete Fire Hall 7-12 (Q2, 2026)" at bounding box center [665, 43] width 78 height 15
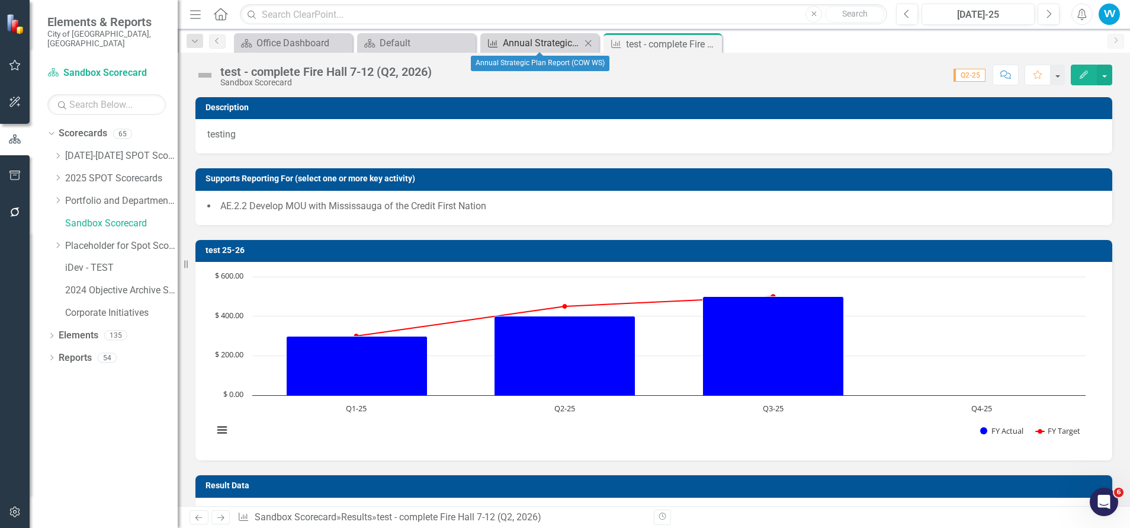
click at [532, 39] on div "Annual Strategic Plan Report (COW WS)" at bounding box center [542, 43] width 78 height 15
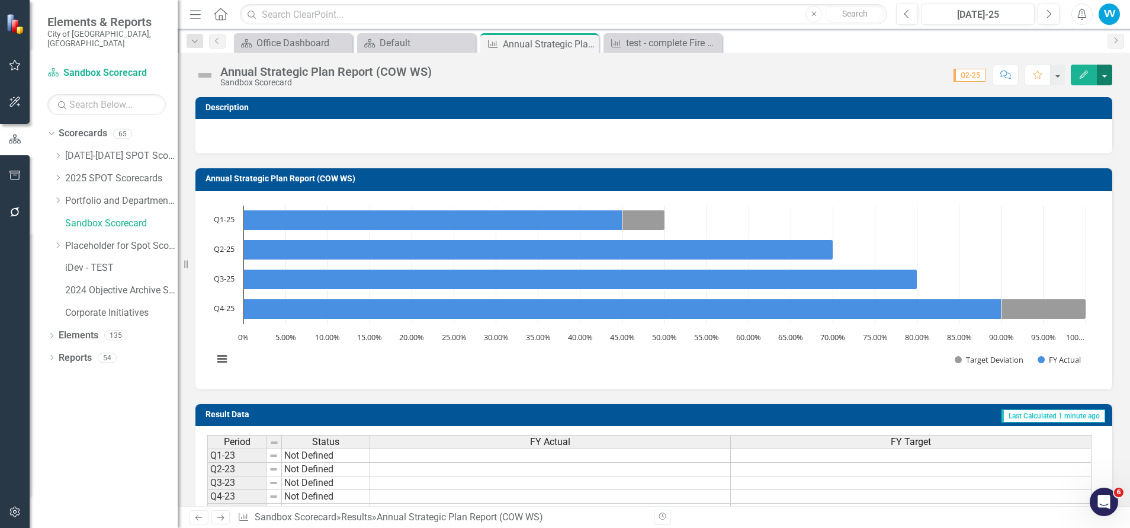
click at [1100, 75] on button "button" at bounding box center [1104, 75] width 15 height 21
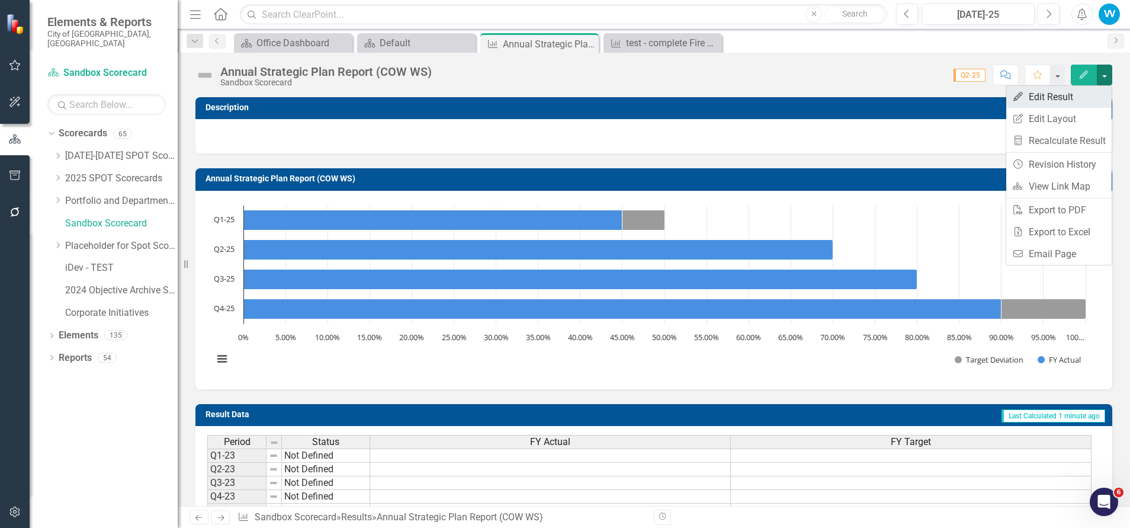
click at [1038, 98] on link "Edit Edit Result" at bounding box center [1058, 97] width 105 height 22
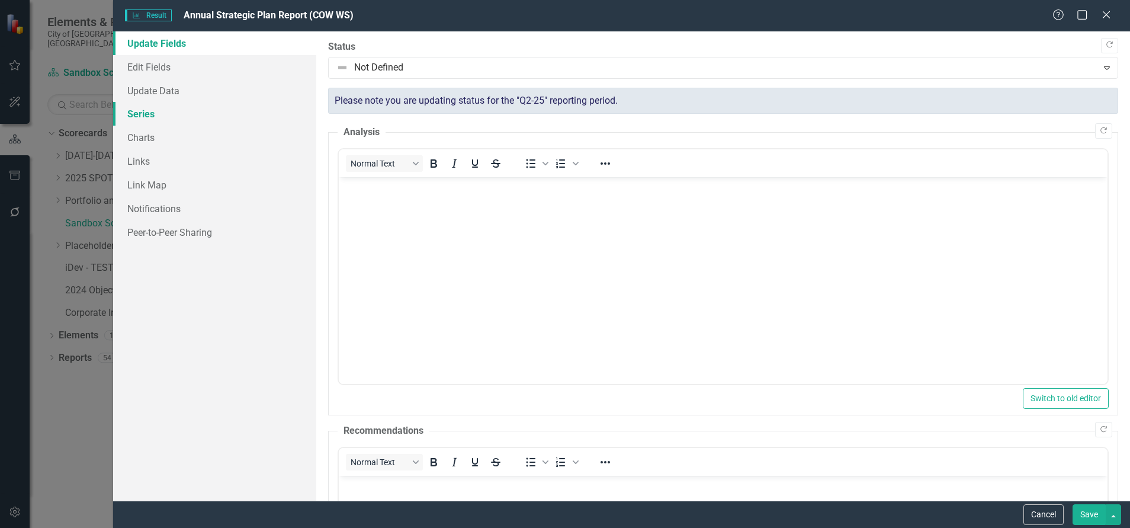
drag, startPoint x: 138, startPoint y: 114, endPoint x: 147, endPoint y: 113, distance: 9.5
click at [139, 113] on link "Series" at bounding box center [214, 114] width 203 height 24
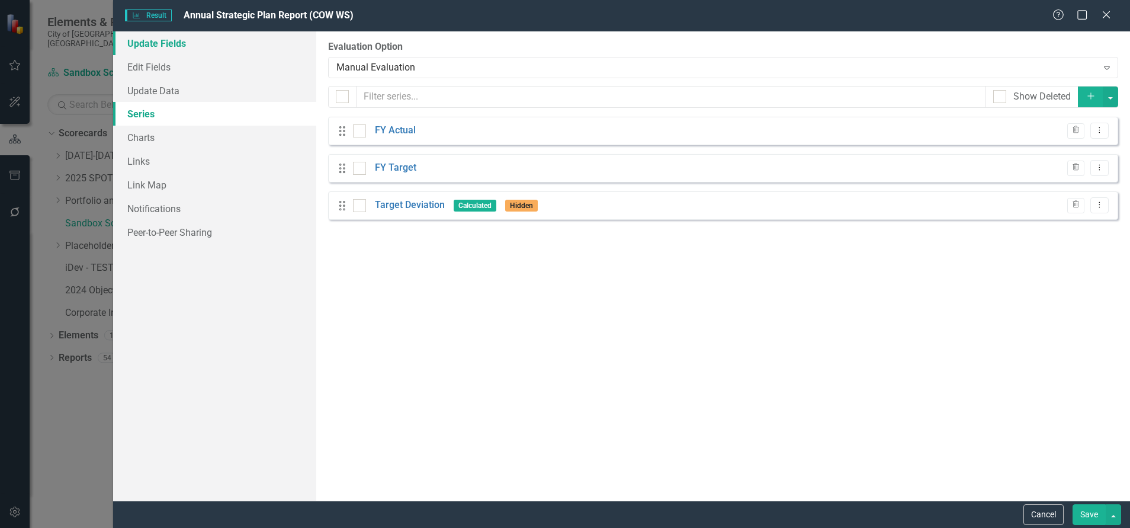
click at [144, 44] on link "Update Fields" at bounding box center [214, 43] width 203 height 24
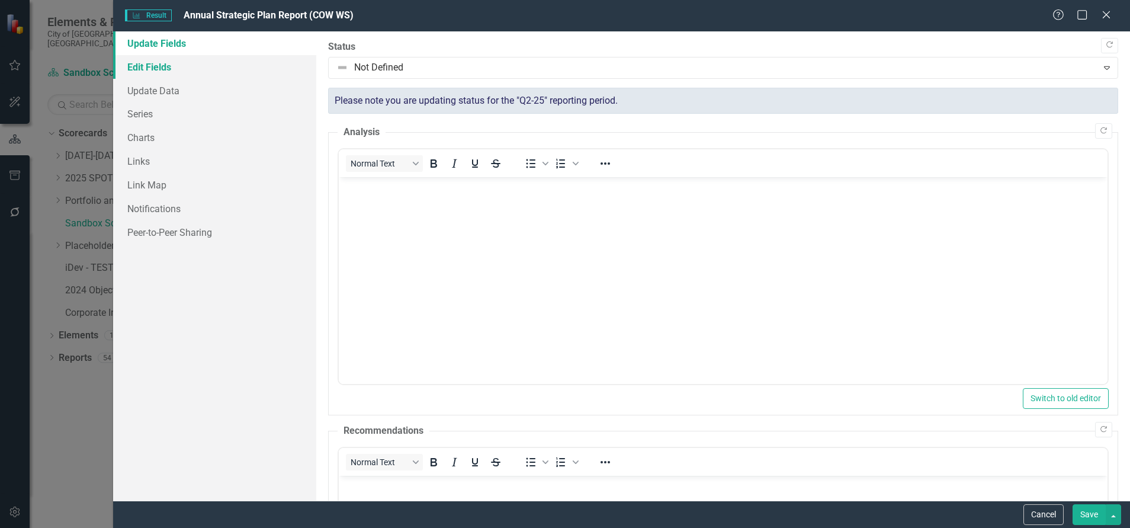
click at [142, 60] on link "Edit Fields" at bounding box center [214, 67] width 203 height 24
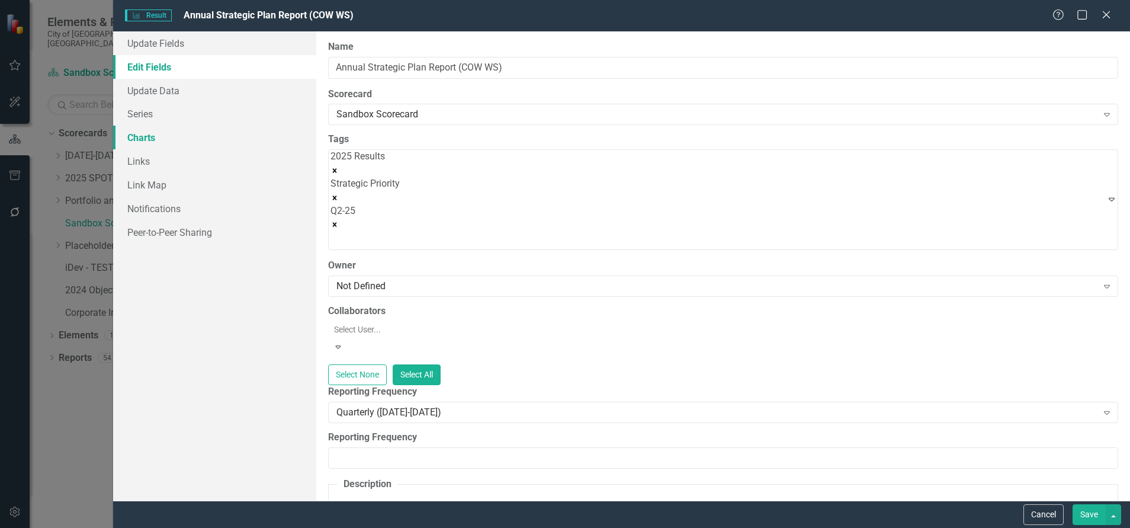
click at [142, 140] on link "Charts" at bounding box center [214, 138] width 203 height 24
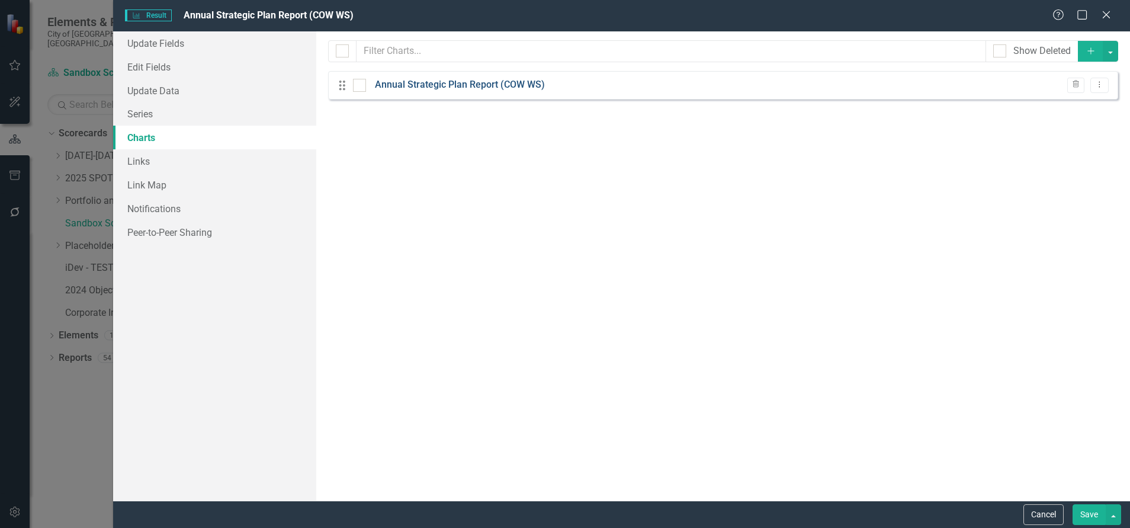
click at [432, 85] on link "Annual Strategic Plan Report (COW WS)" at bounding box center [460, 85] width 170 height 14
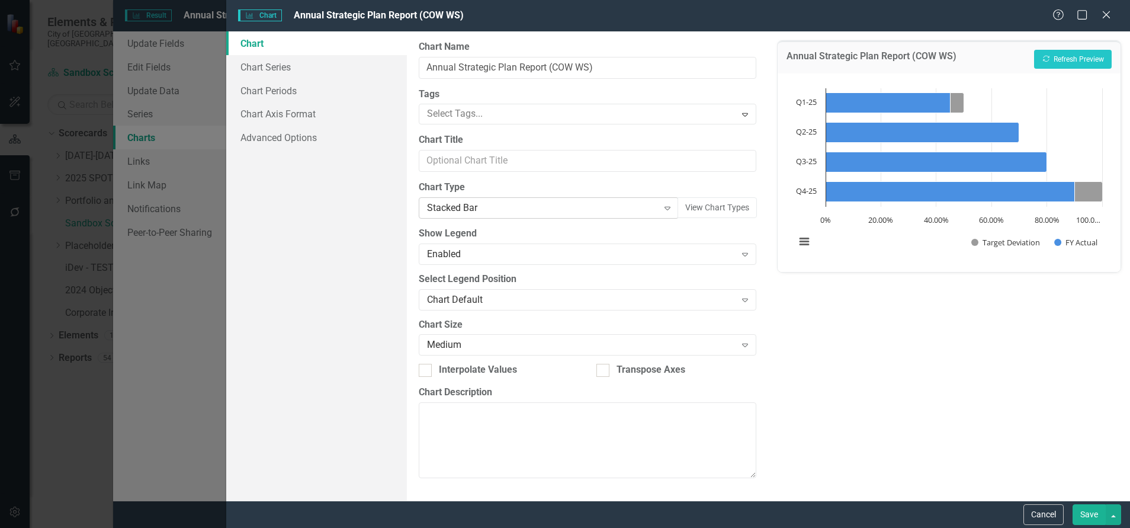
click at [593, 210] on div "Stacked Bar" at bounding box center [542, 208] width 231 height 14
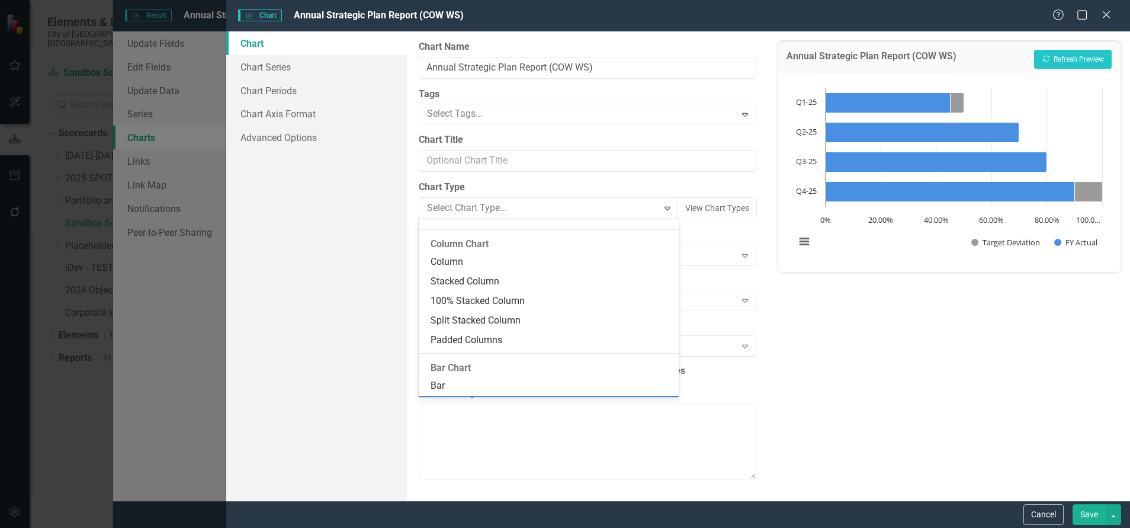
scroll to position [404, 0]
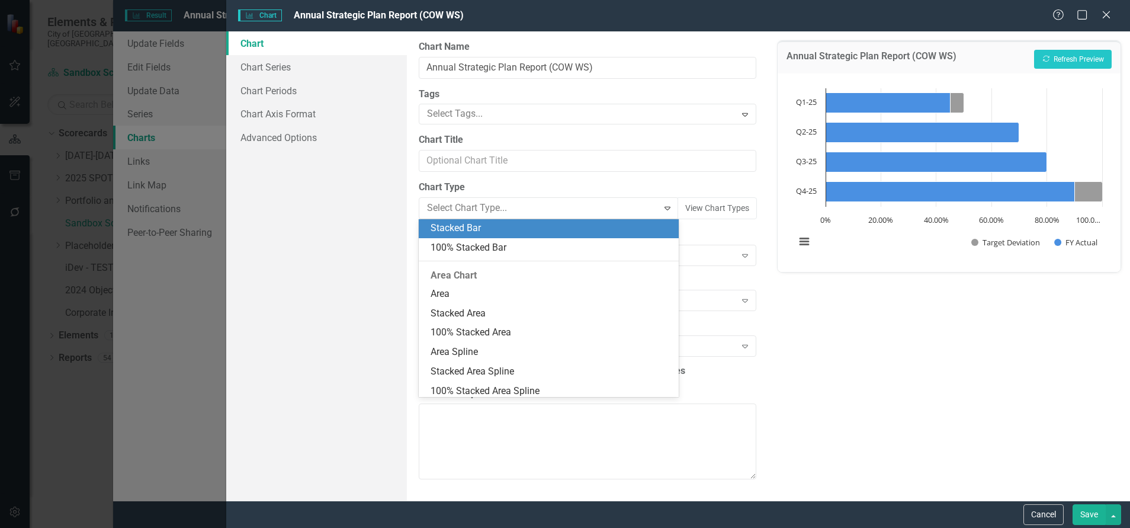
click at [835, 358] on div "Annual Strategic Plan Report (COW WS) Recalculate Refresh Preview Chart Bar cha…" at bounding box center [949, 265] width 362 height 469
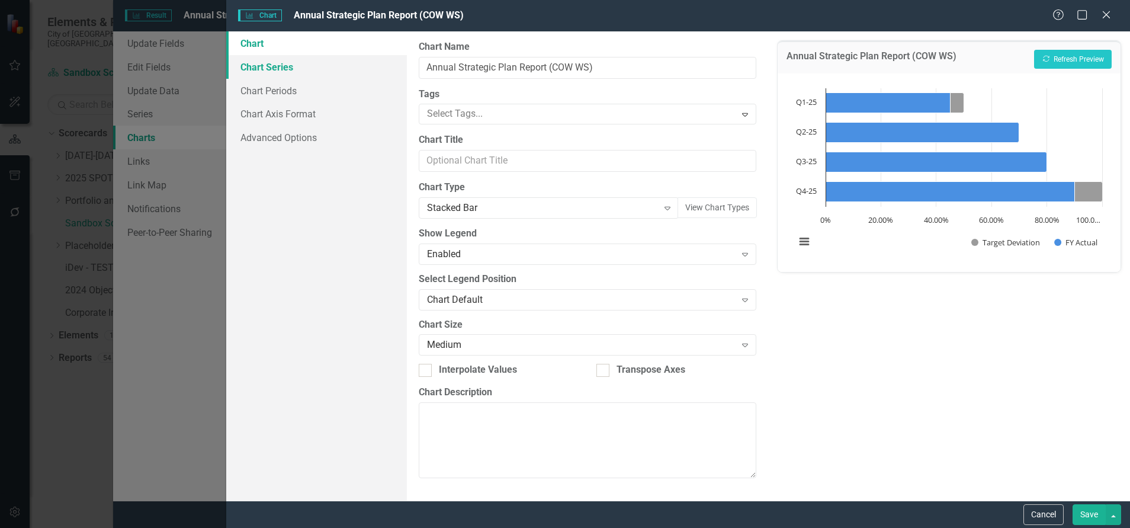
click at [274, 66] on link "Chart Series" at bounding box center [316, 67] width 181 height 24
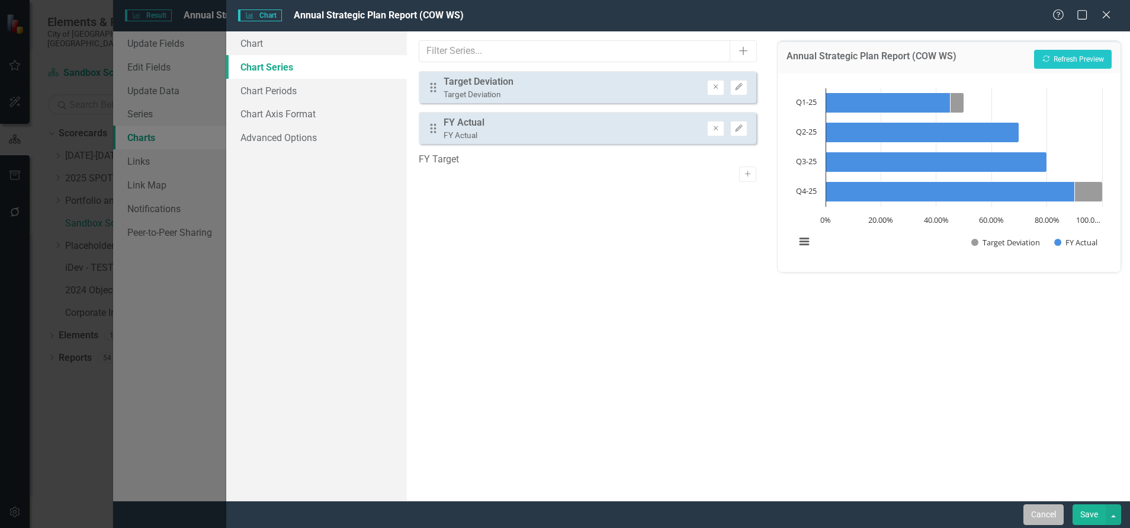
click at [1047, 515] on button "Cancel" at bounding box center [1044, 514] width 40 height 21
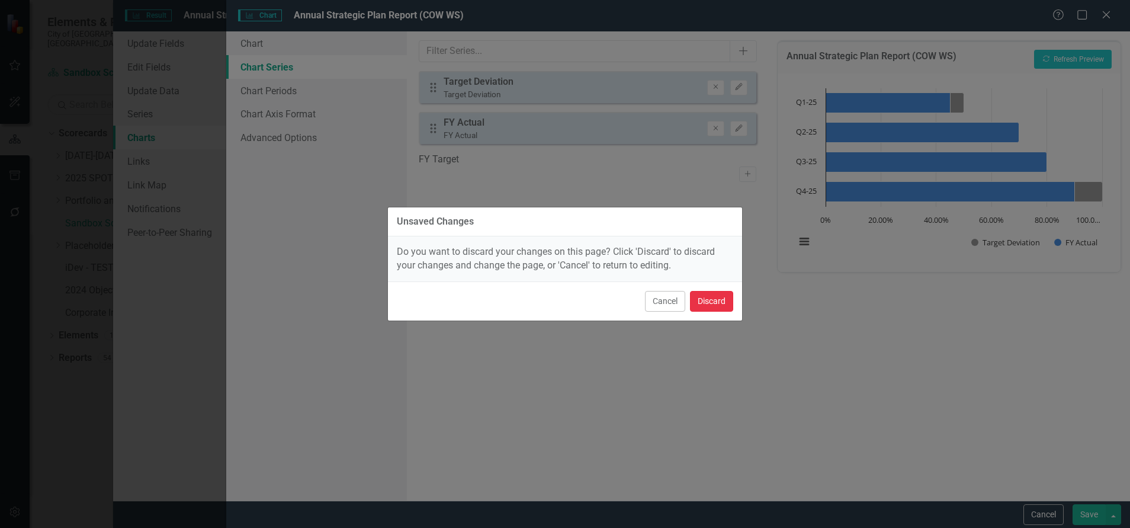
click at [704, 299] on button "Discard" at bounding box center [711, 301] width 43 height 21
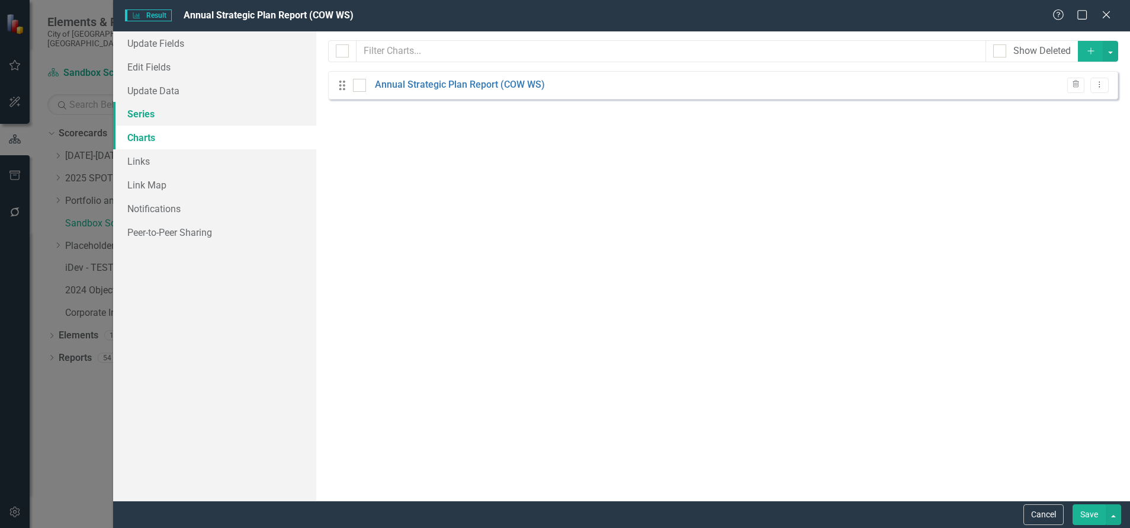
click at [145, 123] on link "Series" at bounding box center [214, 114] width 203 height 24
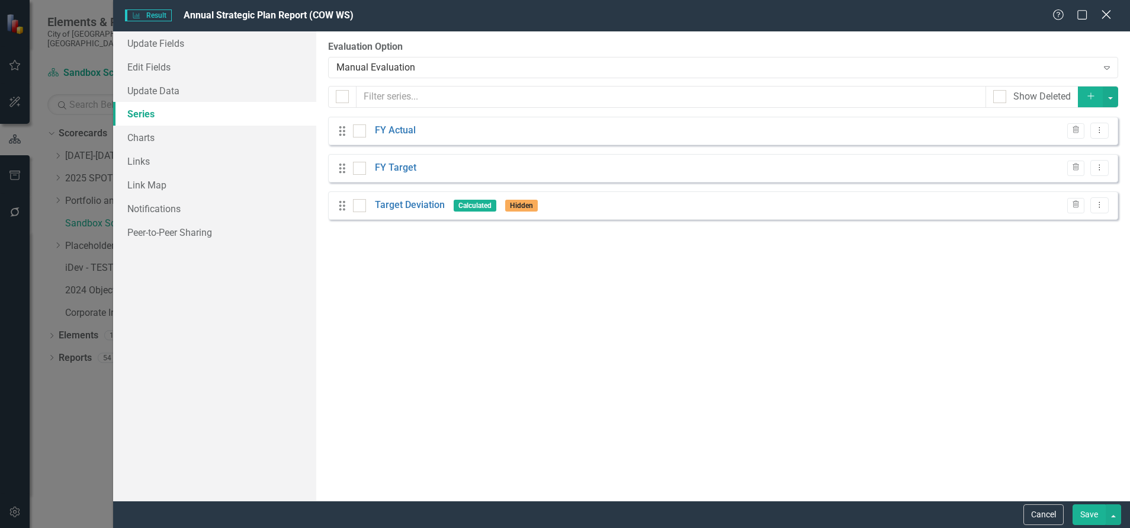
click at [1108, 14] on icon at bounding box center [1106, 14] width 9 height 9
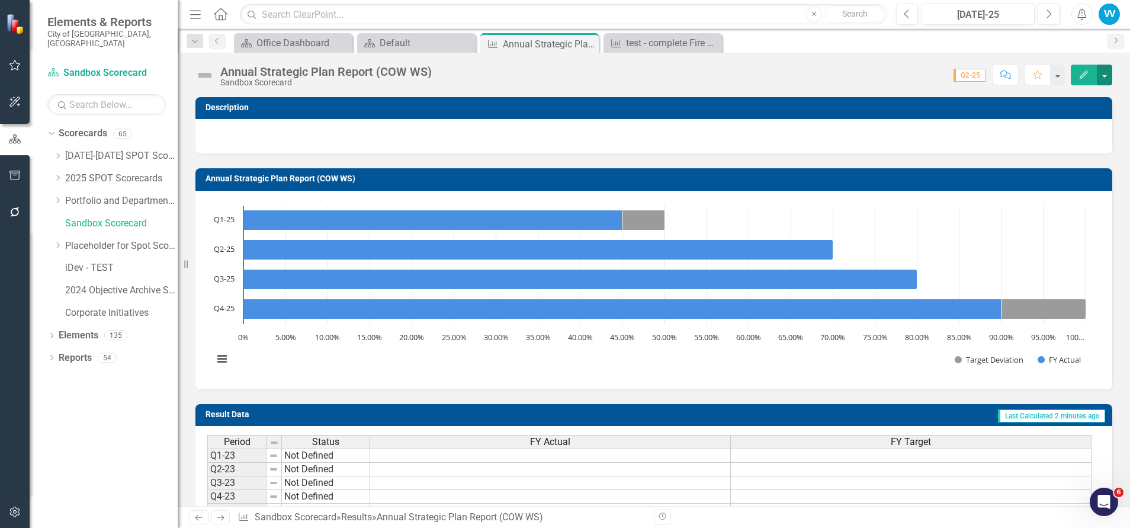
scroll to position [191, 0]
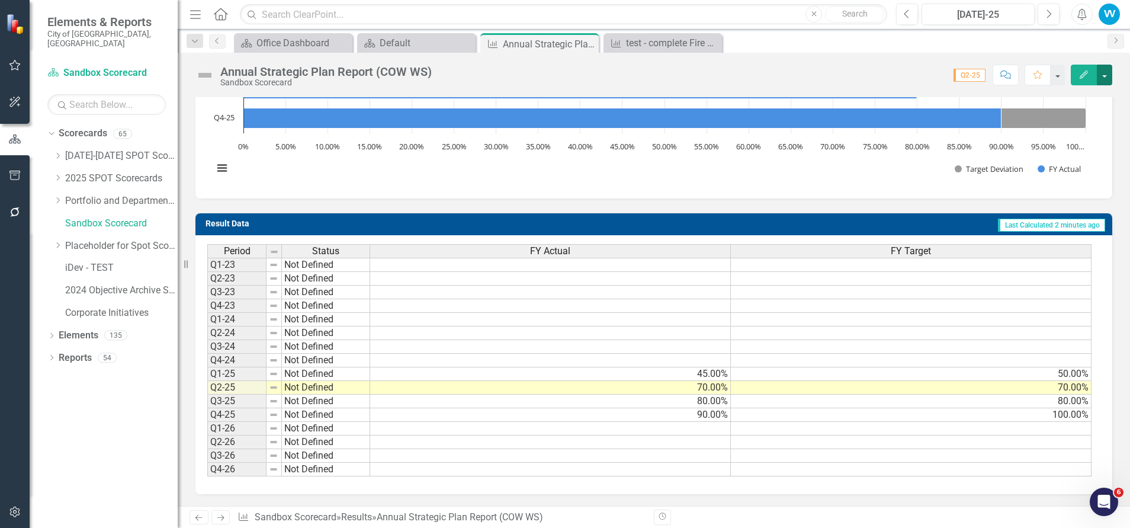
click at [1108, 69] on button "button" at bounding box center [1104, 75] width 15 height 21
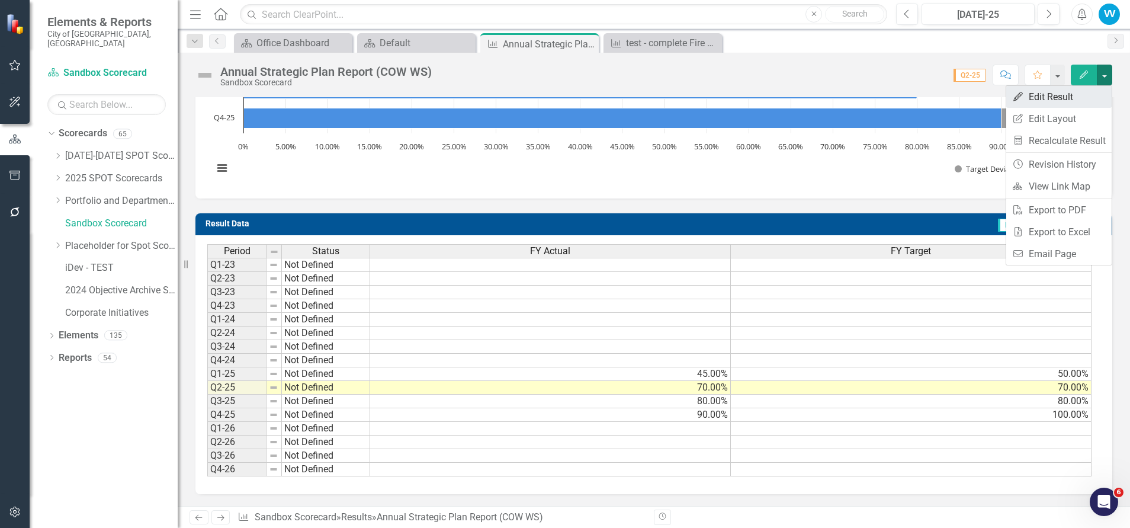
click at [1044, 98] on link "Edit Edit Result" at bounding box center [1058, 97] width 105 height 22
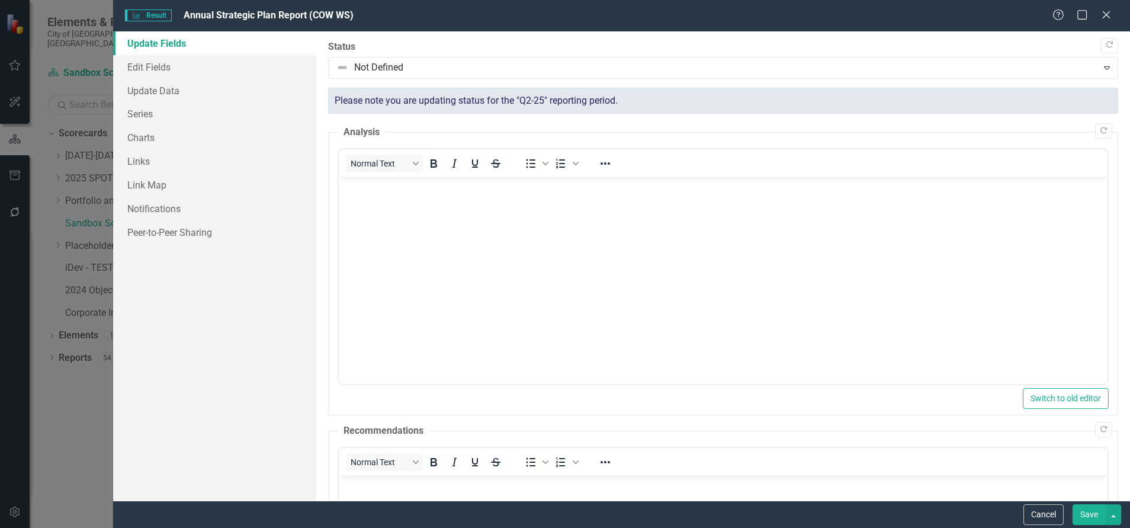
scroll to position [0, 0]
click at [144, 120] on link "Series" at bounding box center [214, 114] width 203 height 24
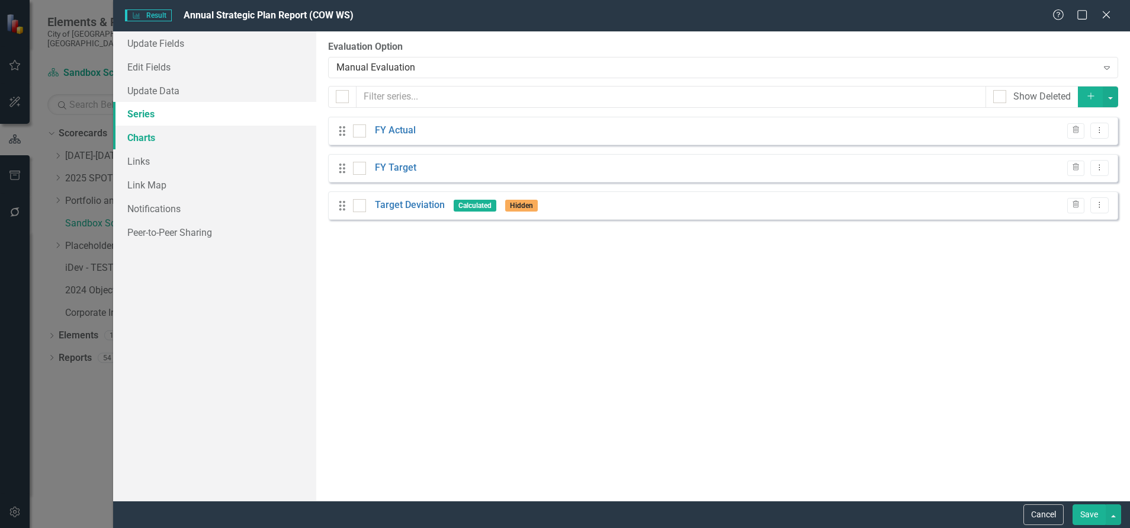
click at [149, 133] on link "Charts" at bounding box center [214, 138] width 203 height 24
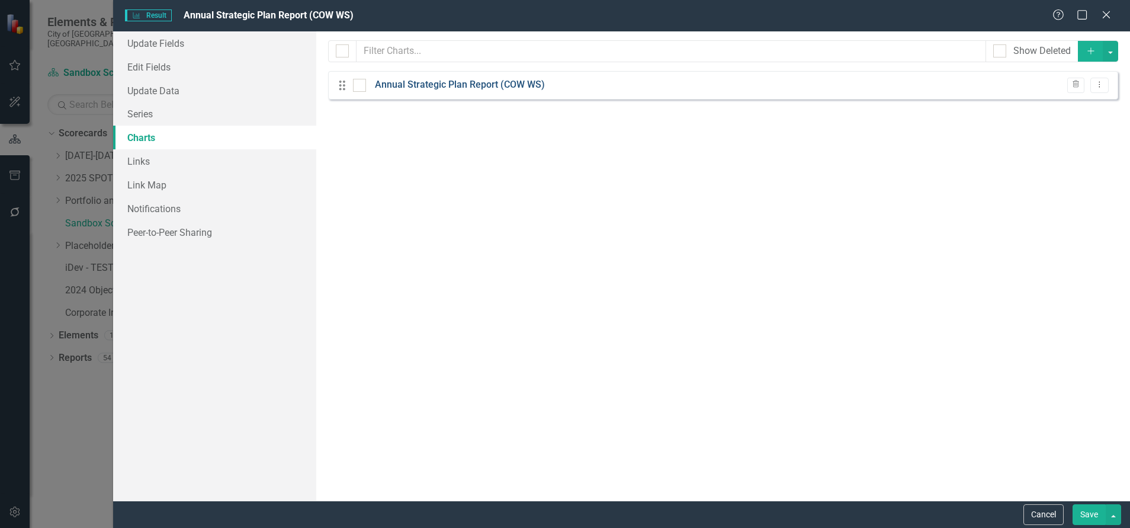
click at [422, 81] on link "Annual Strategic Plan Report (COW WS)" at bounding box center [460, 85] width 170 height 14
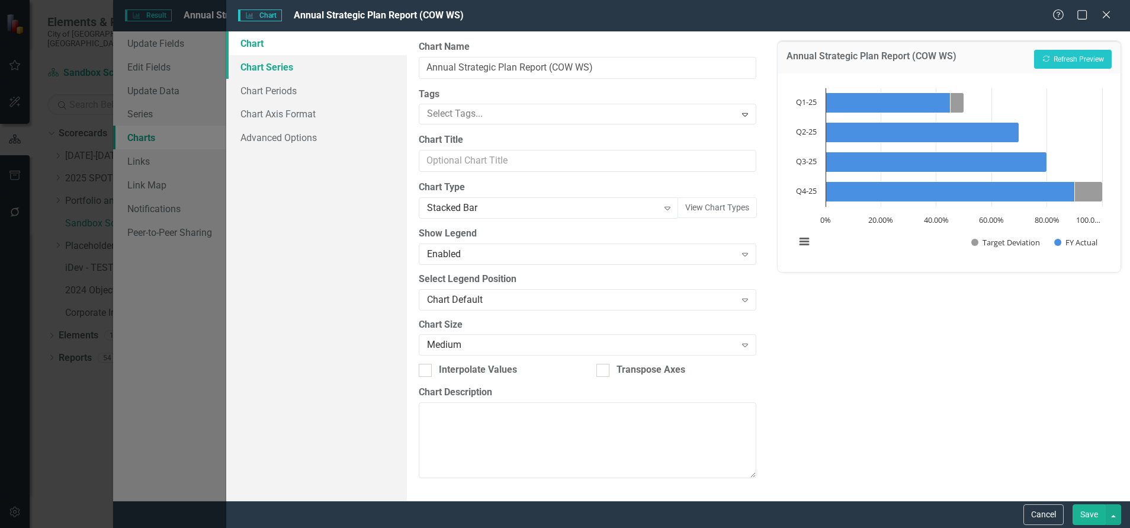
click at [264, 65] on link "Chart Series" at bounding box center [316, 67] width 181 height 24
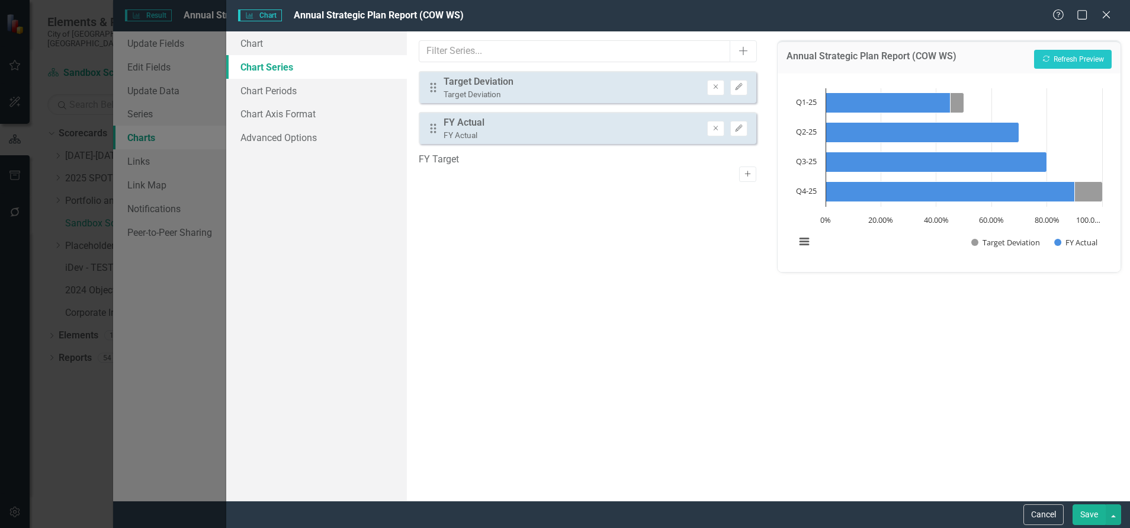
click at [745, 171] on icon "button" at bounding box center [748, 174] width 6 height 6
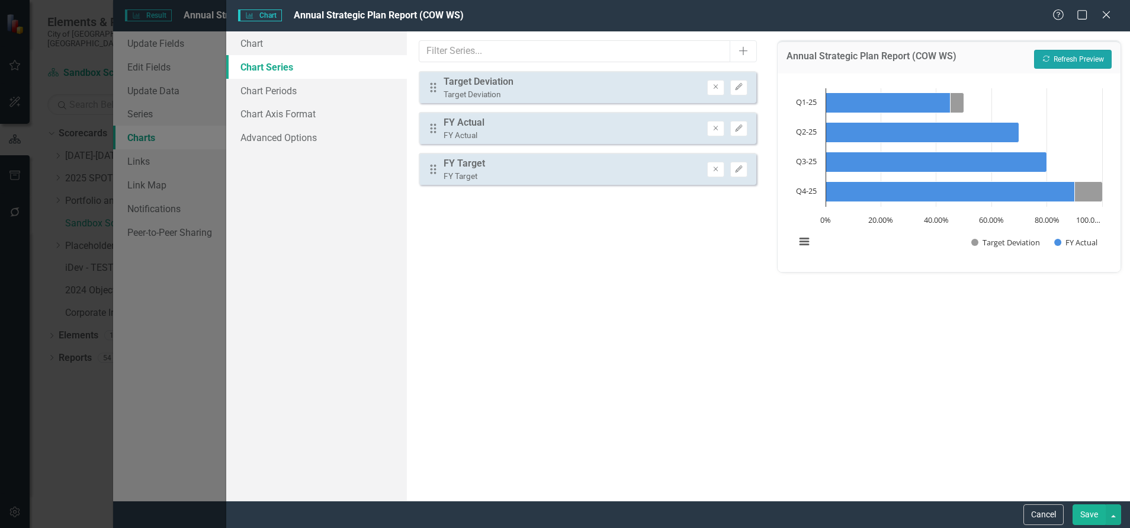
click at [1073, 56] on button "Recalculate Refresh Preview" at bounding box center [1073, 59] width 78 height 19
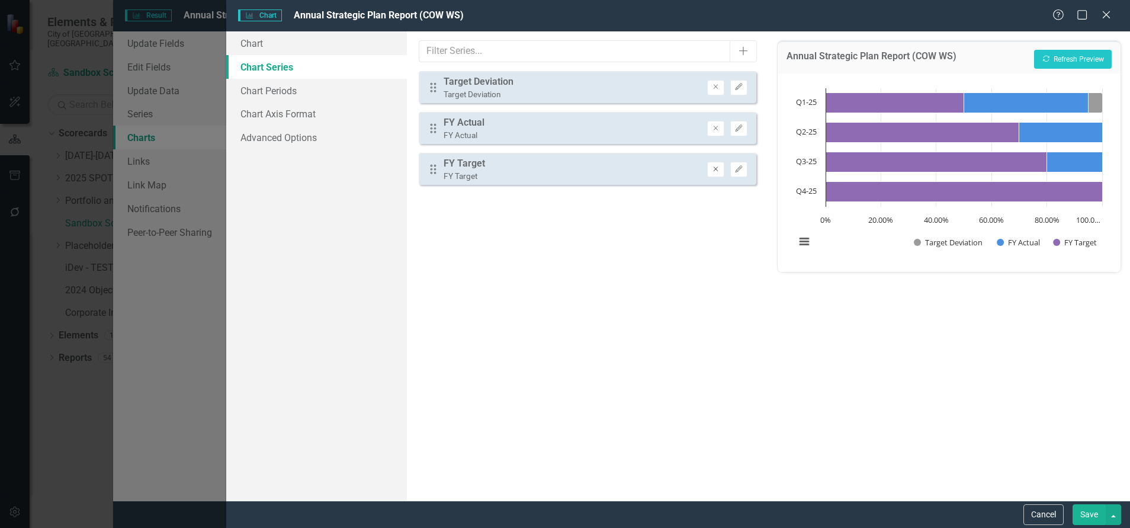
click at [716, 170] on icon "Remove" at bounding box center [715, 169] width 9 height 7
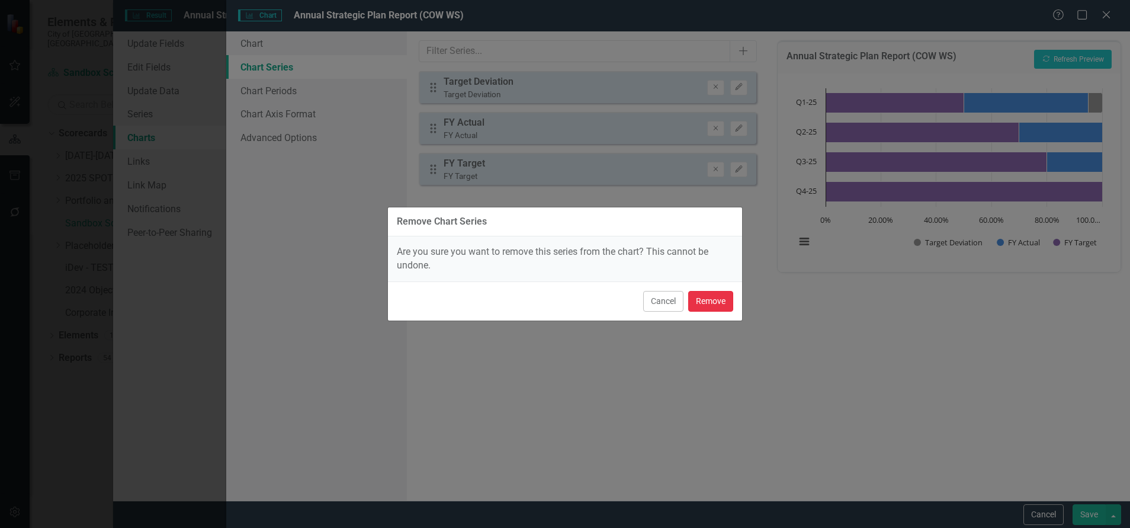
click at [716, 299] on button "Remove" at bounding box center [710, 301] width 45 height 21
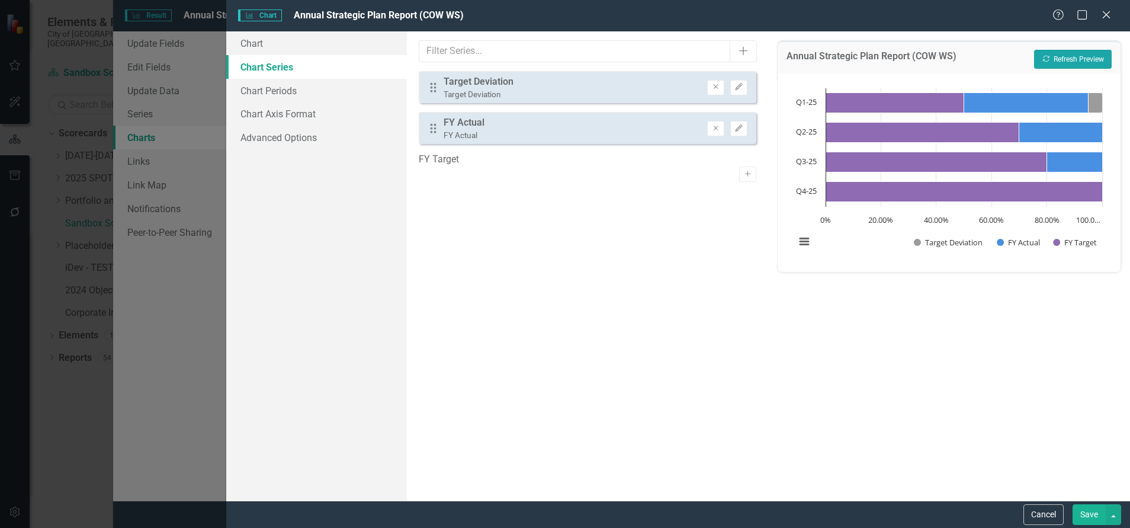
click at [1089, 57] on button "Recalculate Refresh Preview" at bounding box center [1073, 59] width 78 height 19
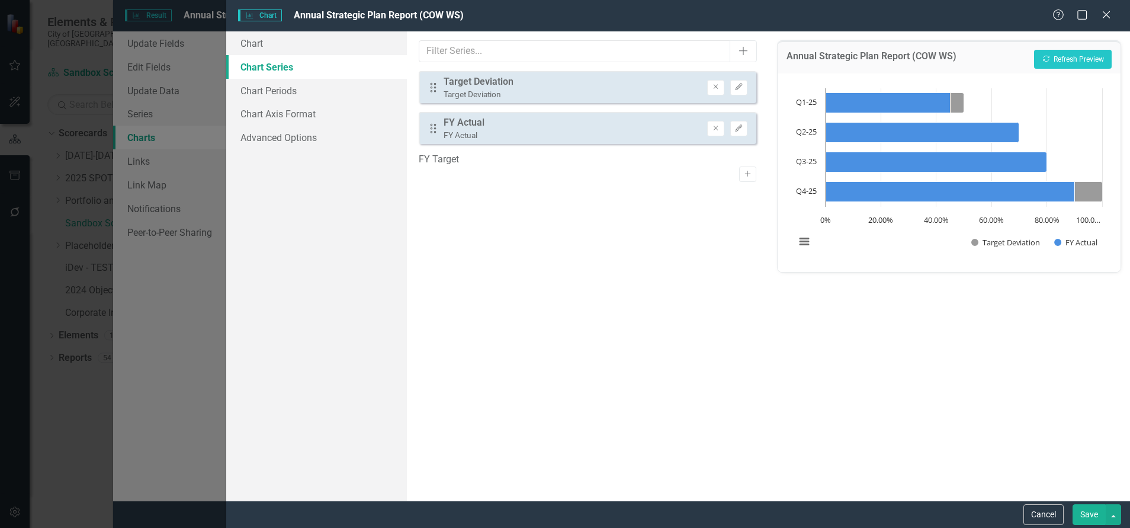
click at [1088, 520] on button "Save" at bounding box center [1089, 514] width 33 height 21
